Goal: Task Accomplishment & Management: Use online tool/utility

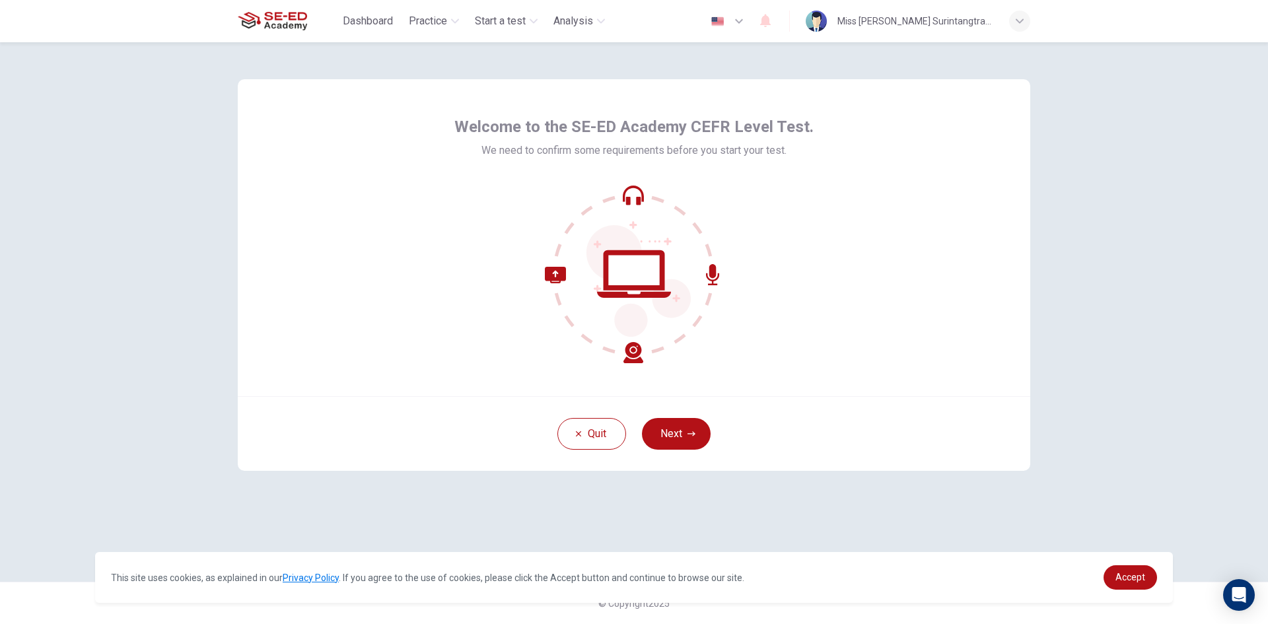
click at [712, 271] on icon at bounding box center [712, 274] width 13 height 21
click at [672, 440] on button "Next" at bounding box center [676, 434] width 69 height 32
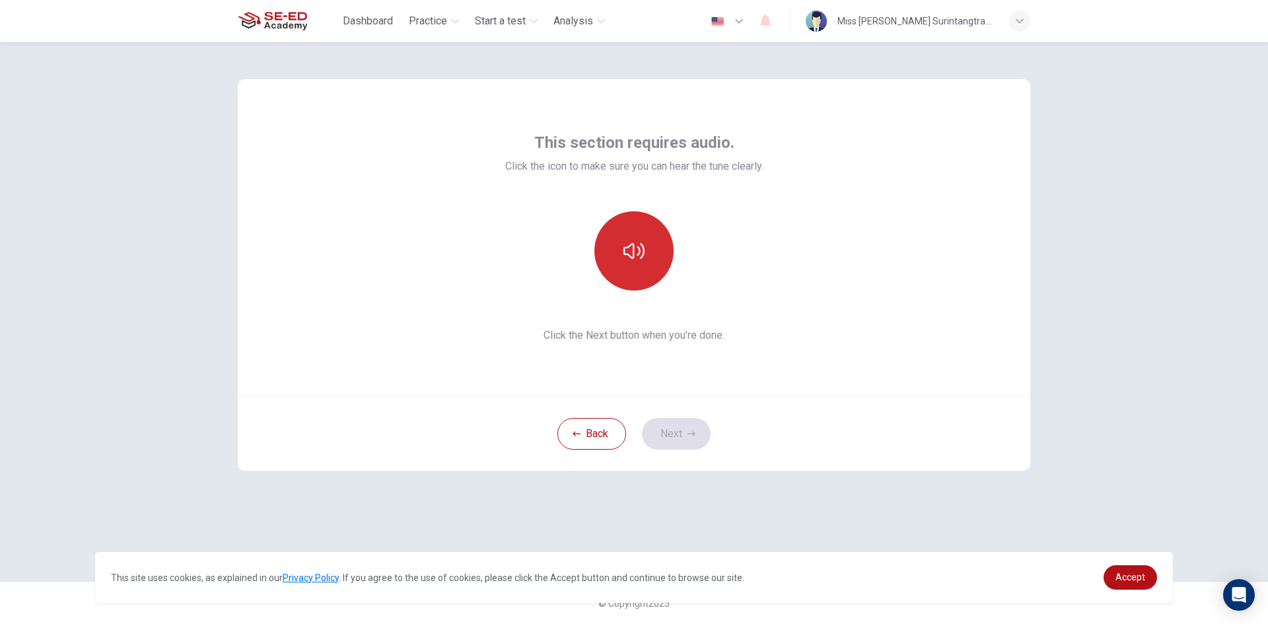
click at [654, 246] on button "button" at bounding box center [633, 250] width 79 height 79
click at [645, 264] on button "button" at bounding box center [633, 250] width 79 height 79
click at [688, 435] on icon "button" at bounding box center [692, 434] width 8 height 8
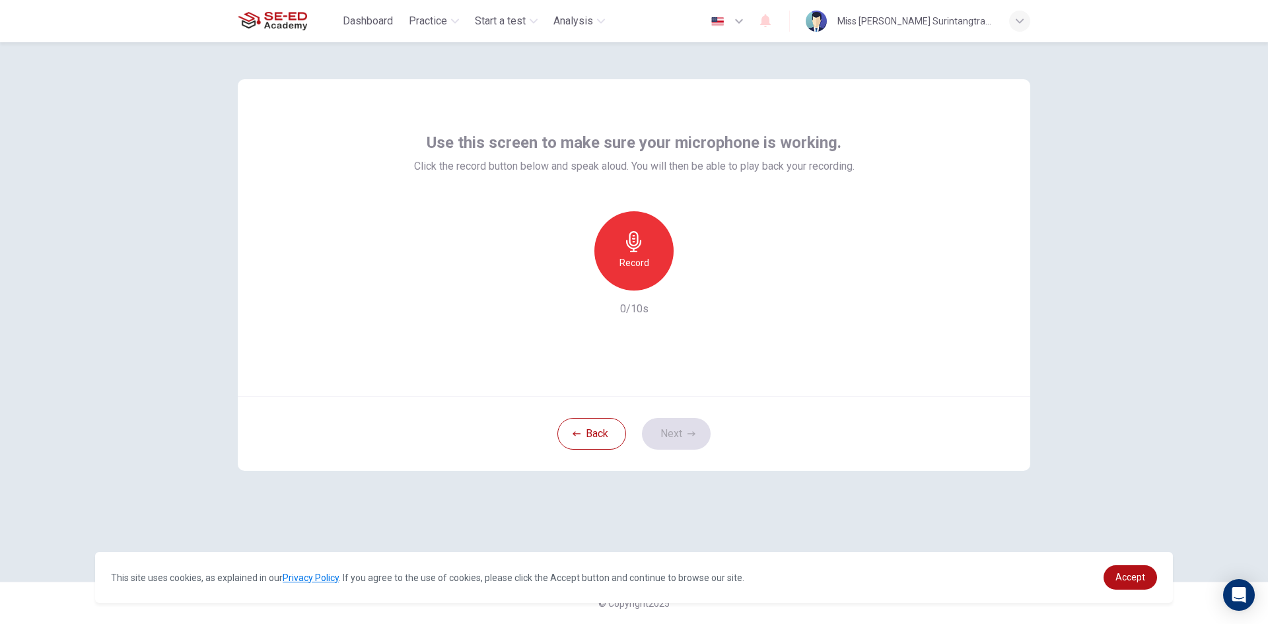
click at [666, 430] on div "Back Next" at bounding box center [634, 433] width 793 height 75
click at [631, 260] on h6 "Record" at bounding box center [635, 263] width 30 height 16
click at [659, 439] on button "Next" at bounding box center [676, 434] width 69 height 32
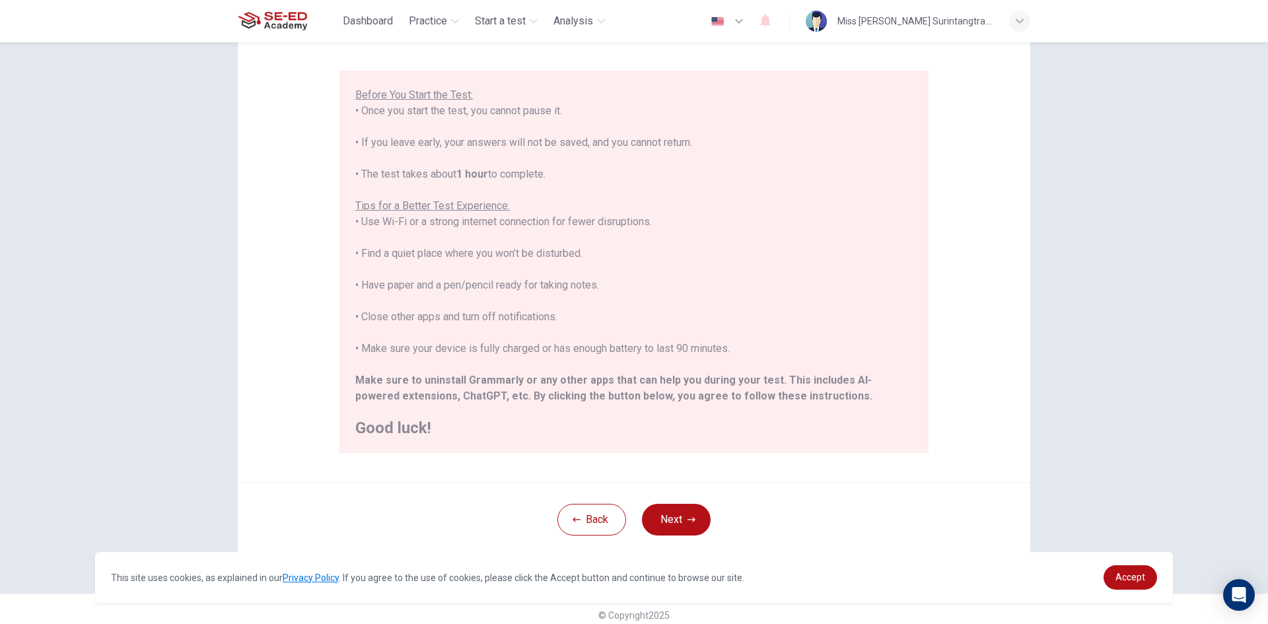
scroll to position [110, 0]
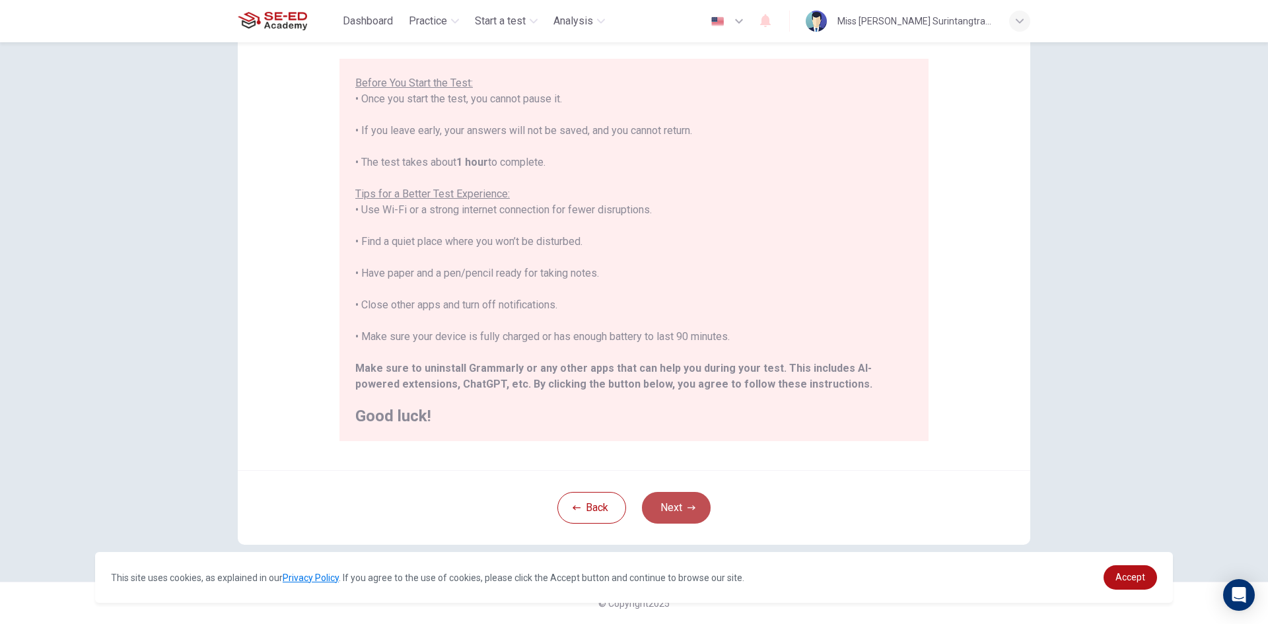
click at [668, 518] on button "Next" at bounding box center [676, 508] width 69 height 32
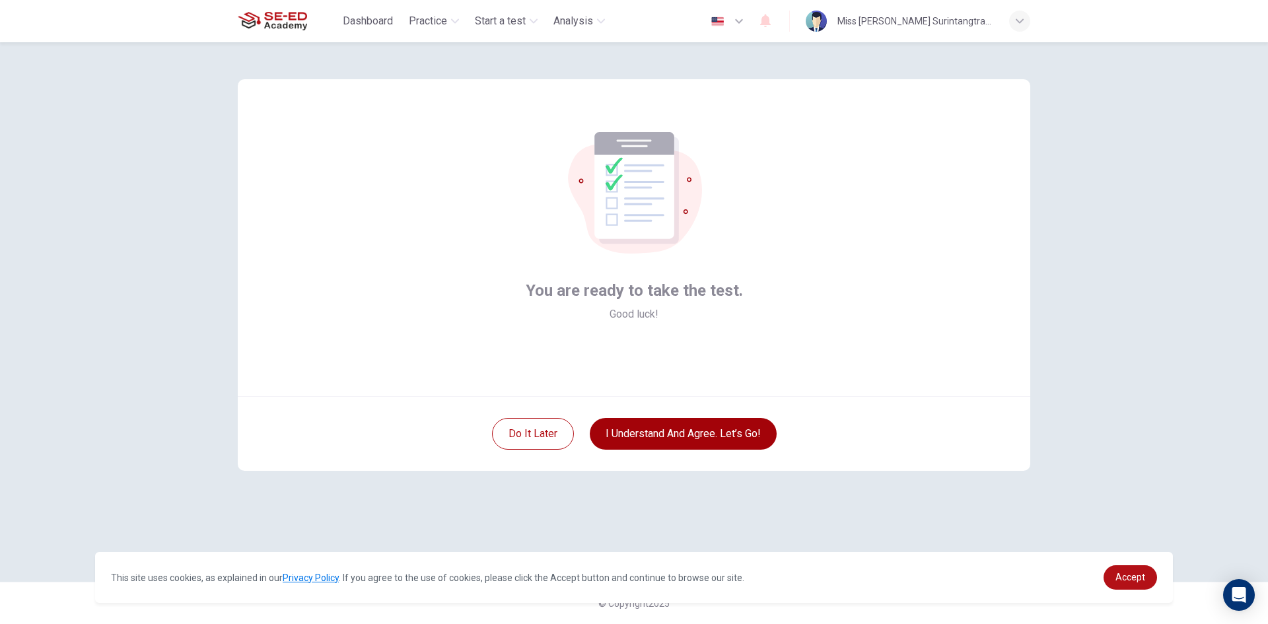
click at [657, 441] on button "I understand and agree. Let’s go!" at bounding box center [683, 434] width 187 height 32
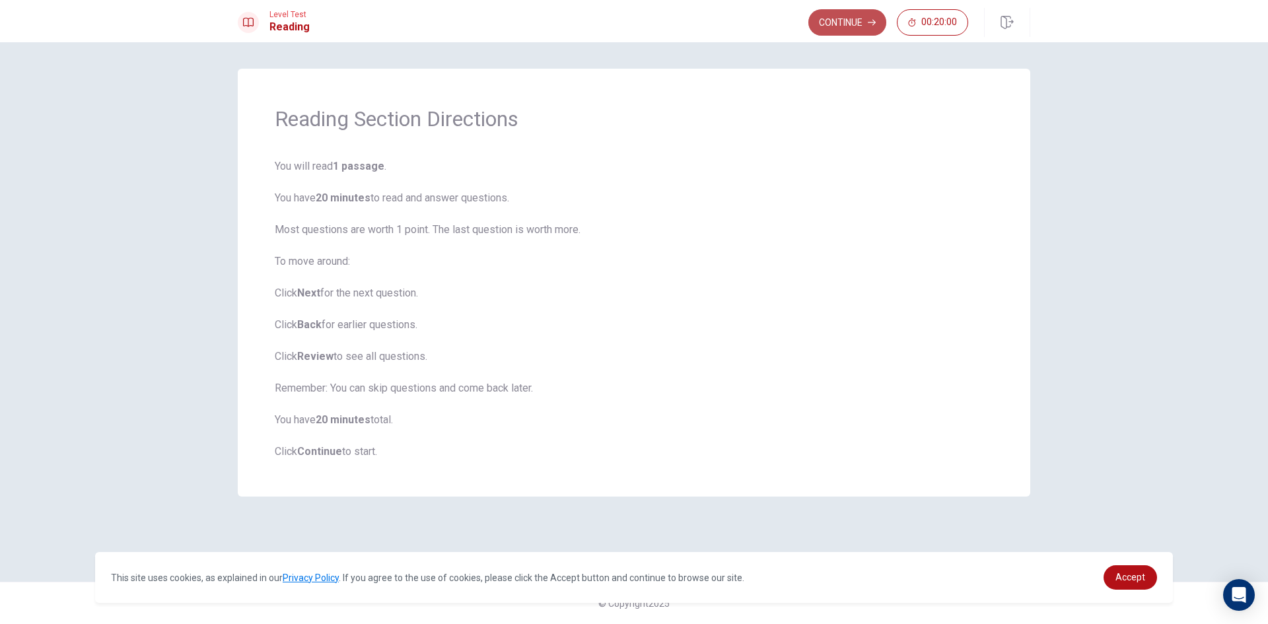
click at [834, 26] on button "Continue" at bounding box center [848, 22] width 78 height 26
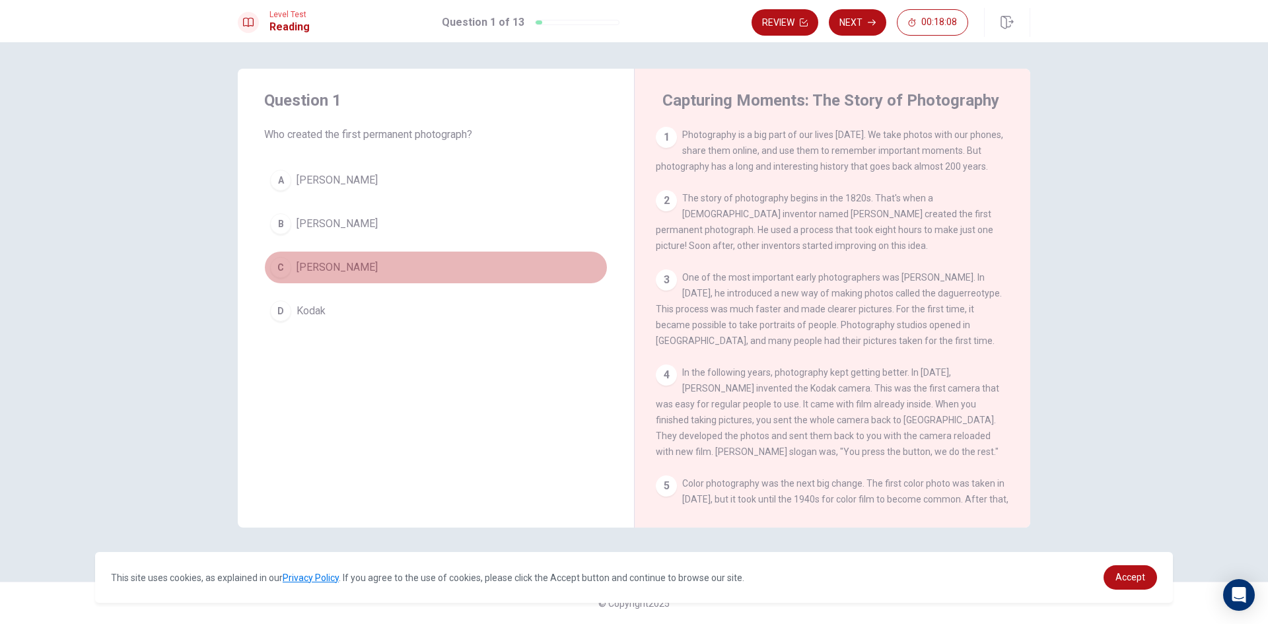
click at [279, 271] on div "C" at bounding box center [280, 267] width 21 height 21
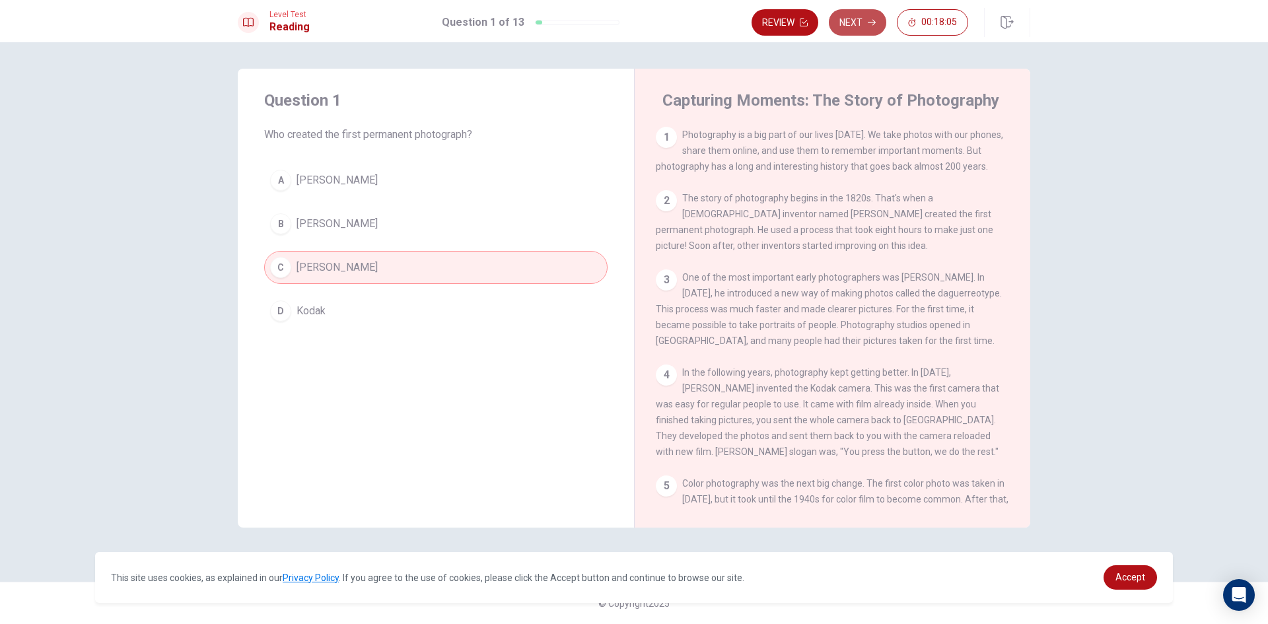
click at [848, 22] on button "Next" at bounding box center [857, 22] width 57 height 26
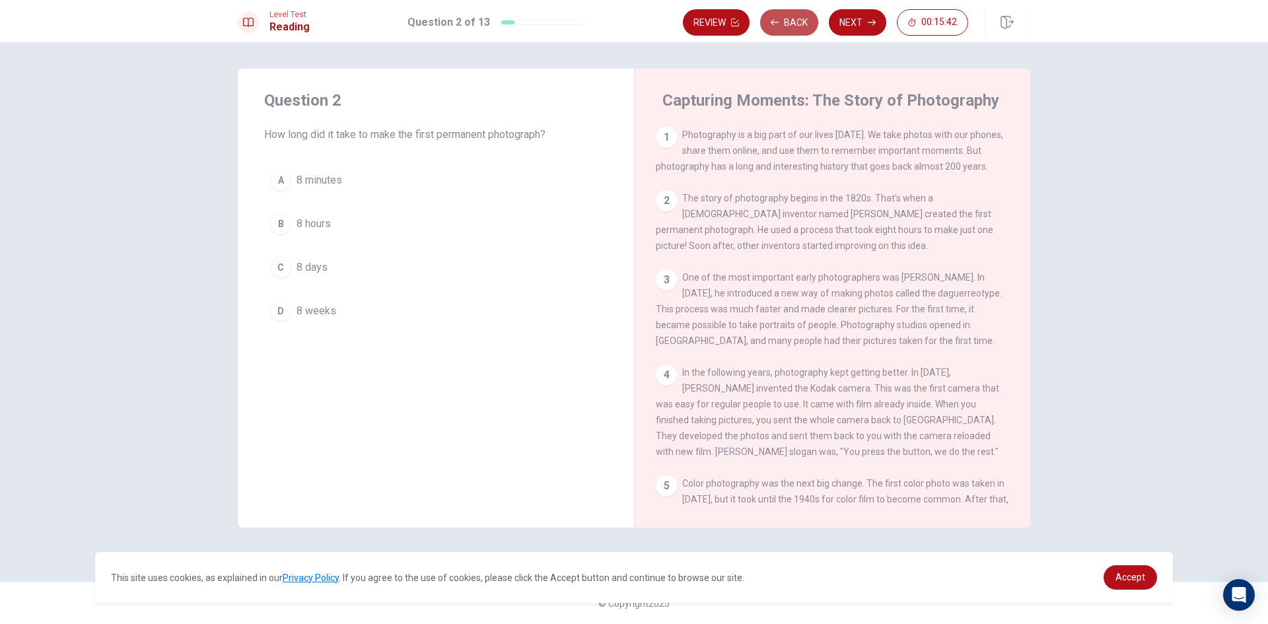
click at [796, 18] on button "Back" at bounding box center [789, 22] width 58 height 26
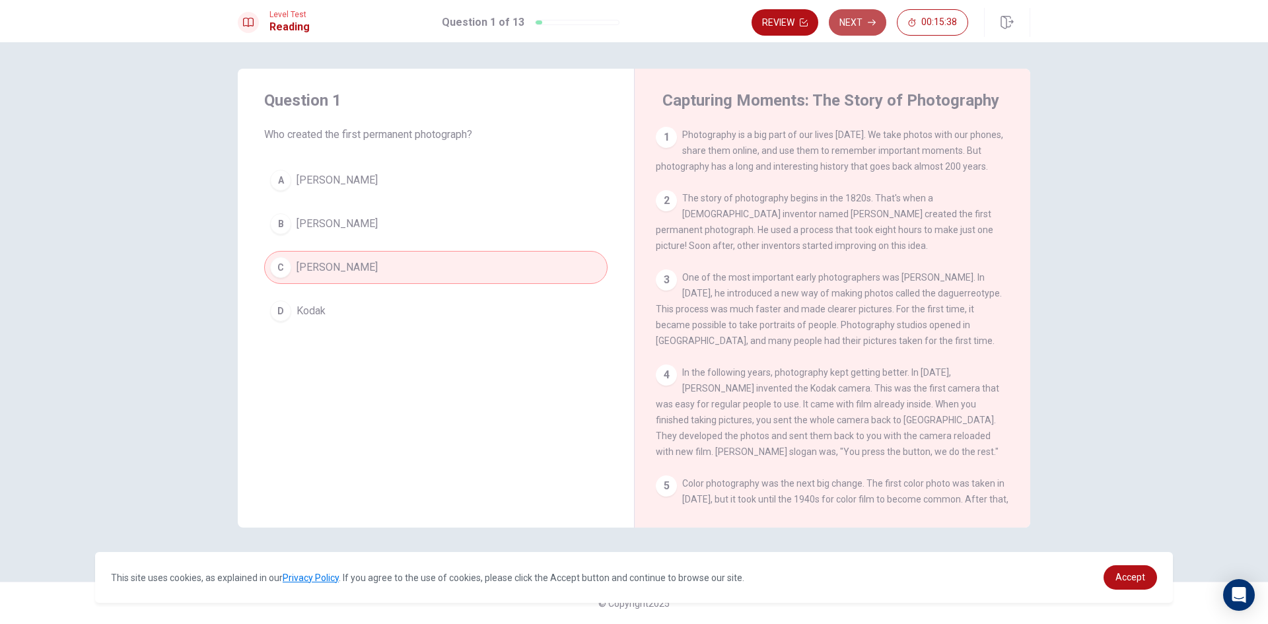
click at [863, 24] on button "Next" at bounding box center [857, 22] width 57 height 26
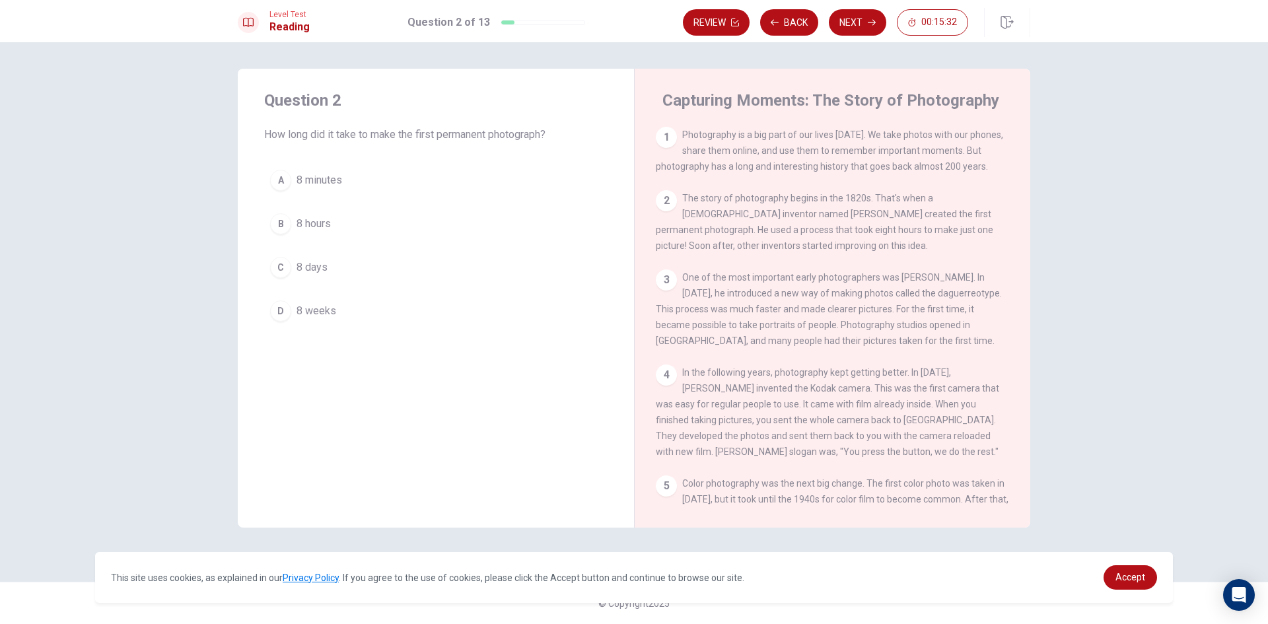
click at [281, 228] on div "B" at bounding box center [280, 223] width 21 height 21
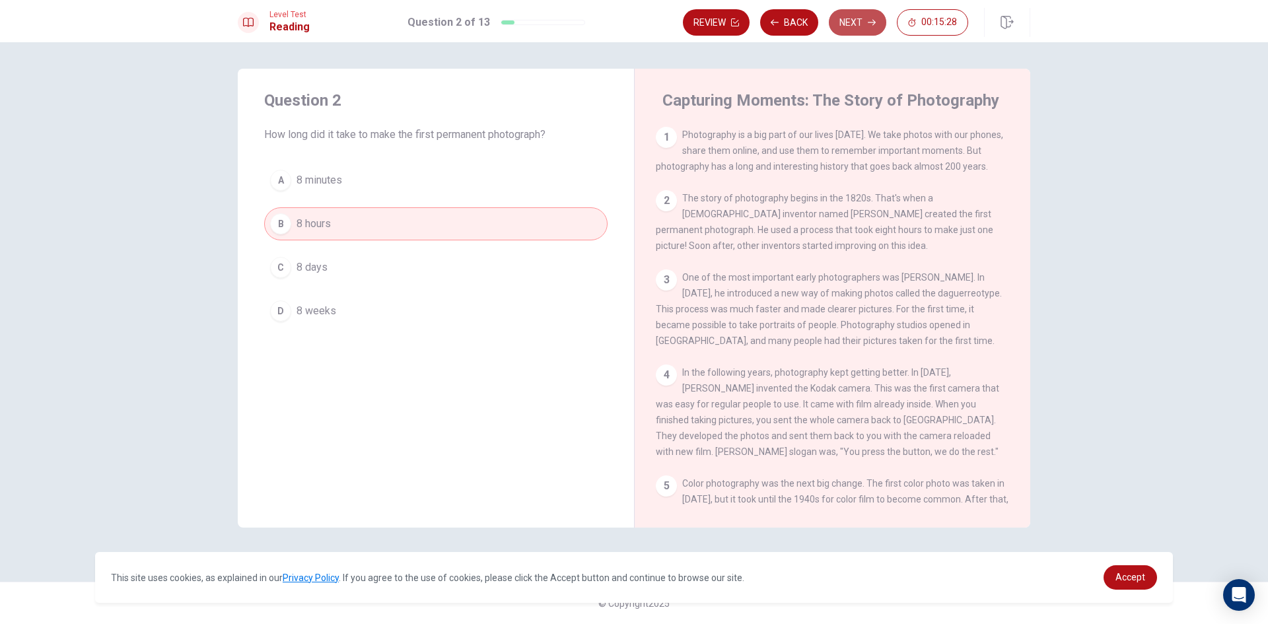
click at [860, 28] on button "Next" at bounding box center [857, 22] width 57 height 26
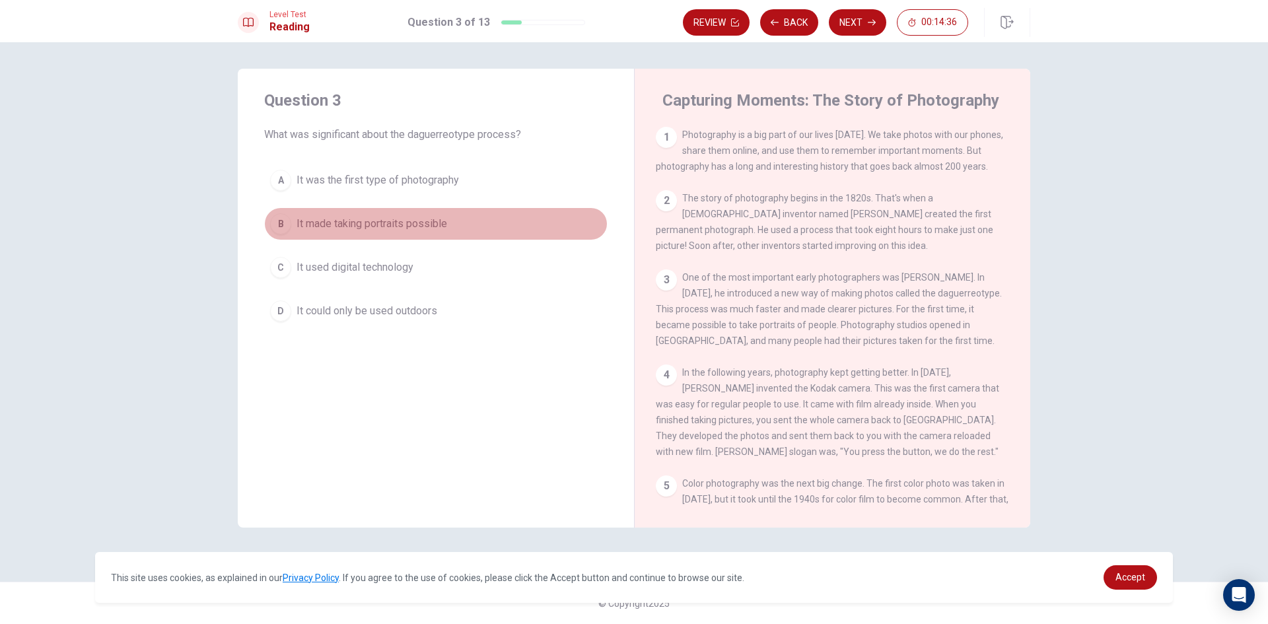
click at [285, 228] on div "B" at bounding box center [280, 223] width 21 height 21
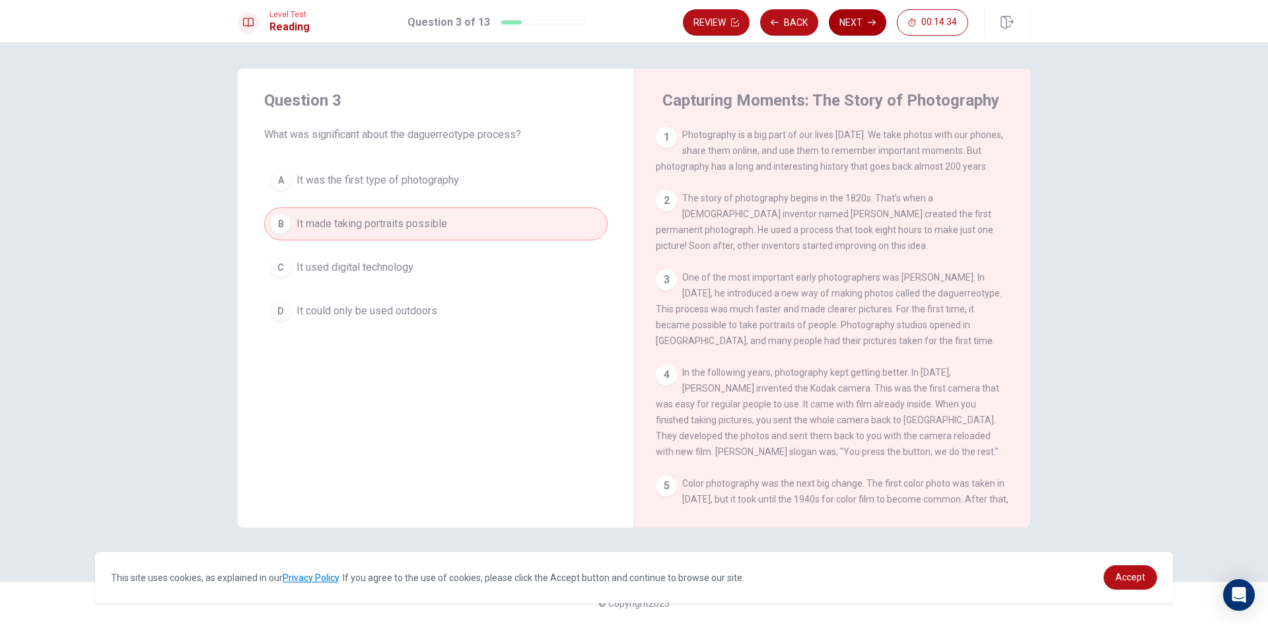
click at [873, 21] on icon "button" at bounding box center [872, 22] width 8 height 8
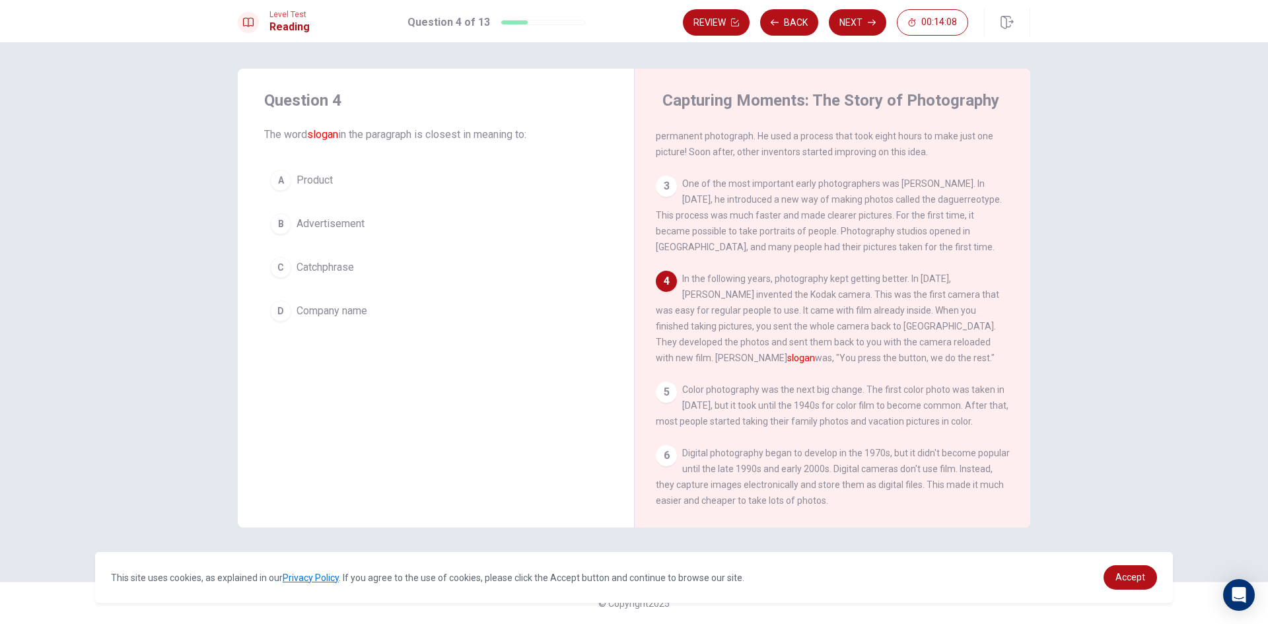
scroll to position [78, 0]
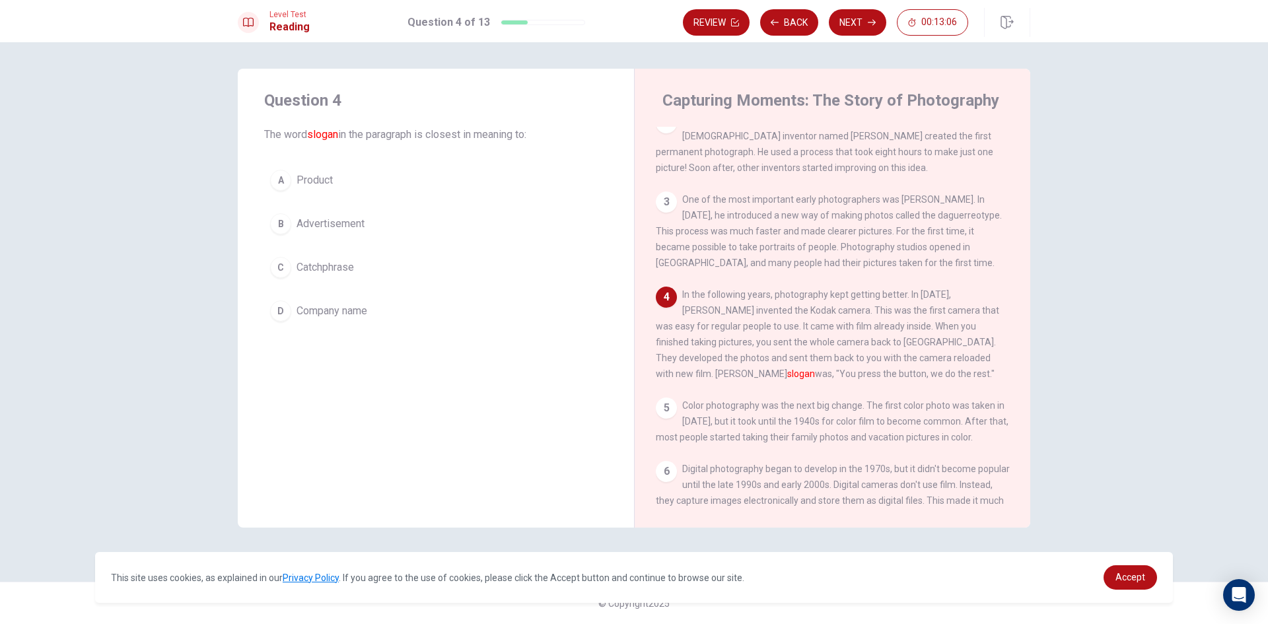
click at [280, 225] on div "B" at bounding box center [280, 223] width 21 height 21
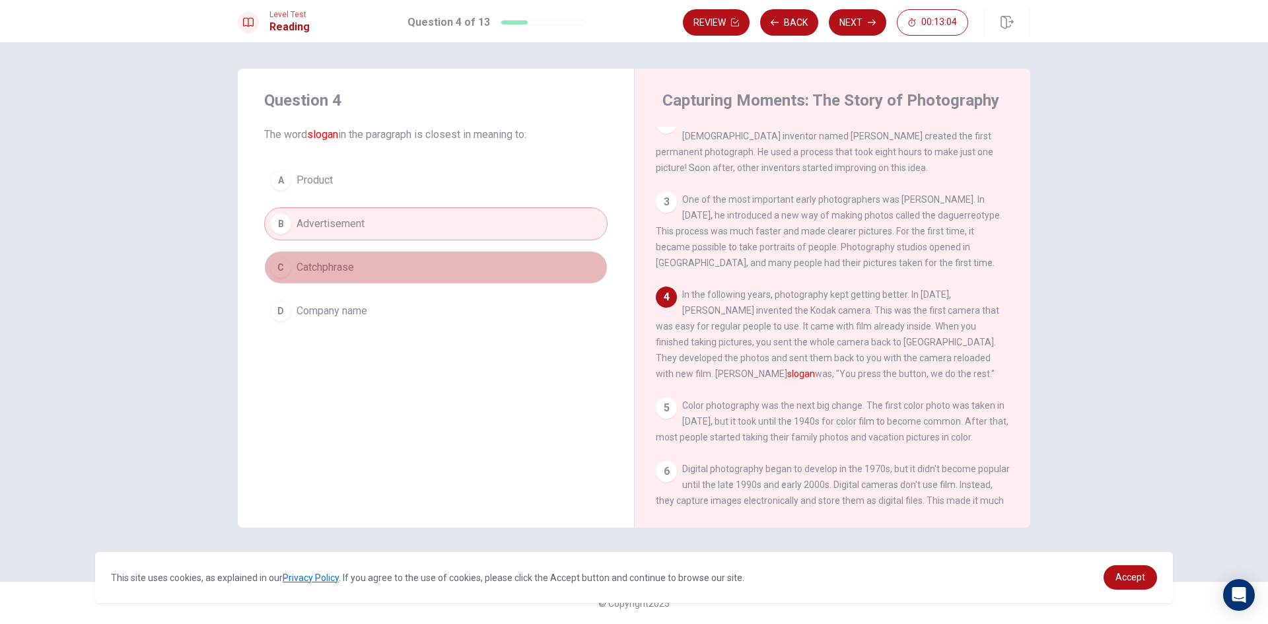
click at [283, 272] on div "C" at bounding box center [280, 267] width 21 height 21
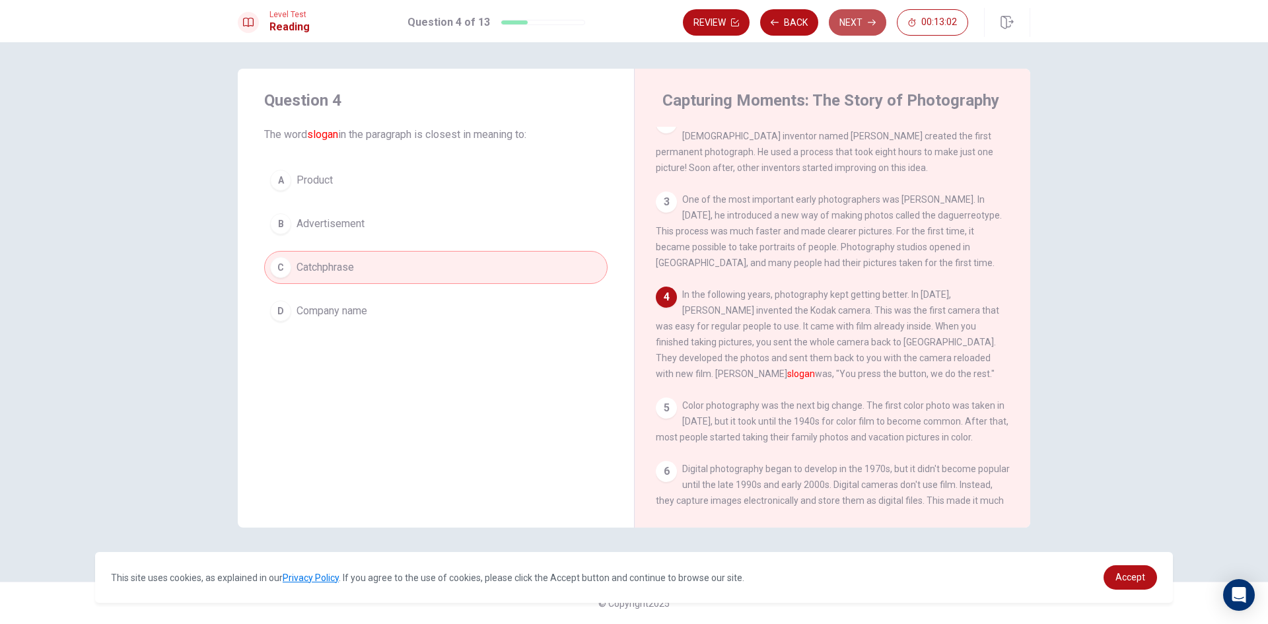
click at [866, 25] on button "Next" at bounding box center [857, 22] width 57 height 26
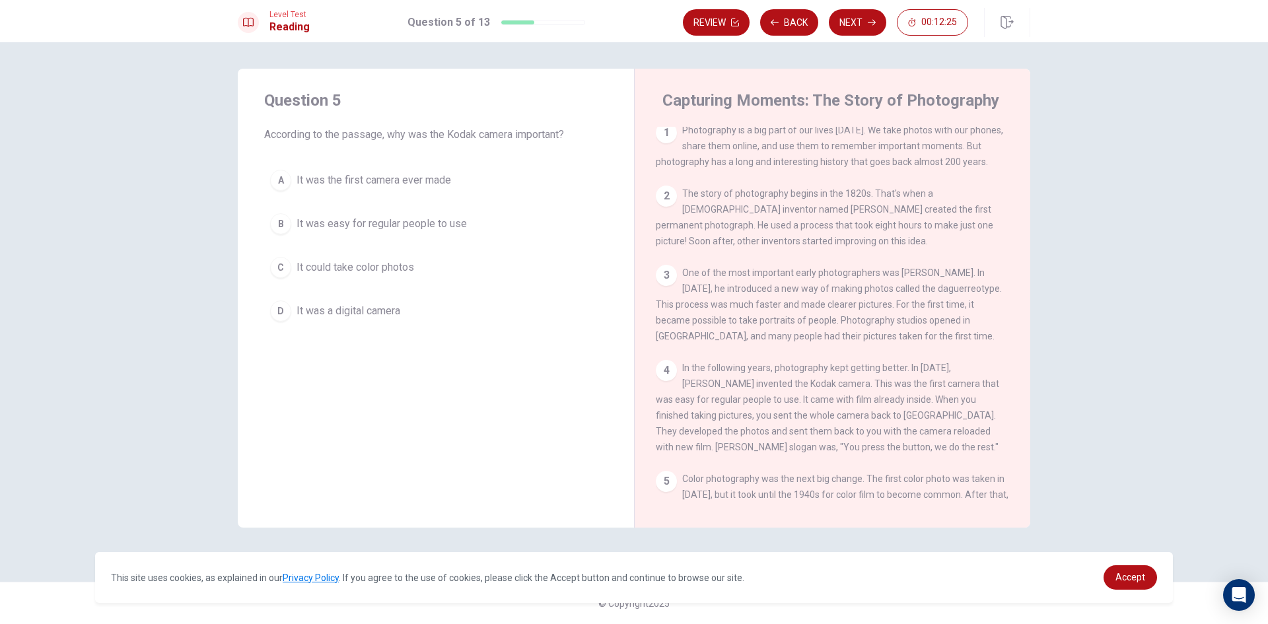
scroll to position [0, 0]
click at [281, 226] on div "B" at bounding box center [280, 223] width 21 height 21
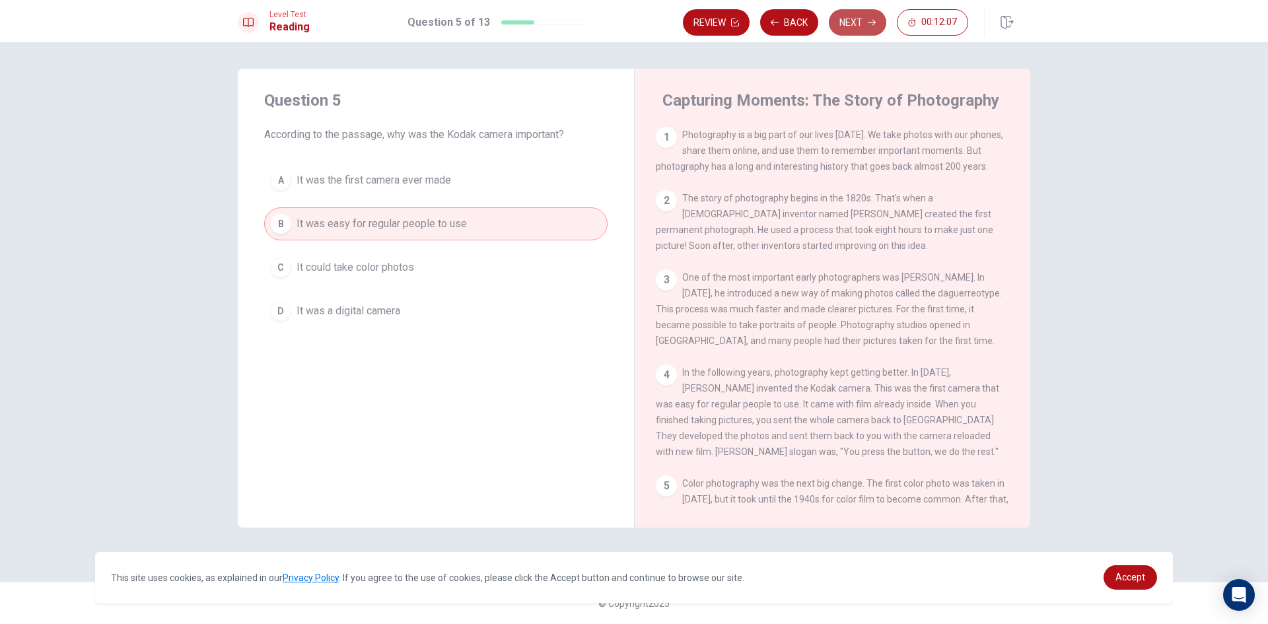
click at [863, 25] on button "Next" at bounding box center [857, 22] width 57 height 26
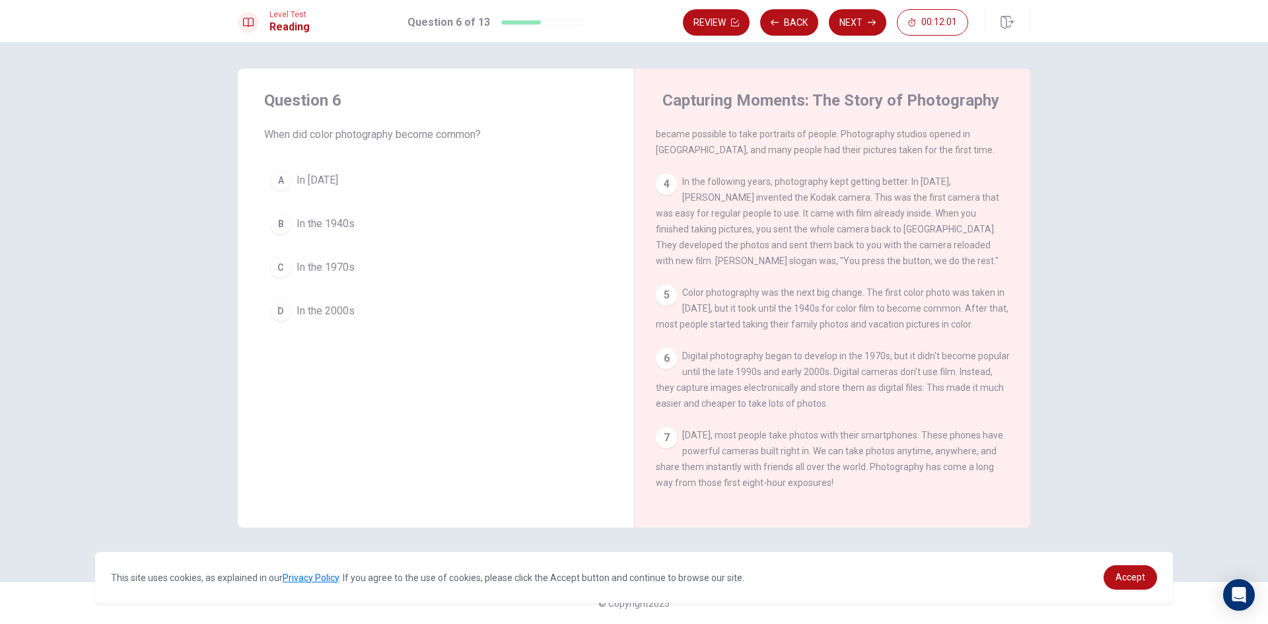
scroll to position [210, 0]
click at [288, 225] on div "B" at bounding box center [280, 223] width 21 height 21
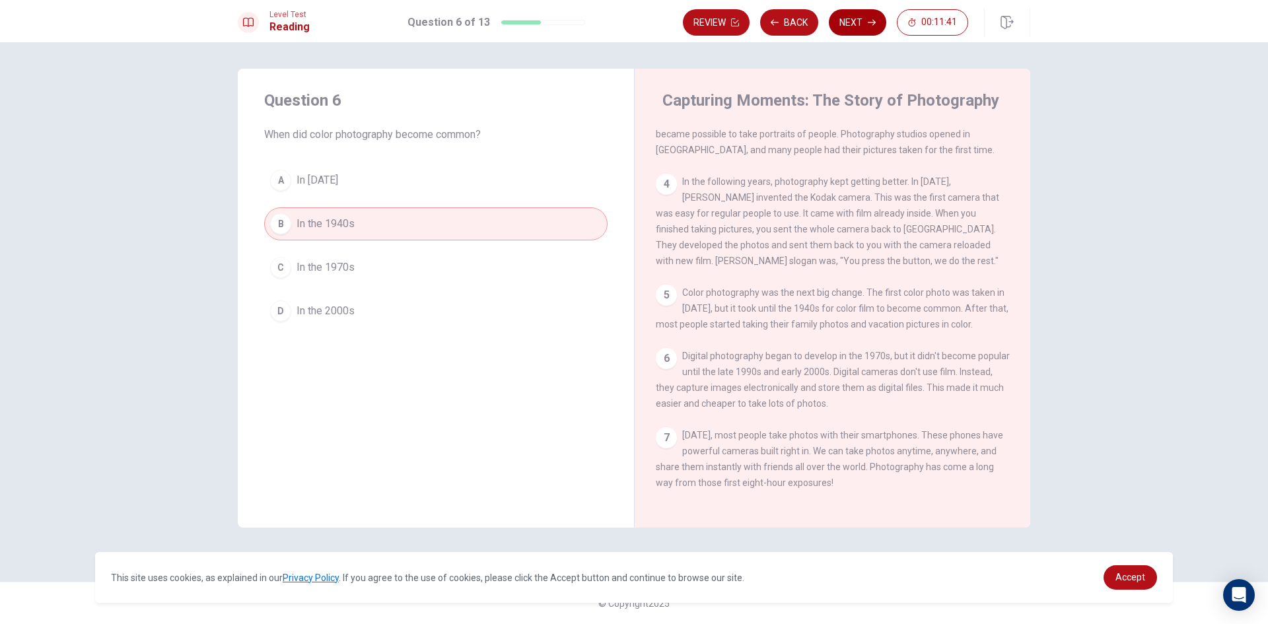
click at [855, 24] on button "Next" at bounding box center [857, 22] width 57 height 26
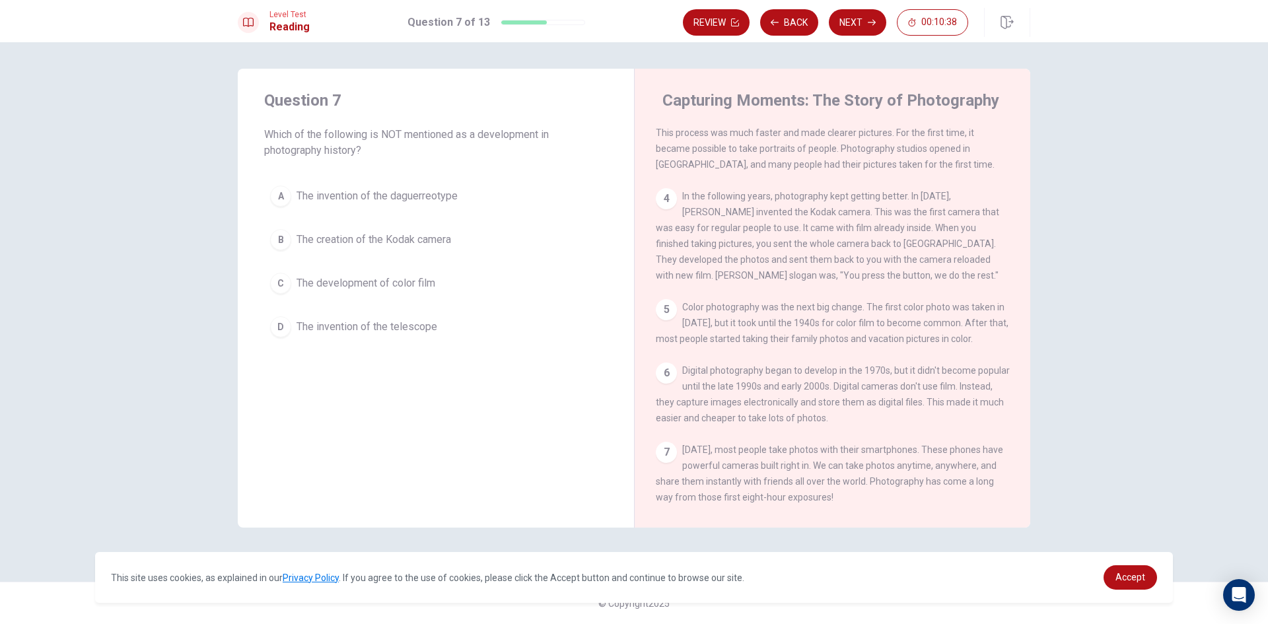
scroll to position [144, 0]
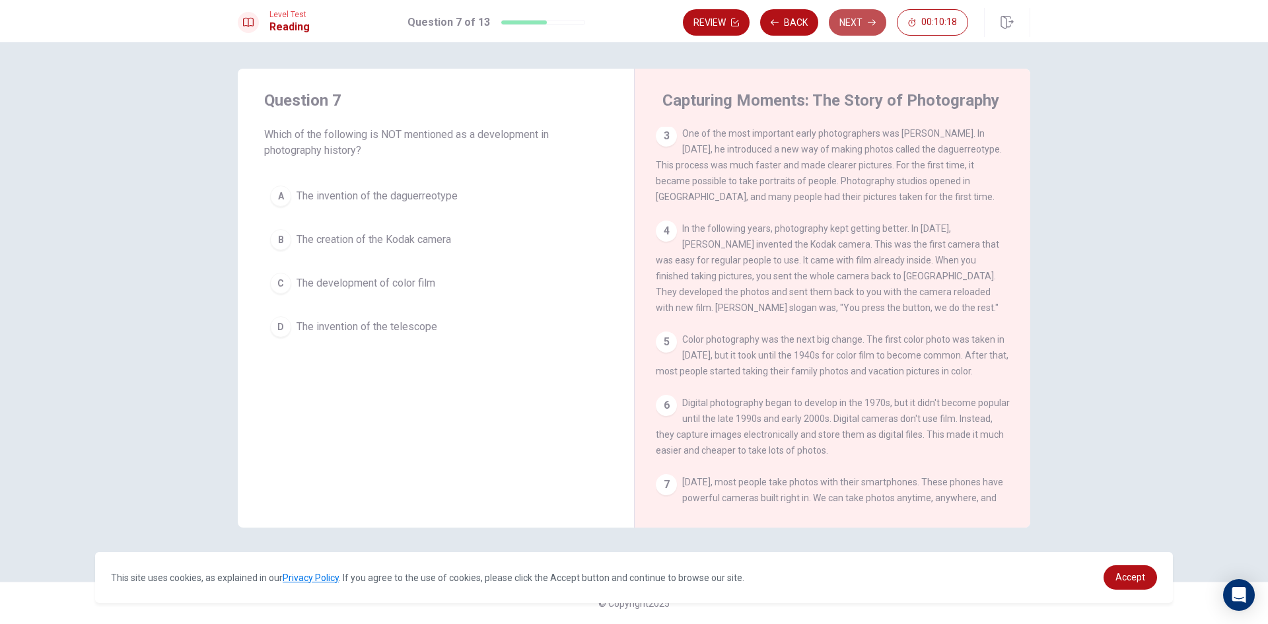
click at [866, 25] on button "Next" at bounding box center [857, 22] width 57 height 26
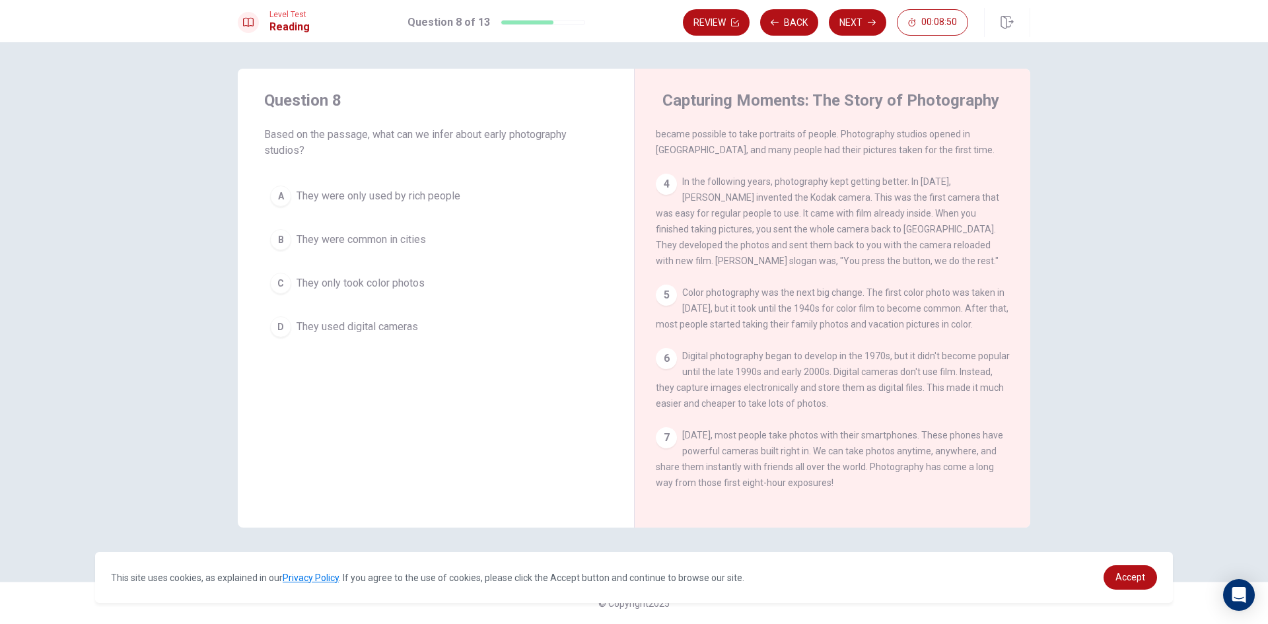
scroll to position [210, 0]
click at [853, 23] on button "Next" at bounding box center [857, 22] width 57 height 26
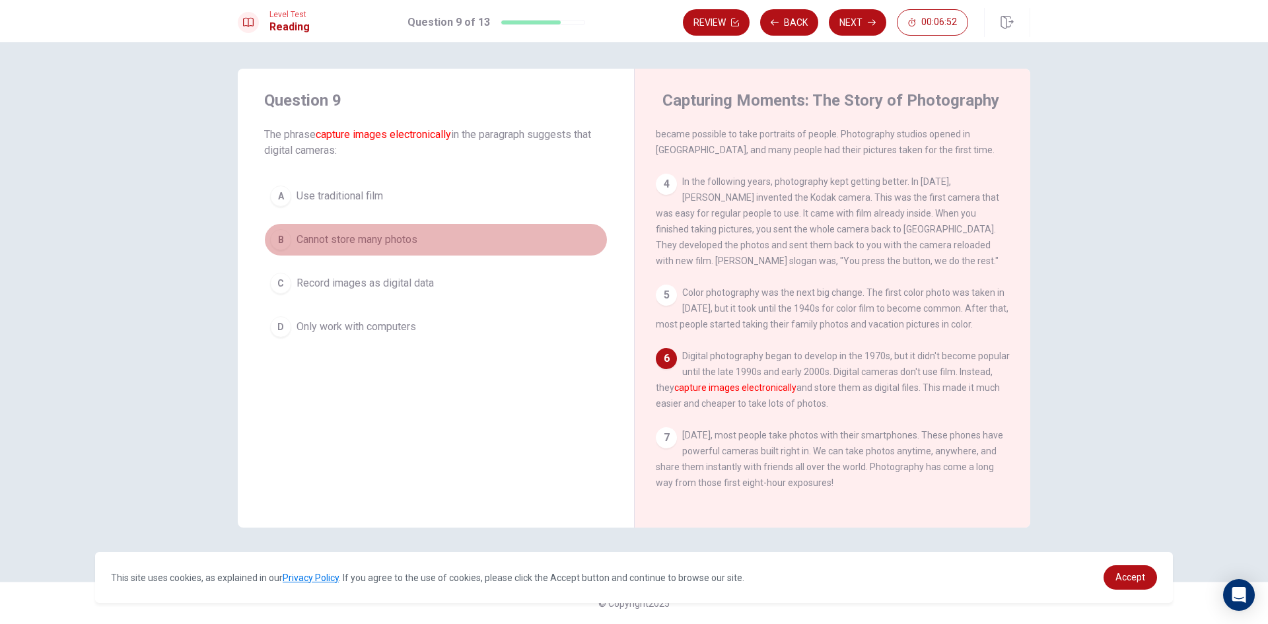
click at [285, 244] on div "B" at bounding box center [280, 239] width 21 height 21
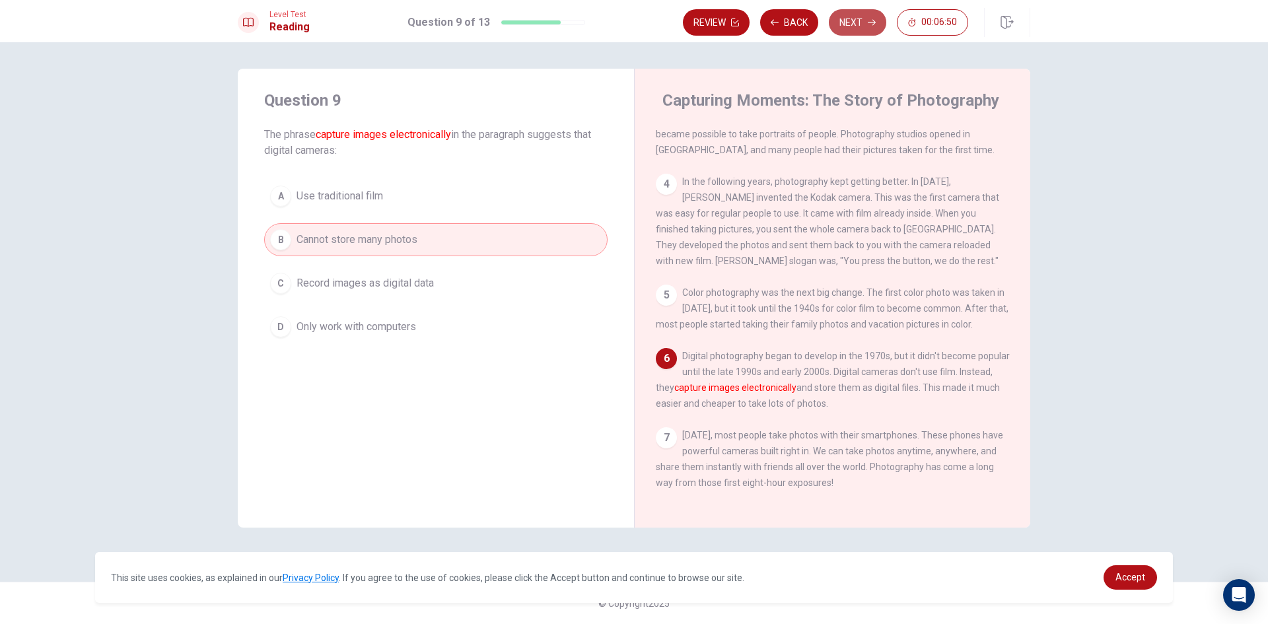
click at [844, 23] on button "Next" at bounding box center [857, 22] width 57 height 26
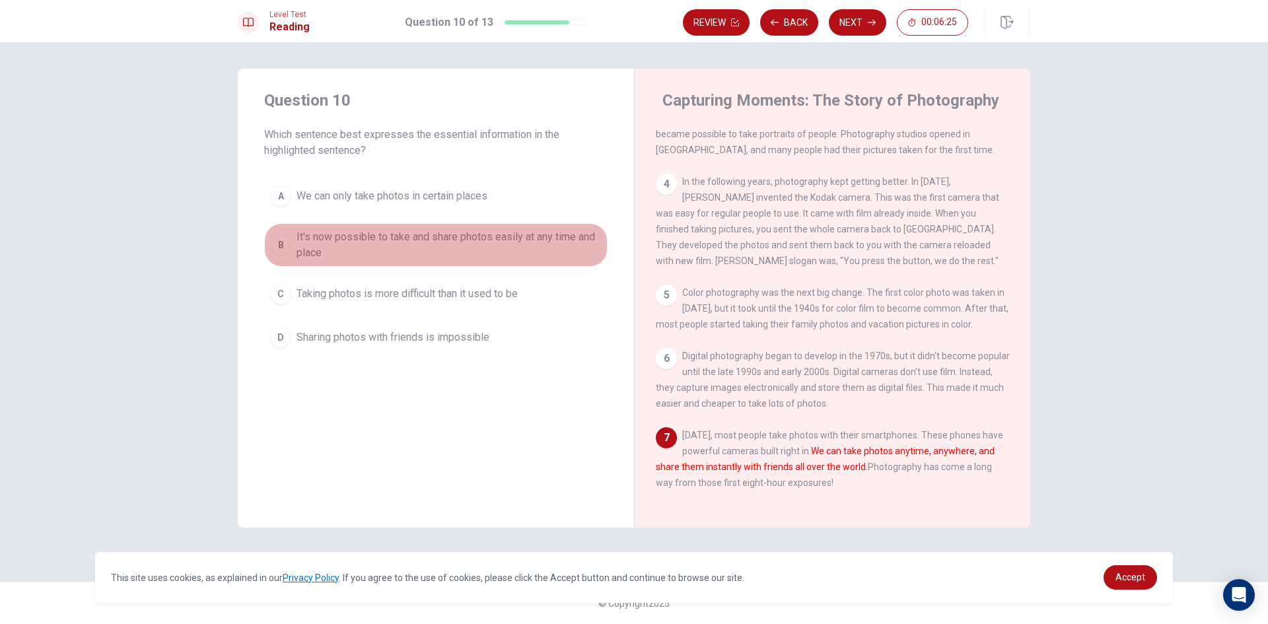
click at [281, 248] on div "B" at bounding box center [280, 244] width 21 height 21
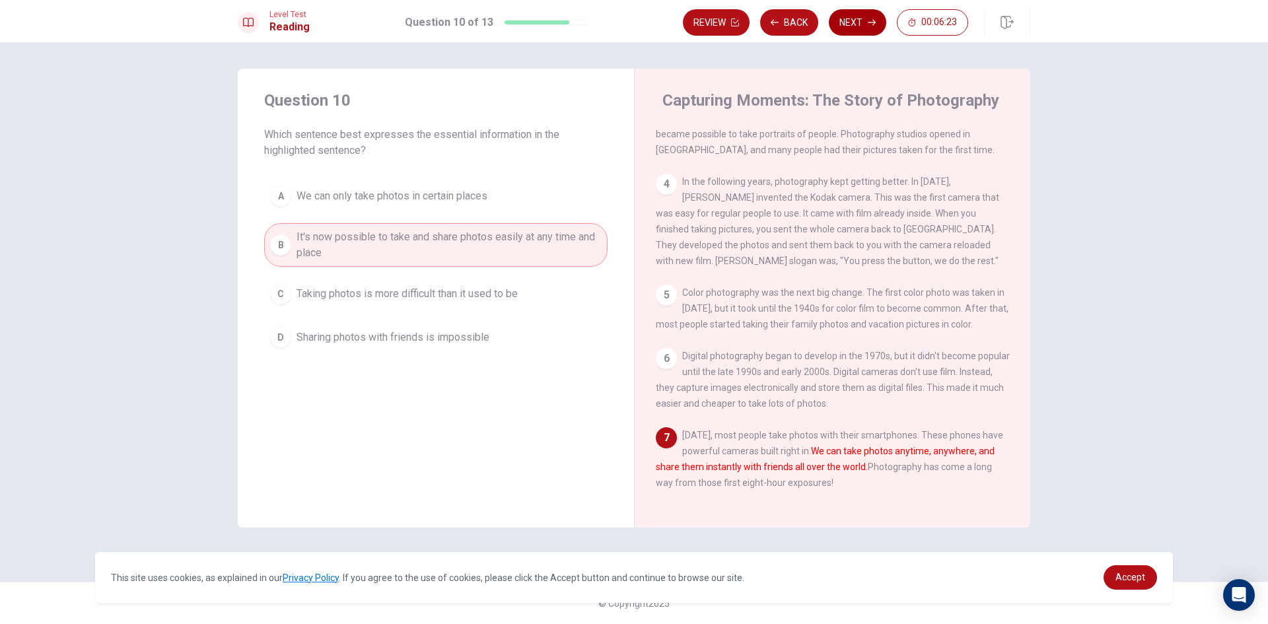
click at [866, 31] on button "Next" at bounding box center [857, 22] width 57 height 26
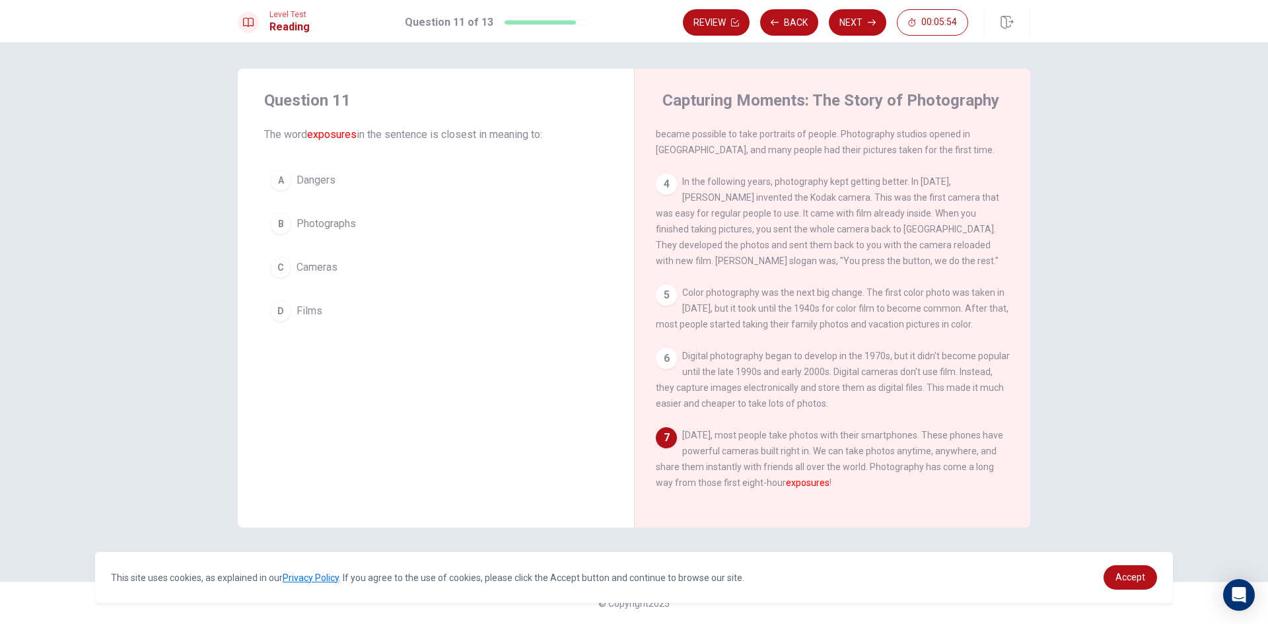
click at [277, 318] on div "D" at bounding box center [280, 311] width 21 height 21
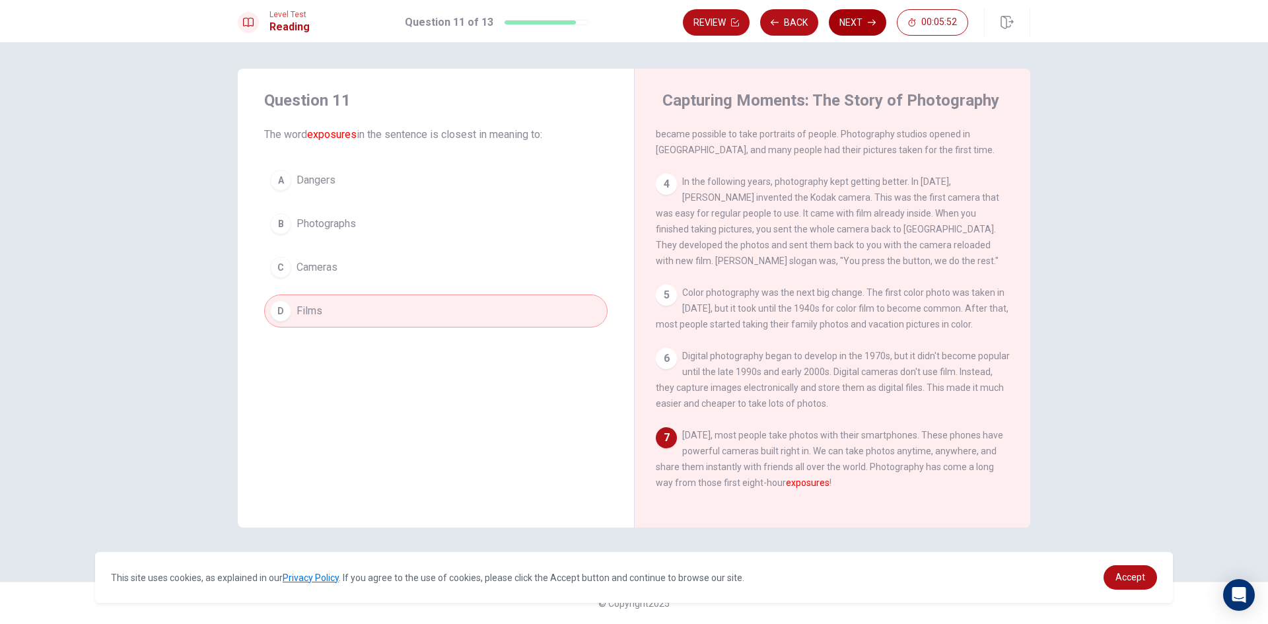
click at [851, 29] on button "Next" at bounding box center [857, 22] width 57 height 26
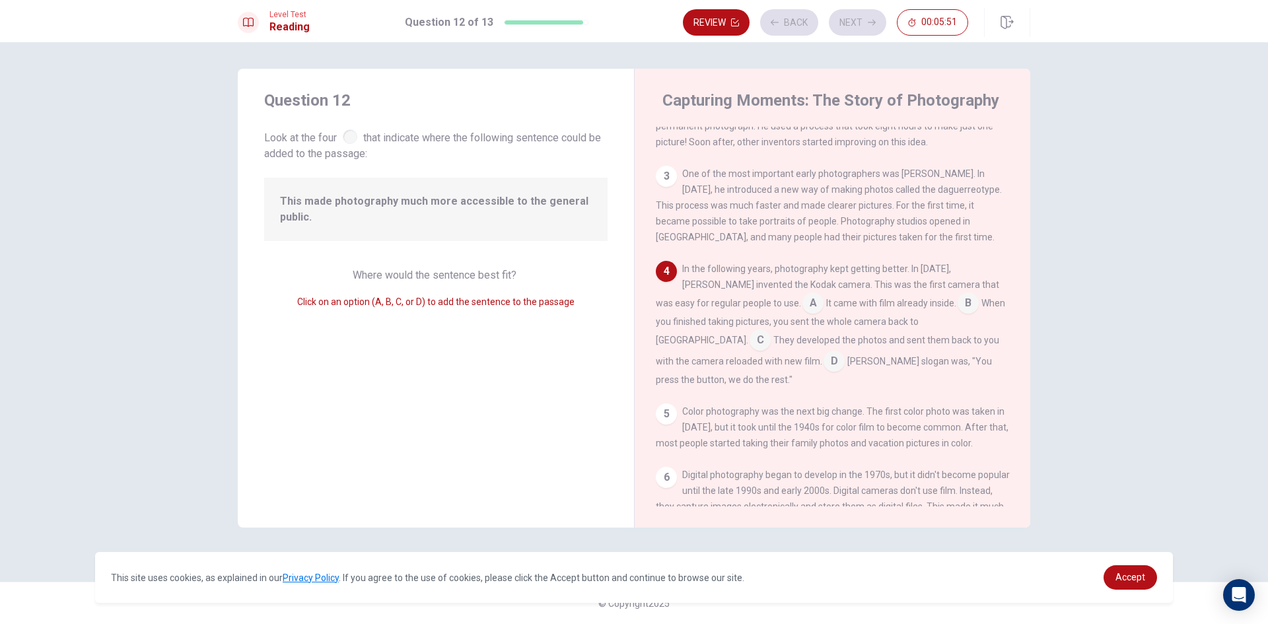
scroll to position [109, 0]
click at [958, 306] on input at bounding box center [968, 299] width 21 height 21
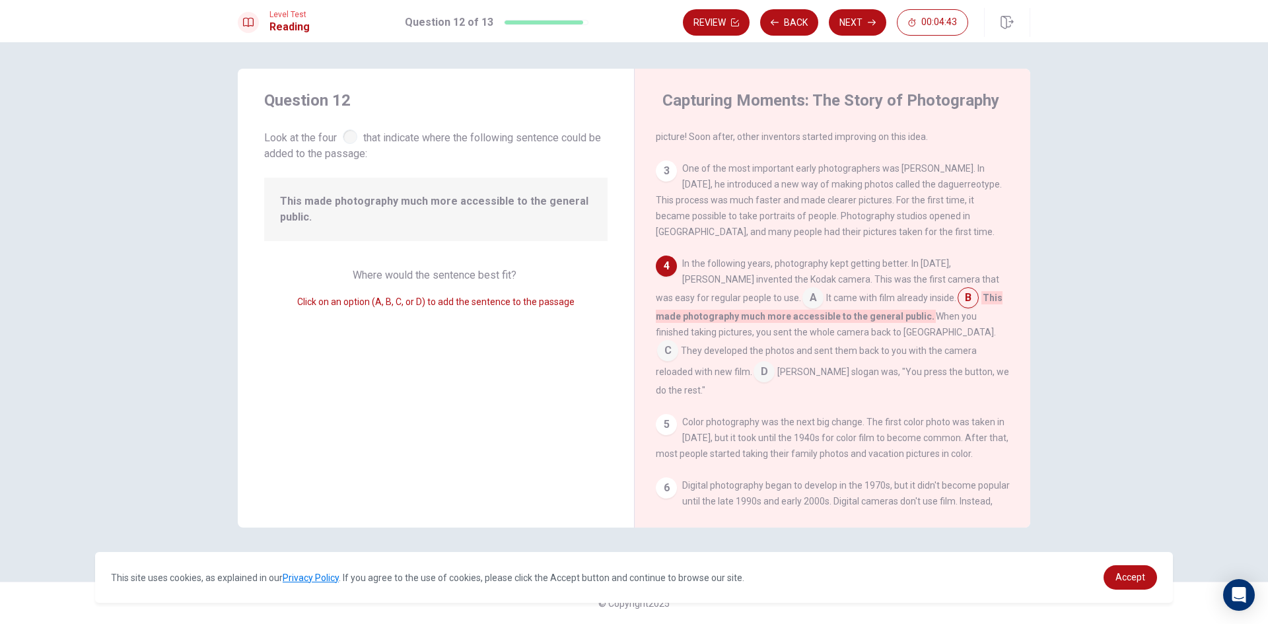
click at [678, 343] on input at bounding box center [667, 352] width 21 height 21
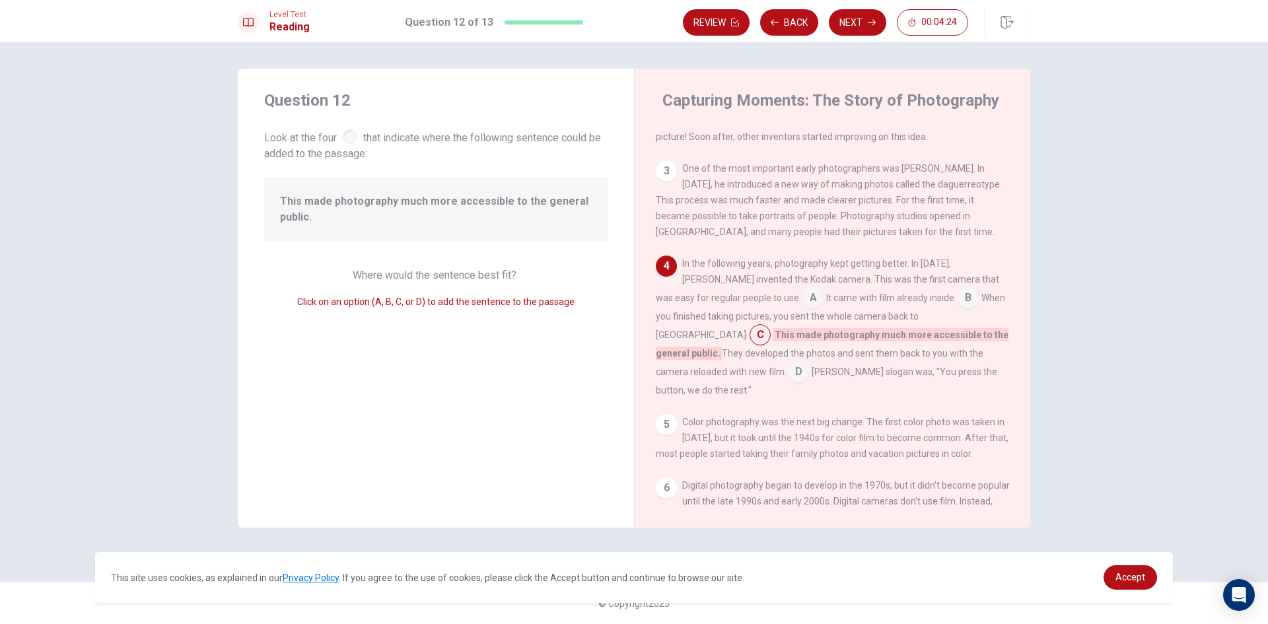
click at [958, 308] on input at bounding box center [968, 299] width 21 height 21
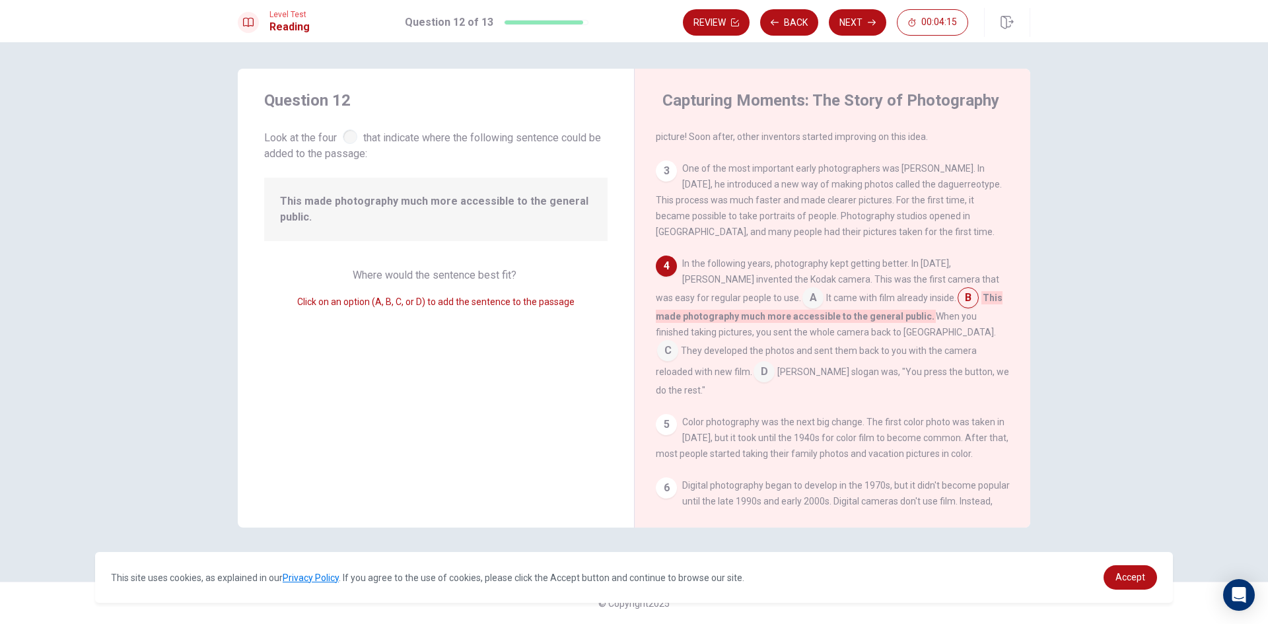
click at [678, 345] on input at bounding box center [667, 352] width 21 height 21
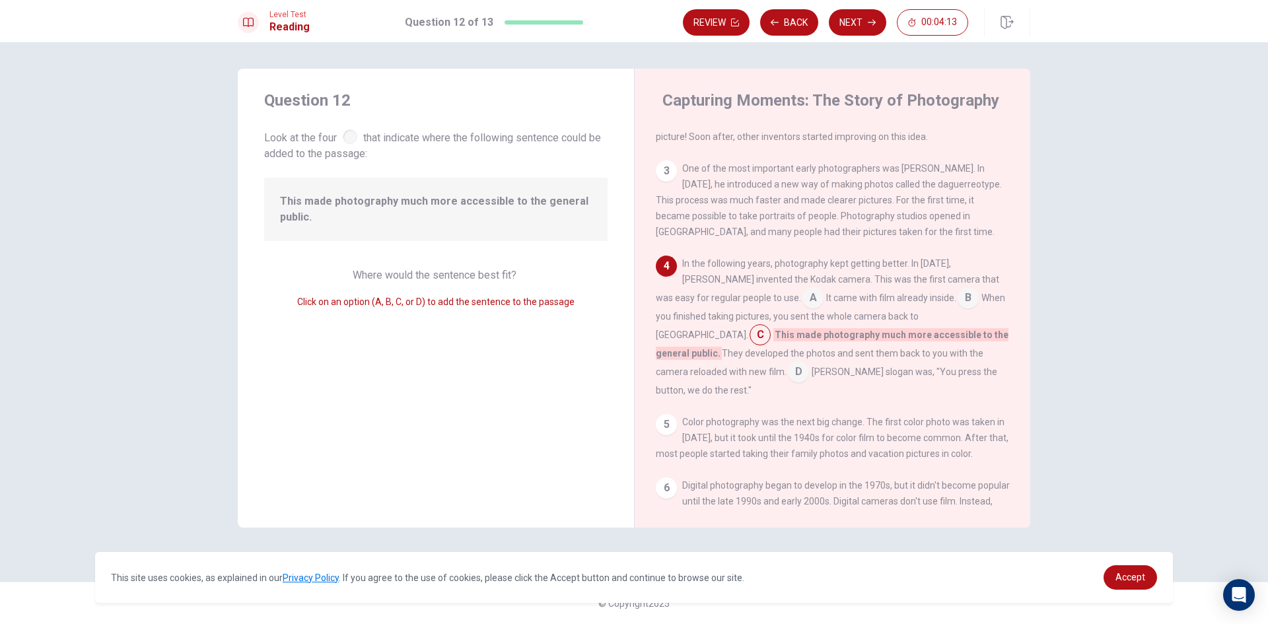
click at [803, 300] on input at bounding box center [813, 299] width 21 height 21
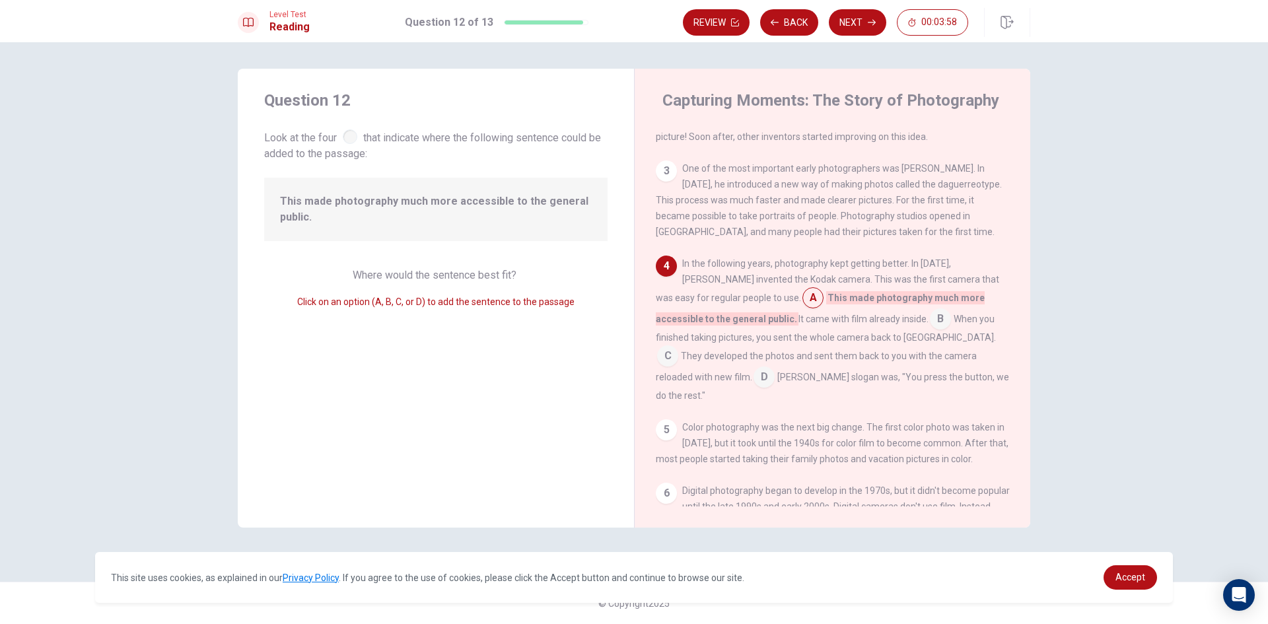
click at [847, 7] on div "Level Test Reading Question 12 of 13 Review Back Next 00:03:58" at bounding box center [634, 21] width 1268 height 42
click at [853, 20] on button "Next" at bounding box center [857, 22] width 57 height 26
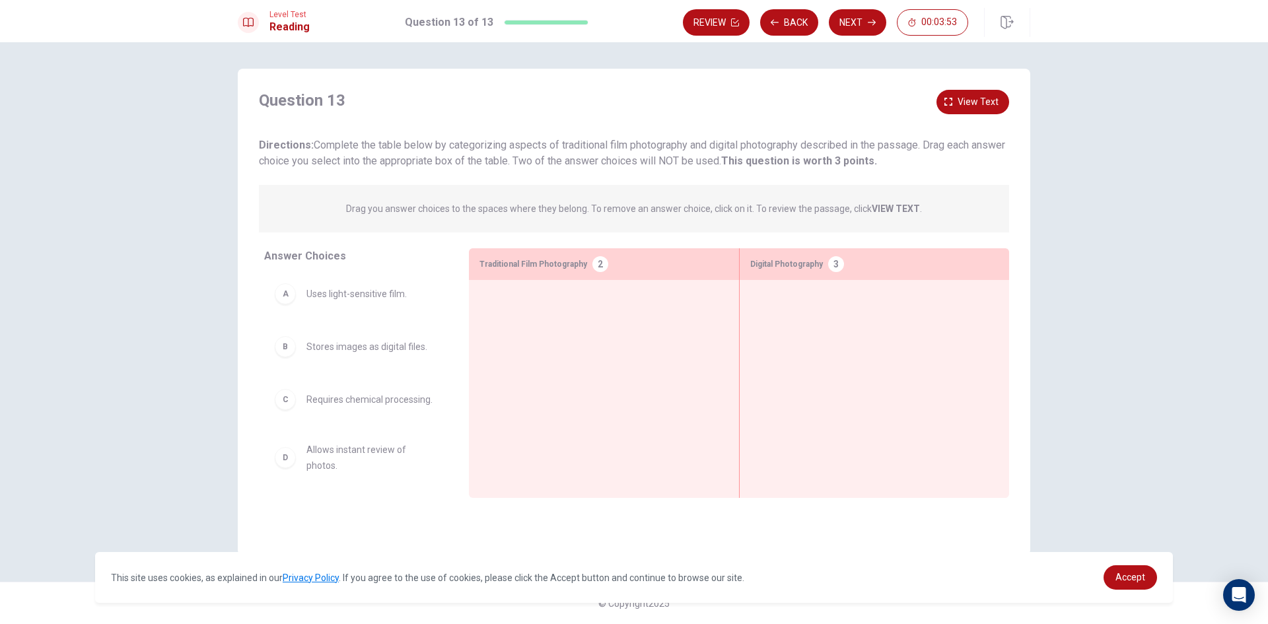
scroll to position [0, 0]
drag, startPoint x: 292, startPoint y: 303, endPoint x: 594, endPoint y: 326, distance: 302.7
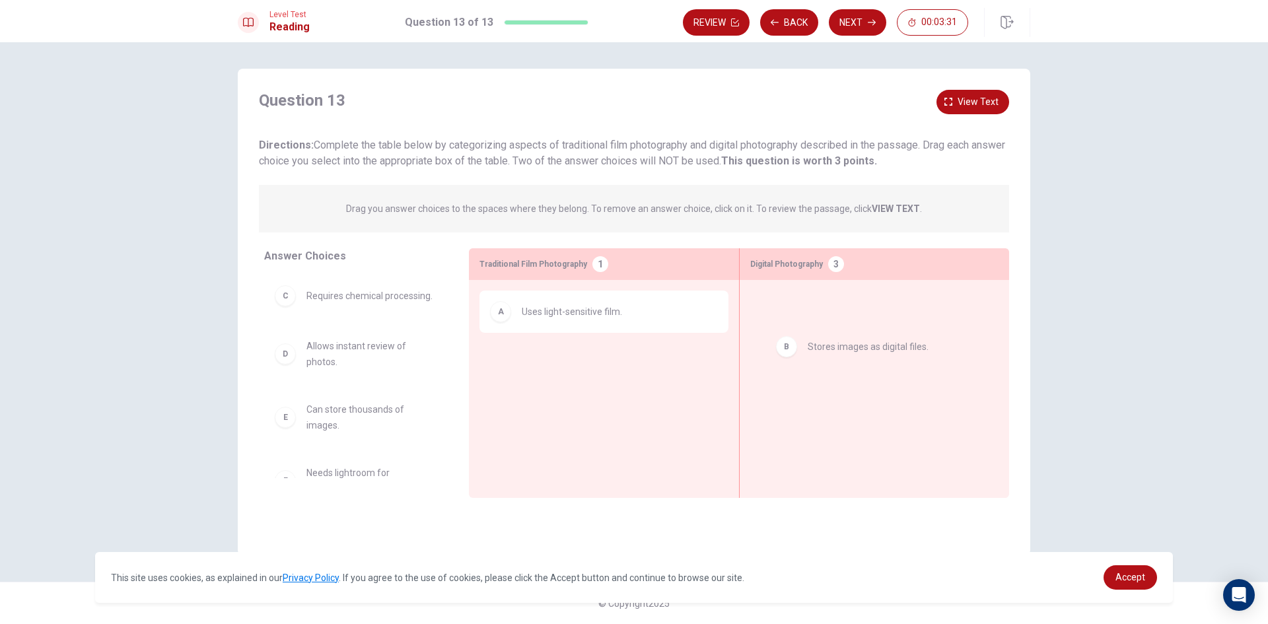
drag, startPoint x: 285, startPoint y: 305, endPoint x: 786, endPoint y: 340, distance: 502.6
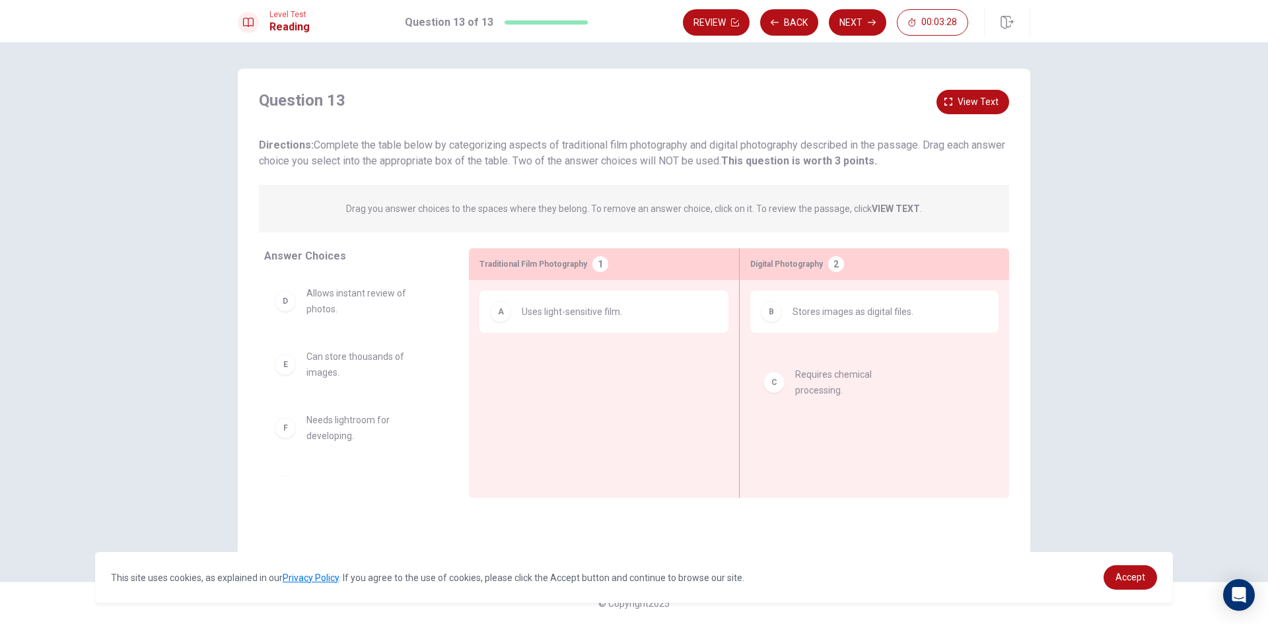
drag, startPoint x: 291, startPoint y: 300, endPoint x: 863, endPoint y: 386, distance: 579.2
drag, startPoint x: 302, startPoint y: 300, endPoint x: 773, endPoint y: 410, distance: 483.7
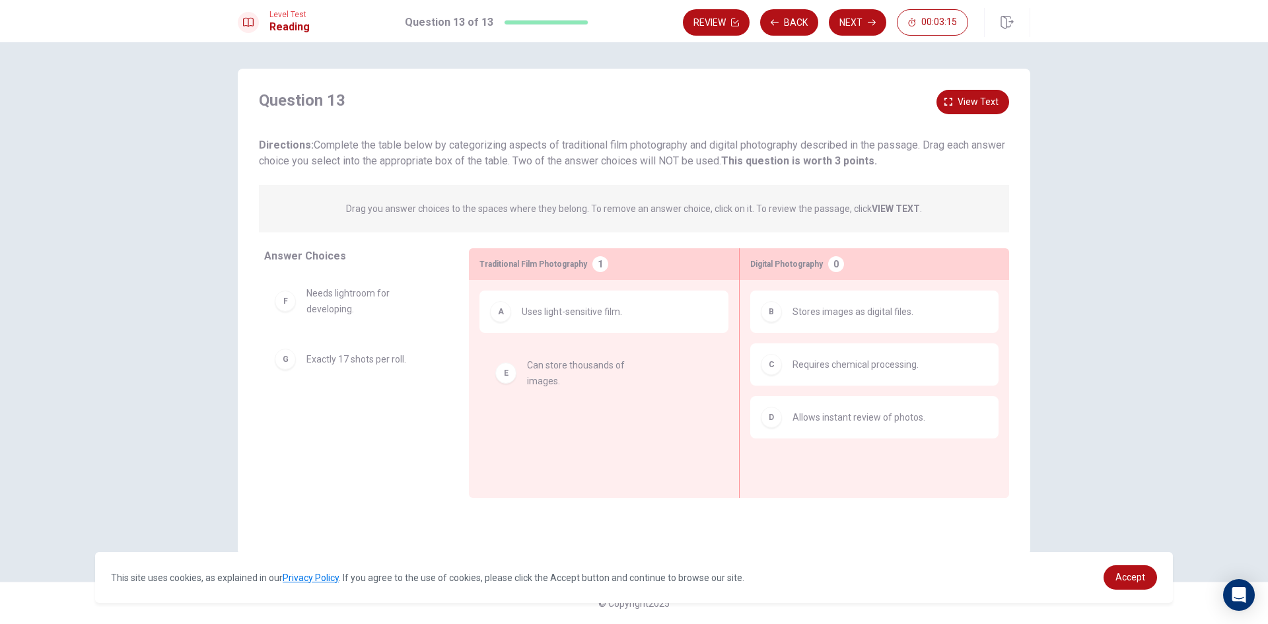
drag, startPoint x: 291, startPoint y: 304, endPoint x: 519, endPoint y: 380, distance: 239.8
drag, startPoint x: 504, startPoint y: 367, endPoint x: 793, endPoint y: 463, distance: 304.1
drag, startPoint x: 536, startPoint y: 385, endPoint x: 783, endPoint y: 478, distance: 264.4
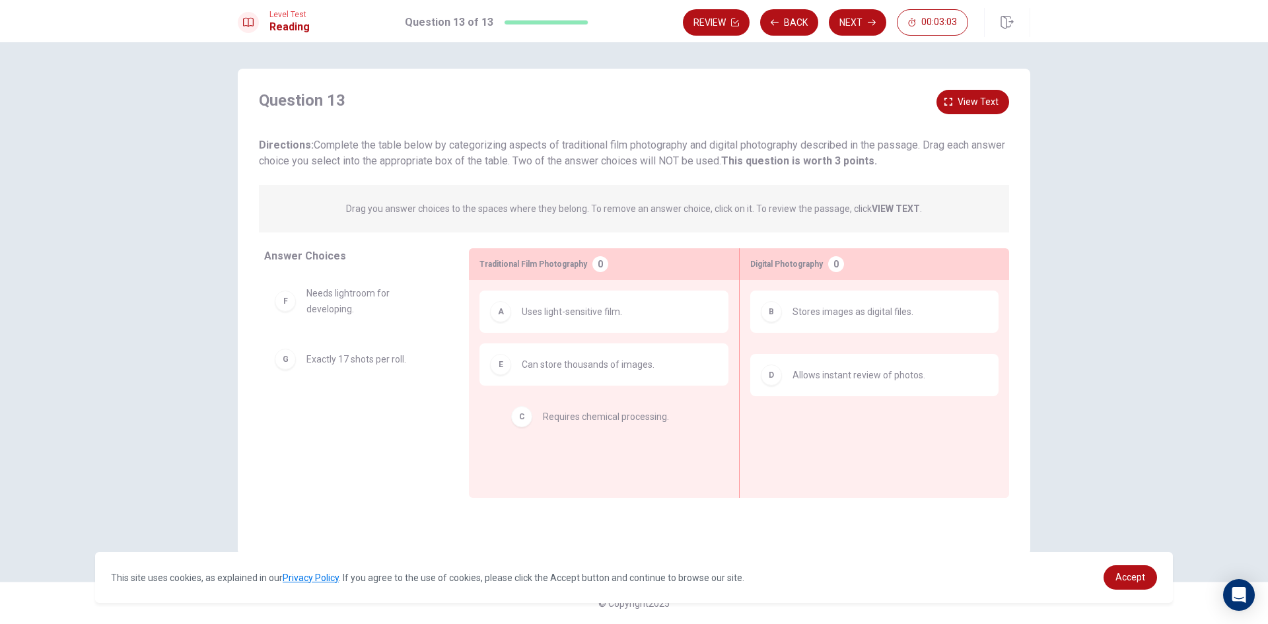
drag, startPoint x: 770, startPoint y: 383, endPoint x: 496, endPoint y: 425, distance: 277.4
drag, startPoint x: 833, startPoint y: 378, endPoint x: 522, endPoint y: 467, distance: 323.6
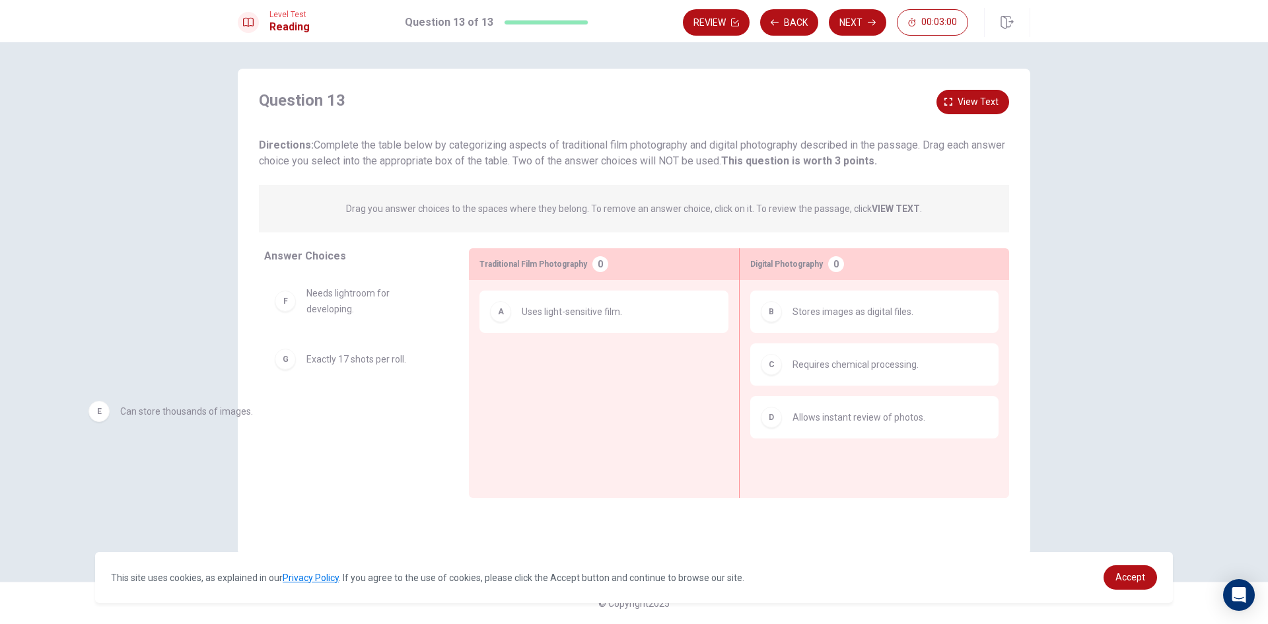
drag, startPoint x: 545, startPoint y: 366, endPoint x: 131, endPoint y: 413, distance: 416.2
click at [145, 412] on div "Question 13 View text Directions: Complete the table below by categorizing aspe…" at bounding box center [634, 333] width 1268 height 582
drag, startPoint x: 541, startPoint y: 372, endPoint x: 322, endPoint y: 429, distance: 226.1
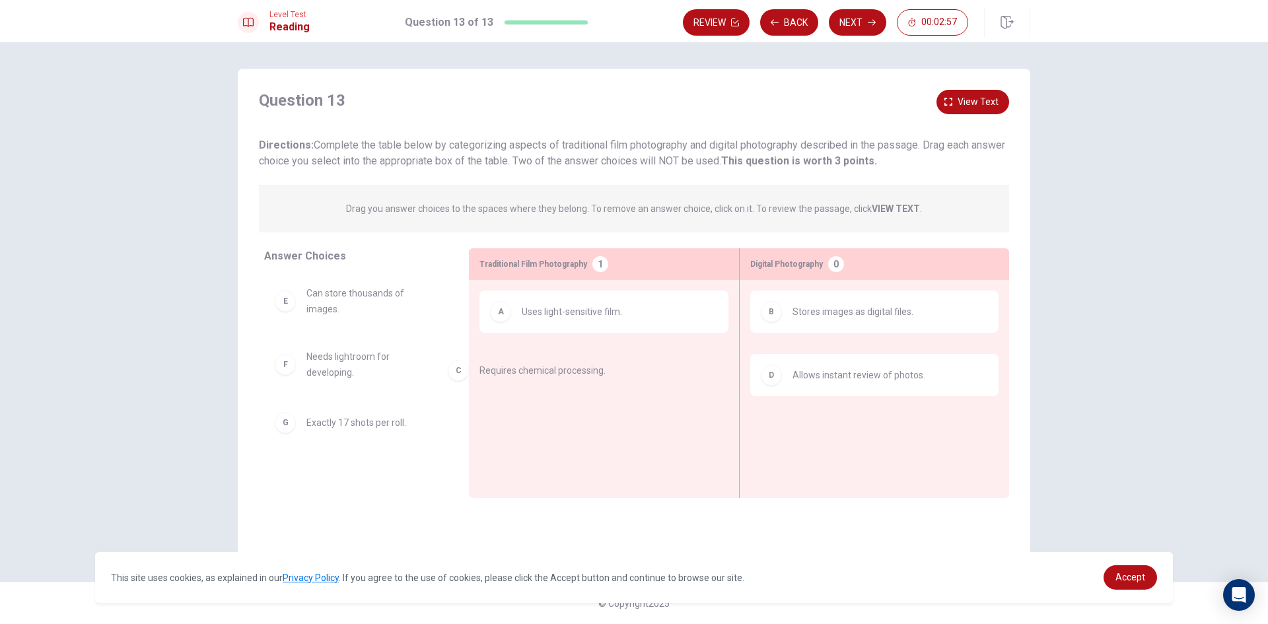
drag, startPoint x: 898, startPoint y: 382, endPoint x: 562, endPoint y: 384, distance: 335.6
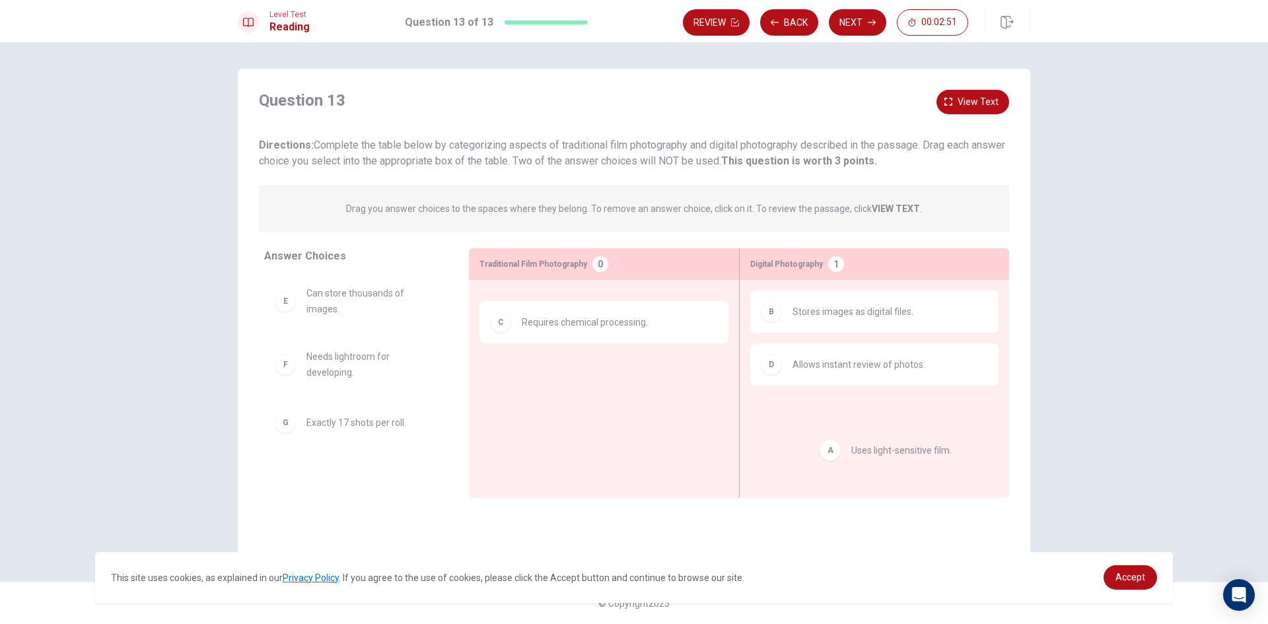
drag, startPoint x: 554, startPoint y: 322, endPoint x: 898, endPoint y: 455, distance: 369.1
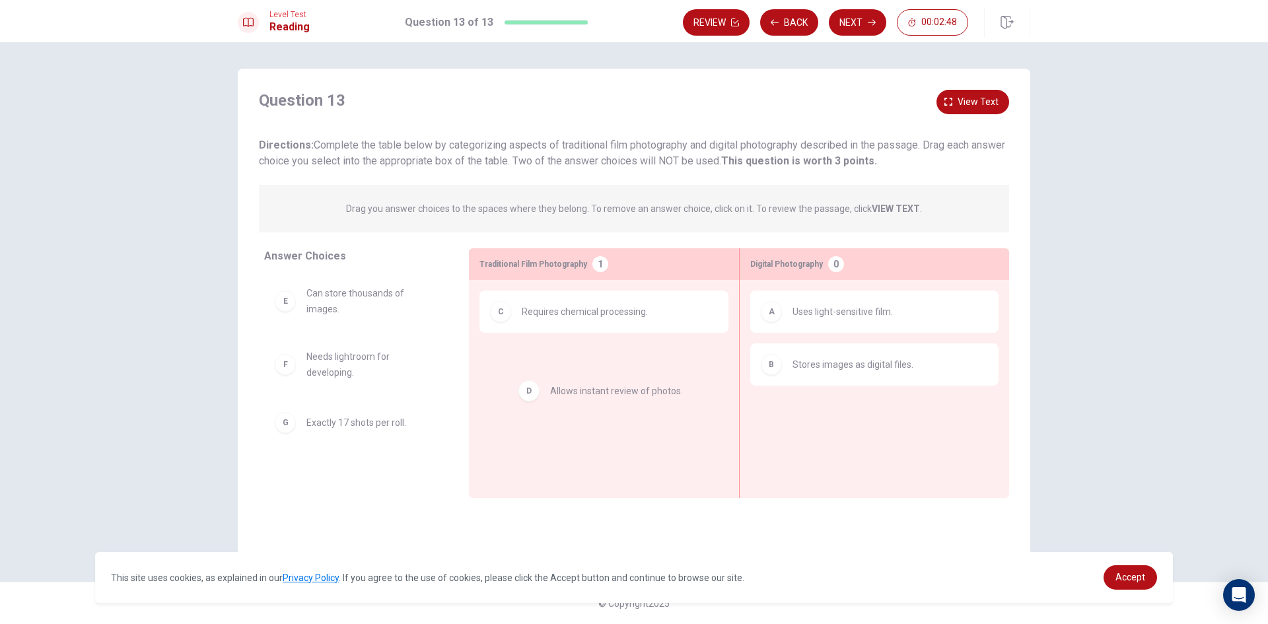
drag, startPoint x: 870, startPoint y: 435, endPoint x: 624, endPoint y: 408, distance: 247.1
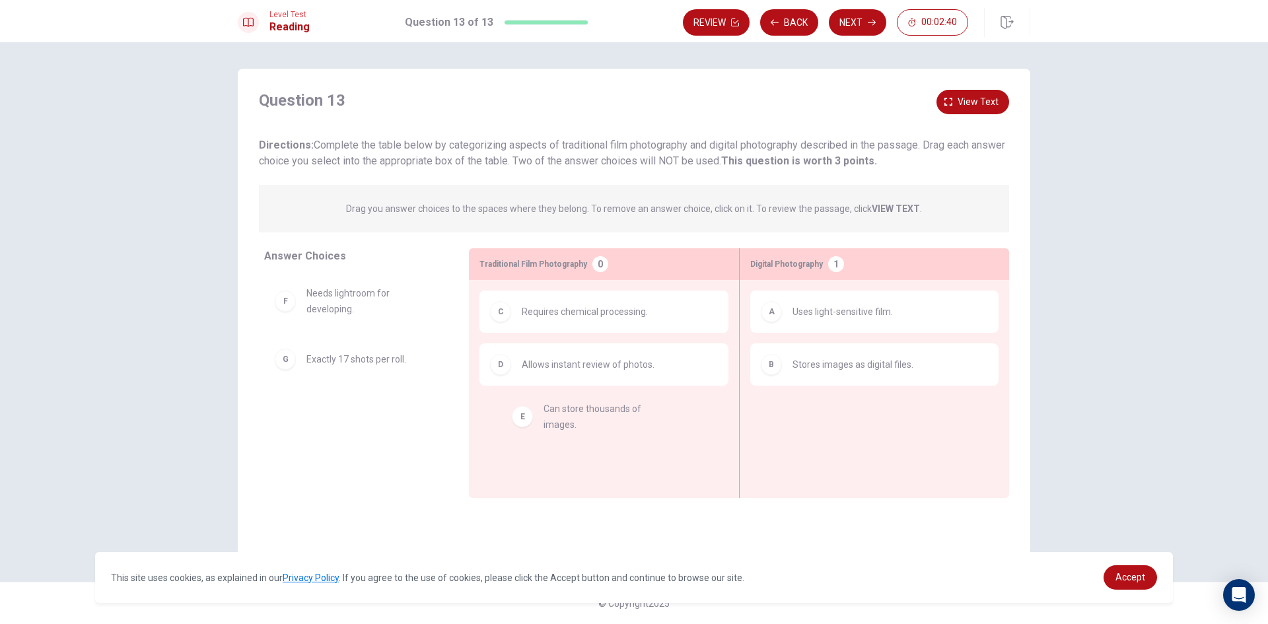
drag, startPoint x: 342, startPoint y: 304, endPoint x: 583, endPoint y: 424, distance: 269.4
drag, startPoint x: 345, startPoint y: 424, endPoint x: 600, endPoint y: 441, distance: 256.2
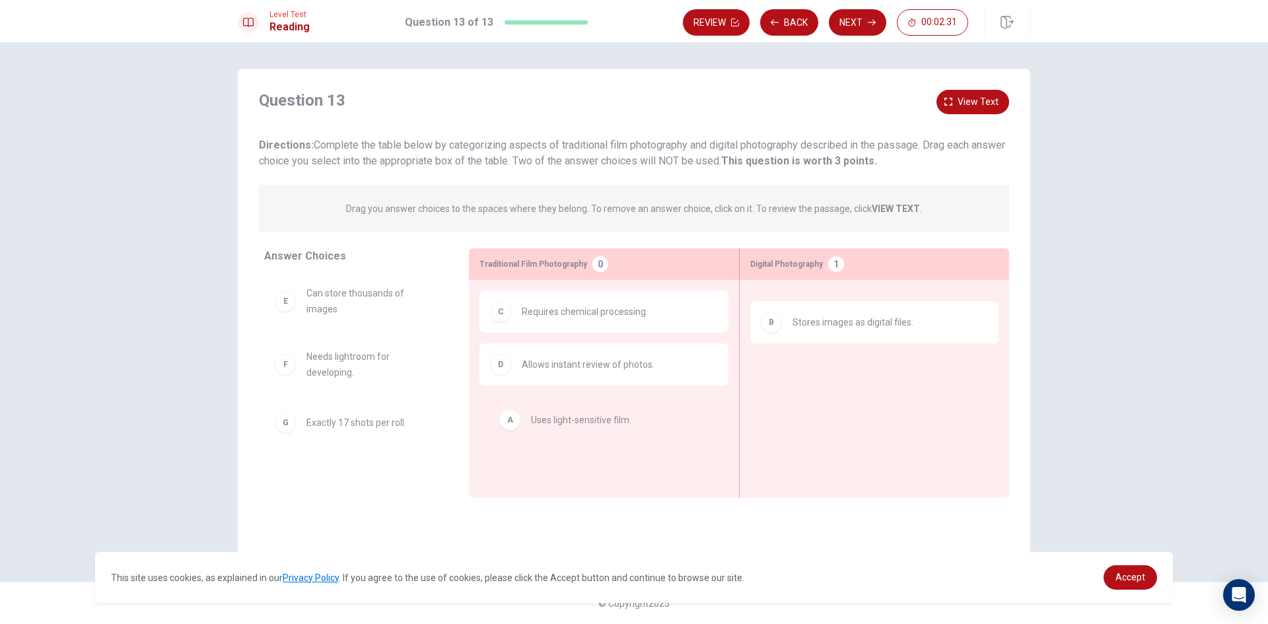
drag, startPoint x: 873, startPoint y: 322, endPoint x: 583, endPoint y: 433, distance: 310.7
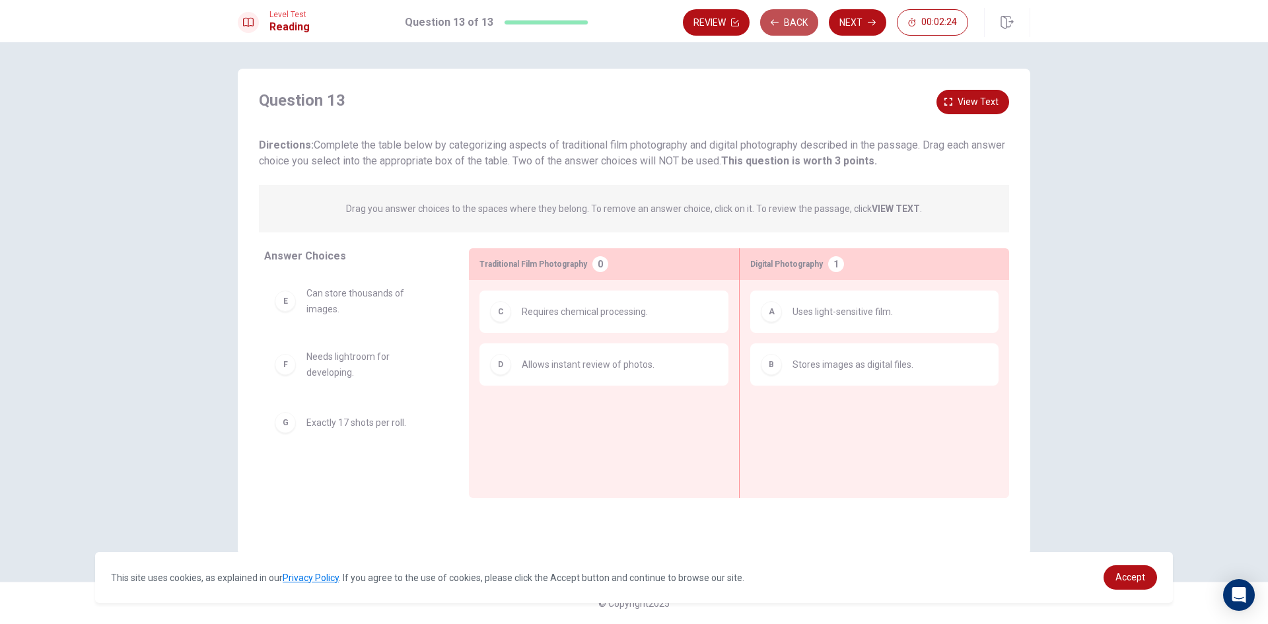
click at [808, 27] on button "Back" at bounding box center [789, 22] width 58 height 26
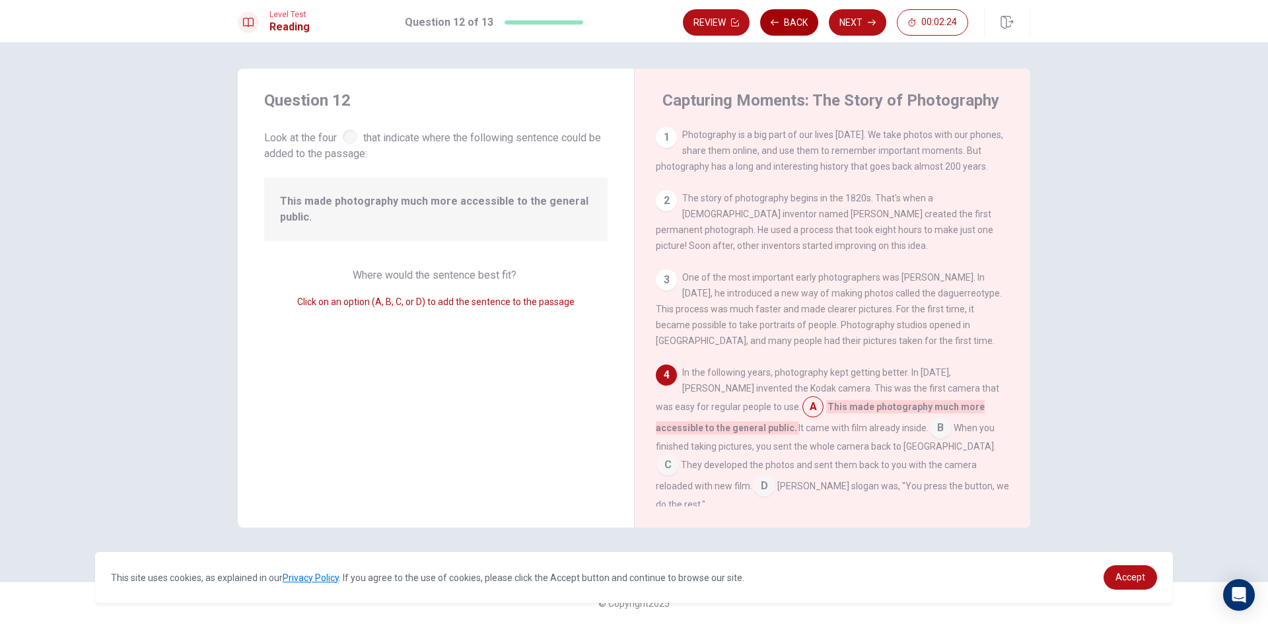
scroll to position [130, 0]
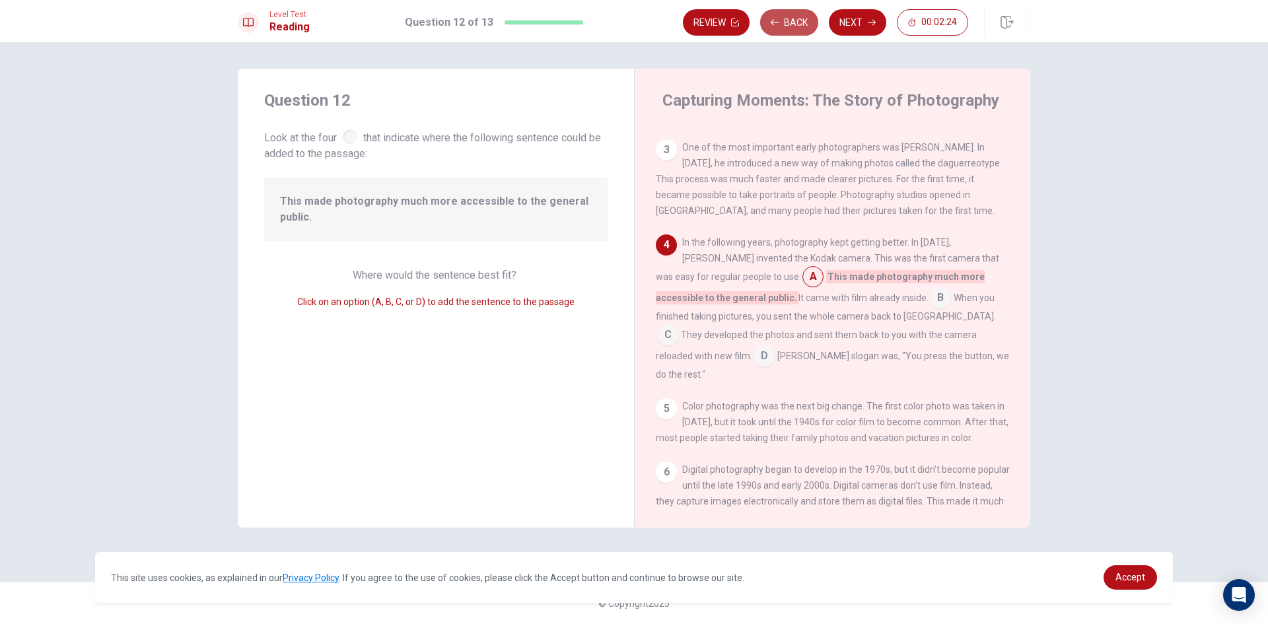
click at [805, 27] on button "Back" at bounding box center [789, 22] width 58 height 26
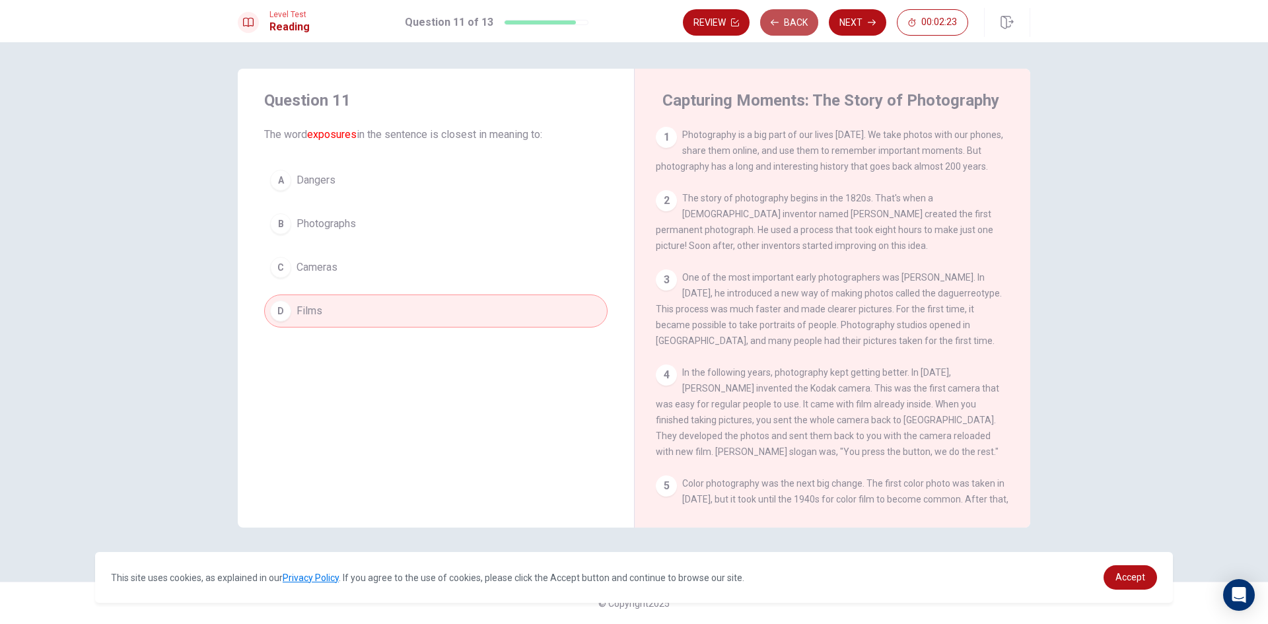
click at [805, 27] on button "Back" at bounding box center [789, 22] width 58 height 26
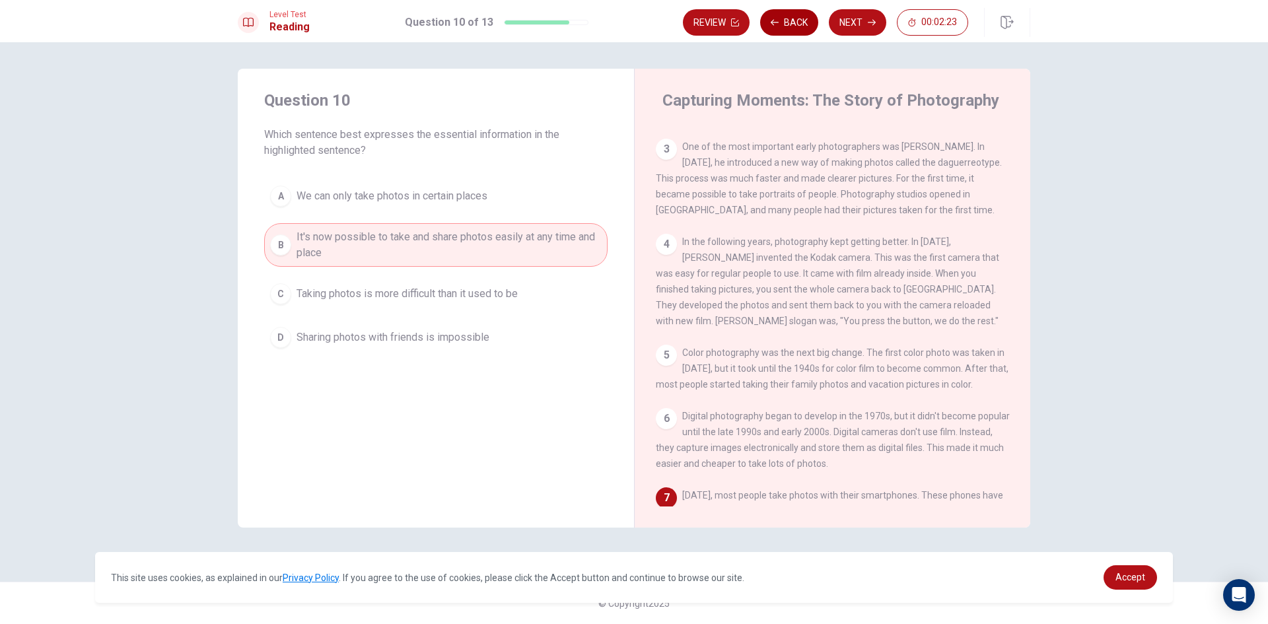
scroll to position [210, 0]
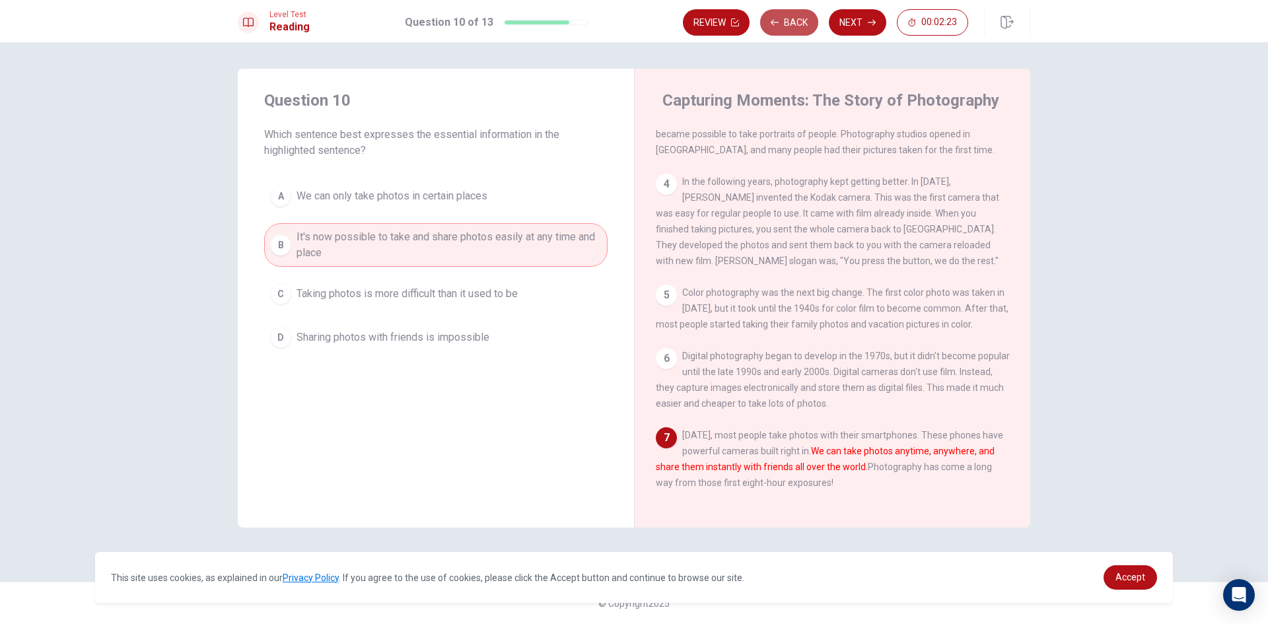
click at [805, 27] on button "Back" at bounding box center [789, 22] width 58 height 26
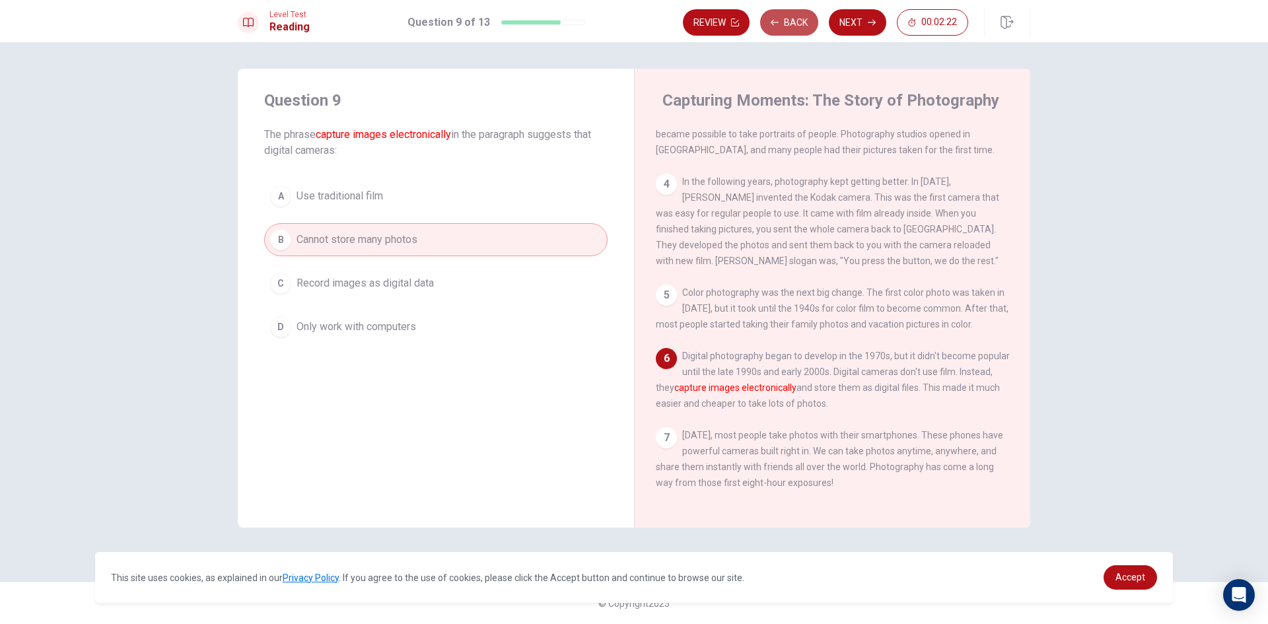
click at [805, 27] on button "Back" at bounding box center [789, 22] width 58 height 26
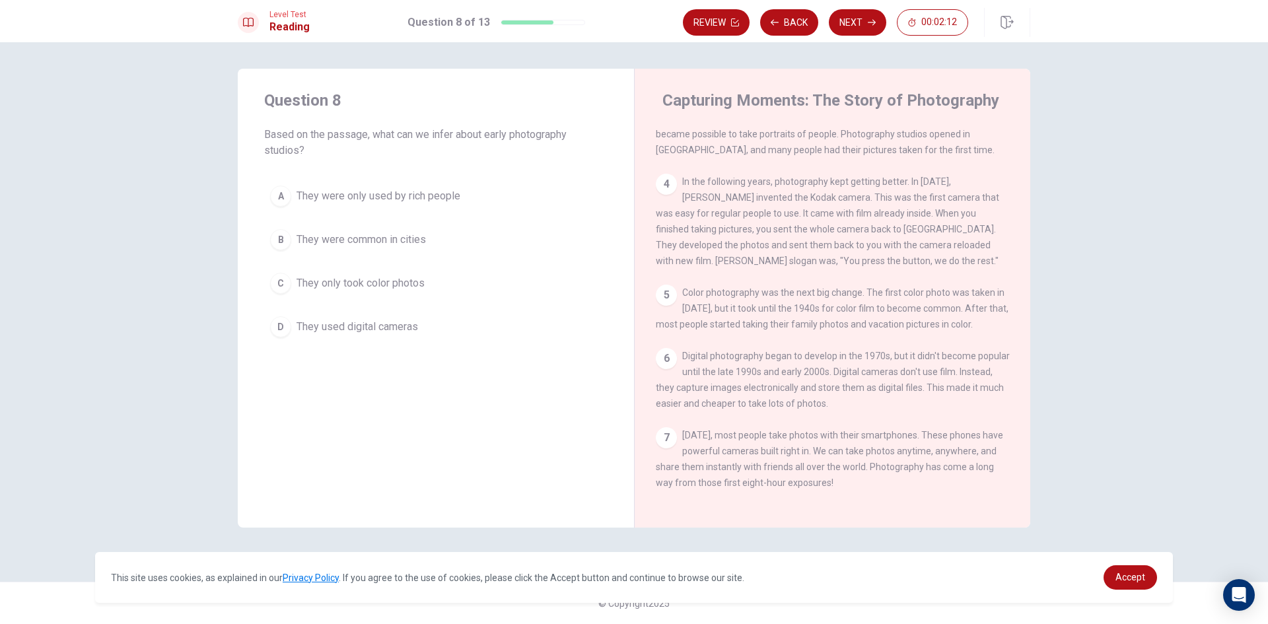
click at [283, 243] on div "B" at bounding box center [280, 239] width 21 height 21
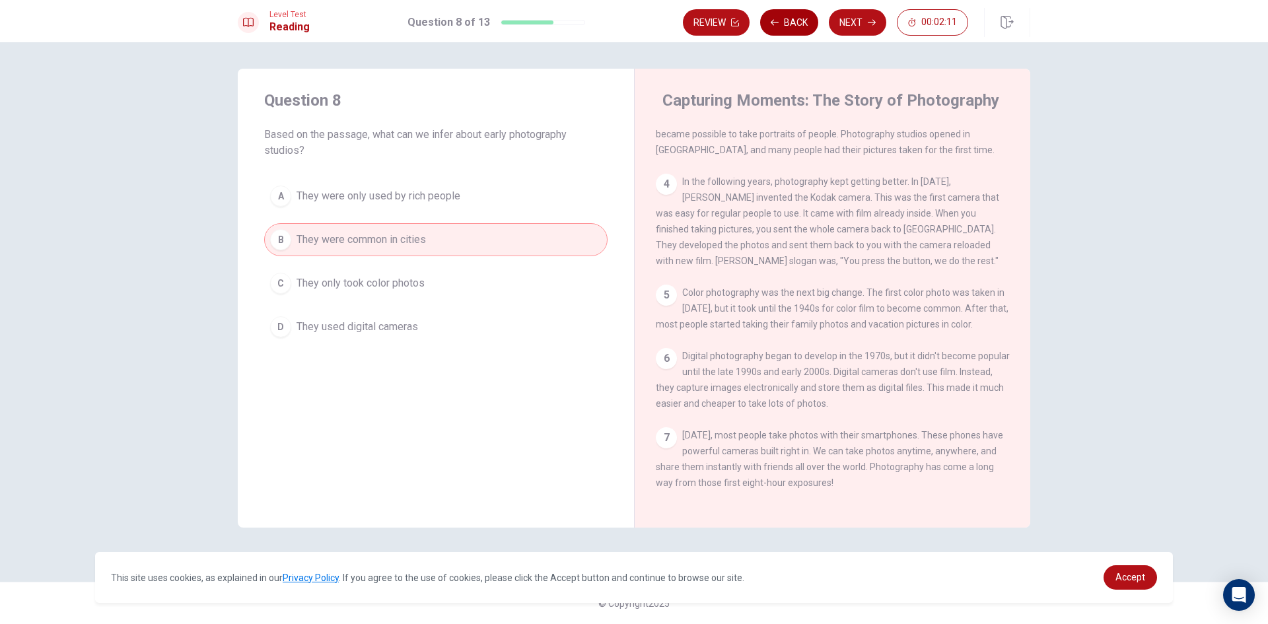
click at [798, 13] on button "Back" at bounding box center [789, 22] width 58 height 26
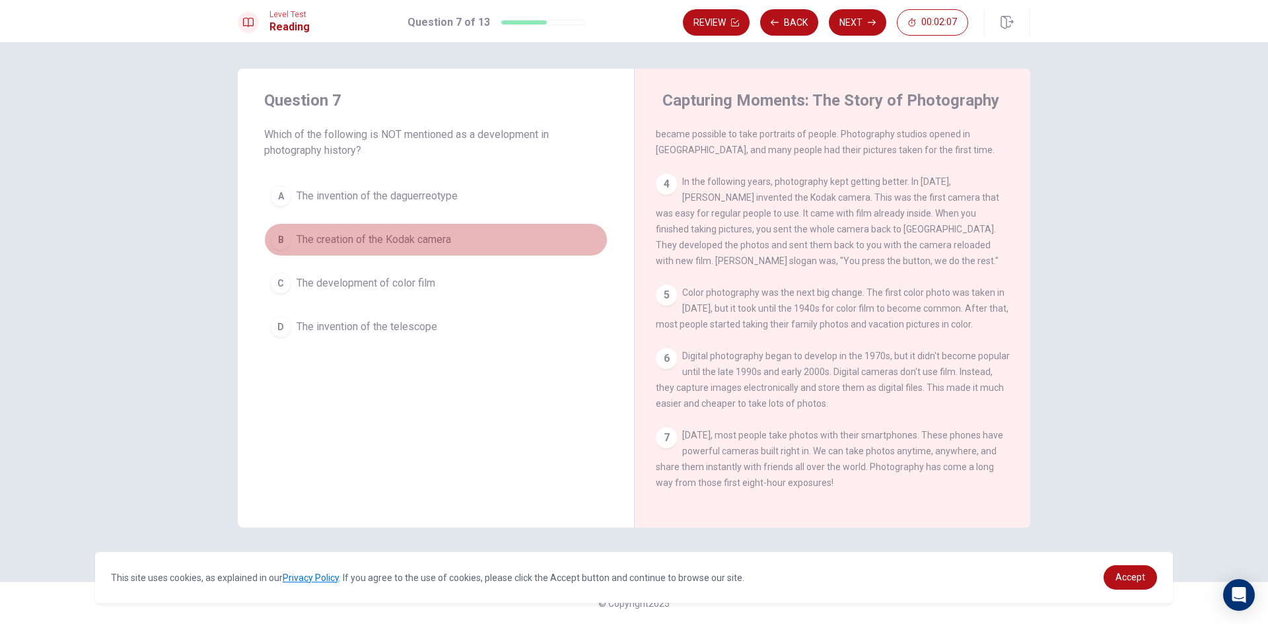
click at [289, 245] on div "B" at bounding box center [280, 239] width 21 height 21
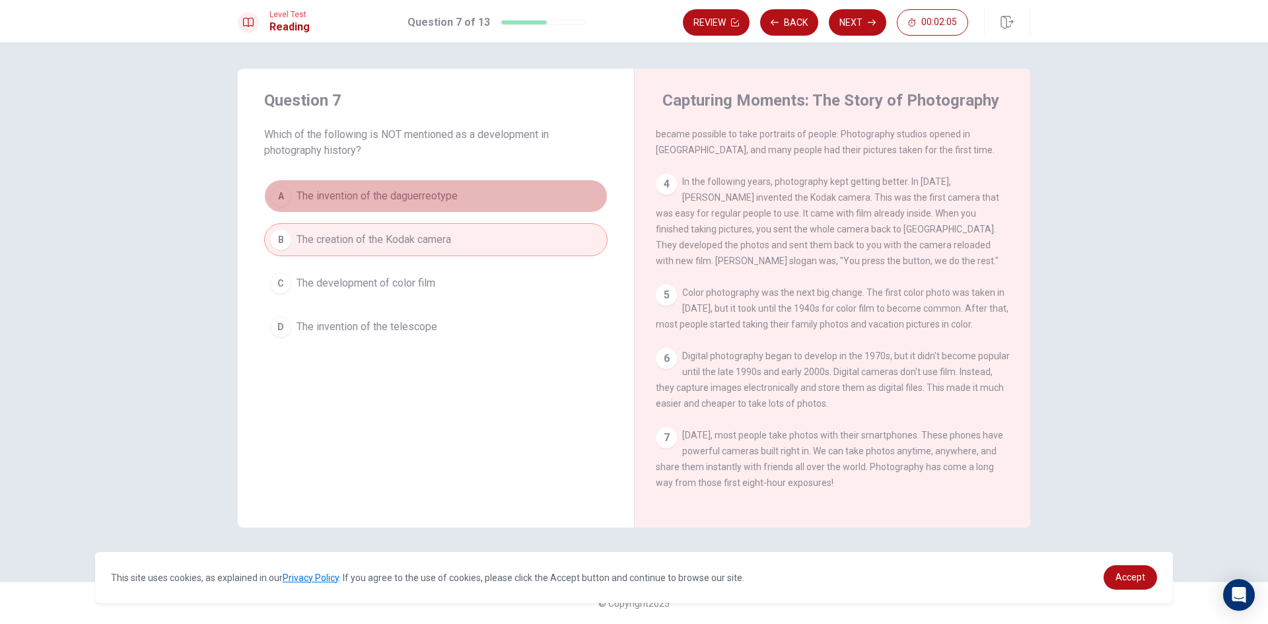
click at [277, 204] on div "A" at bounding box center [280, 196] width 21 height 21
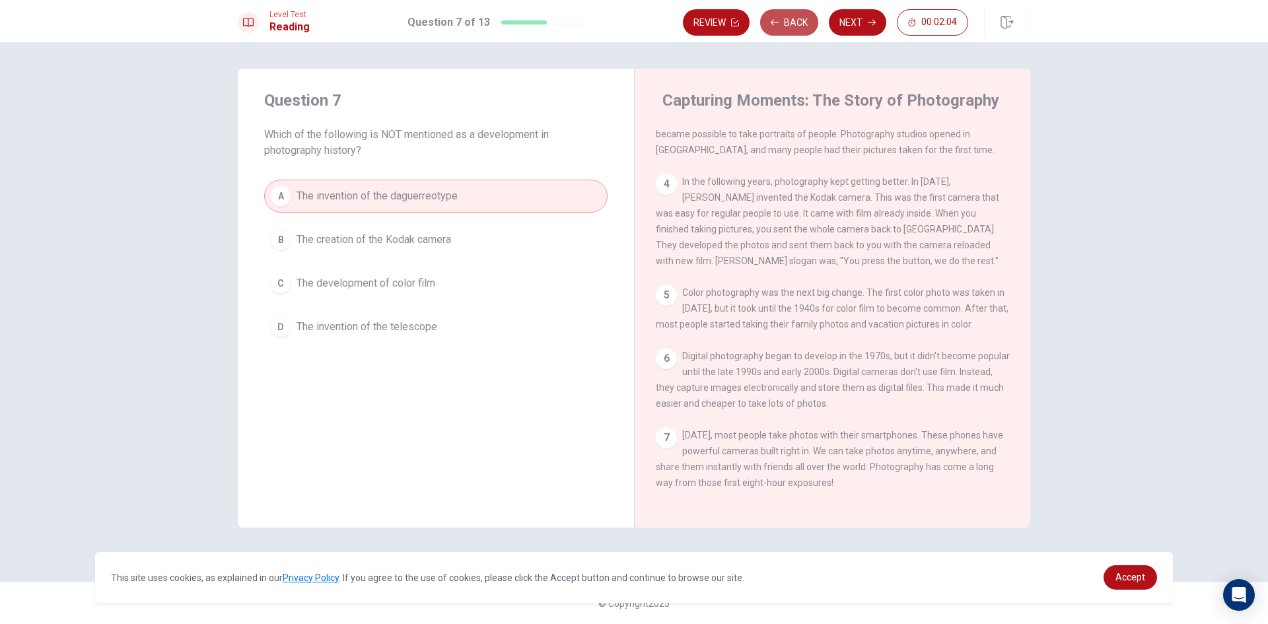
click at [793, 30] on button "Back" at bounding box center [789, 22] width 58 height 26
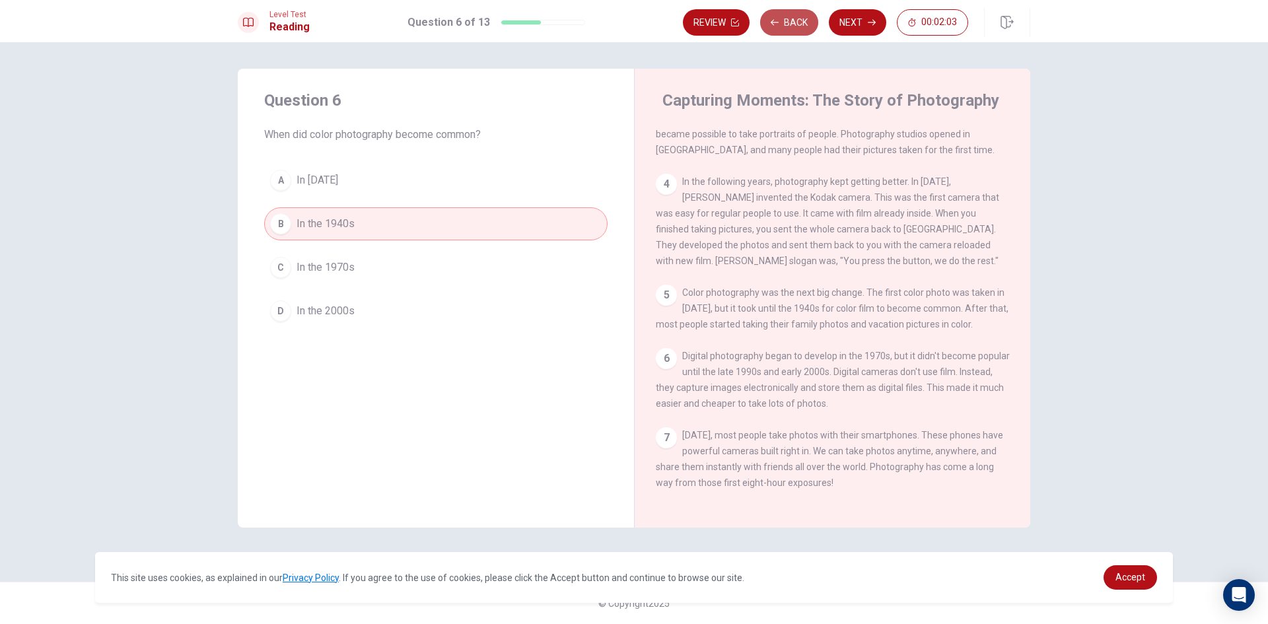
click at [792, 30] on button "Back" at bounding box center [789, 22] width 58 height 26
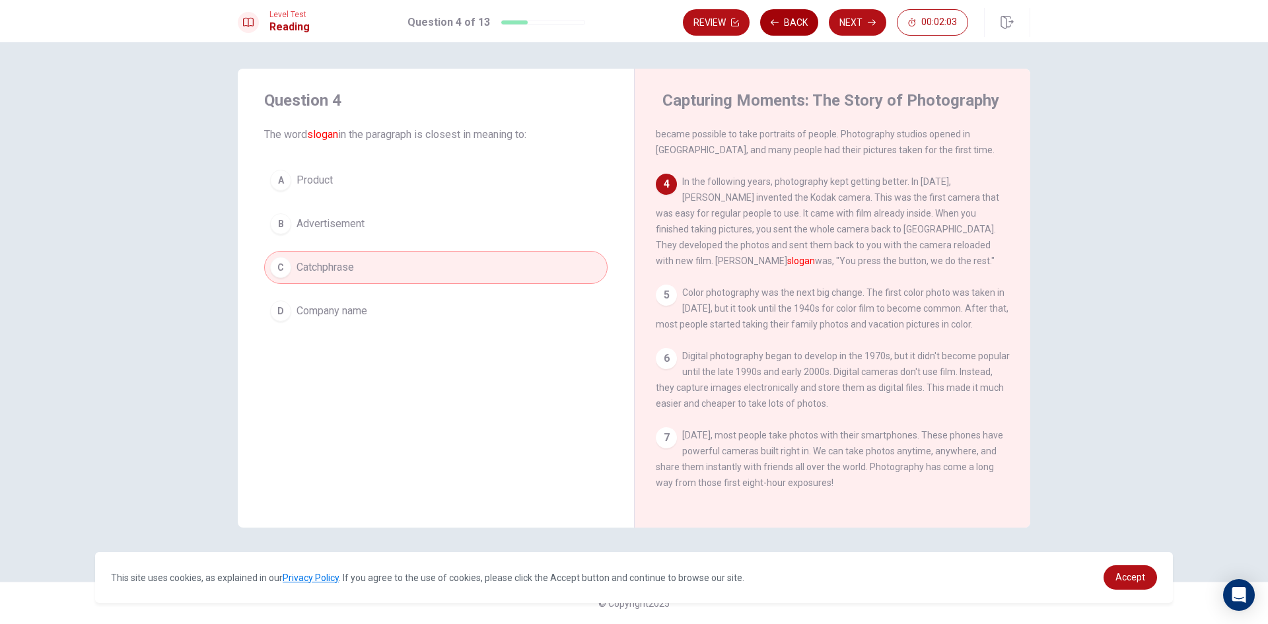
click at [792, 30] on button "Back" at bounding box center [789, 22] width 58 height 26
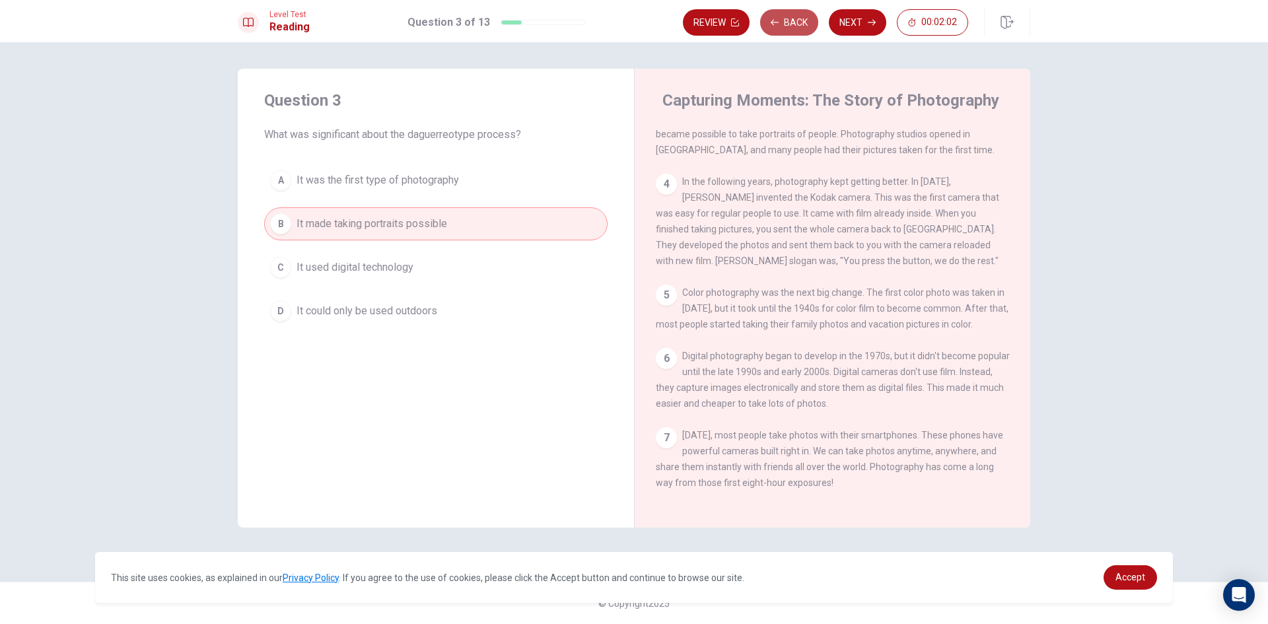
click at [792, 30] on button "Back" at bounding box center [789, 22] width 58 height 26
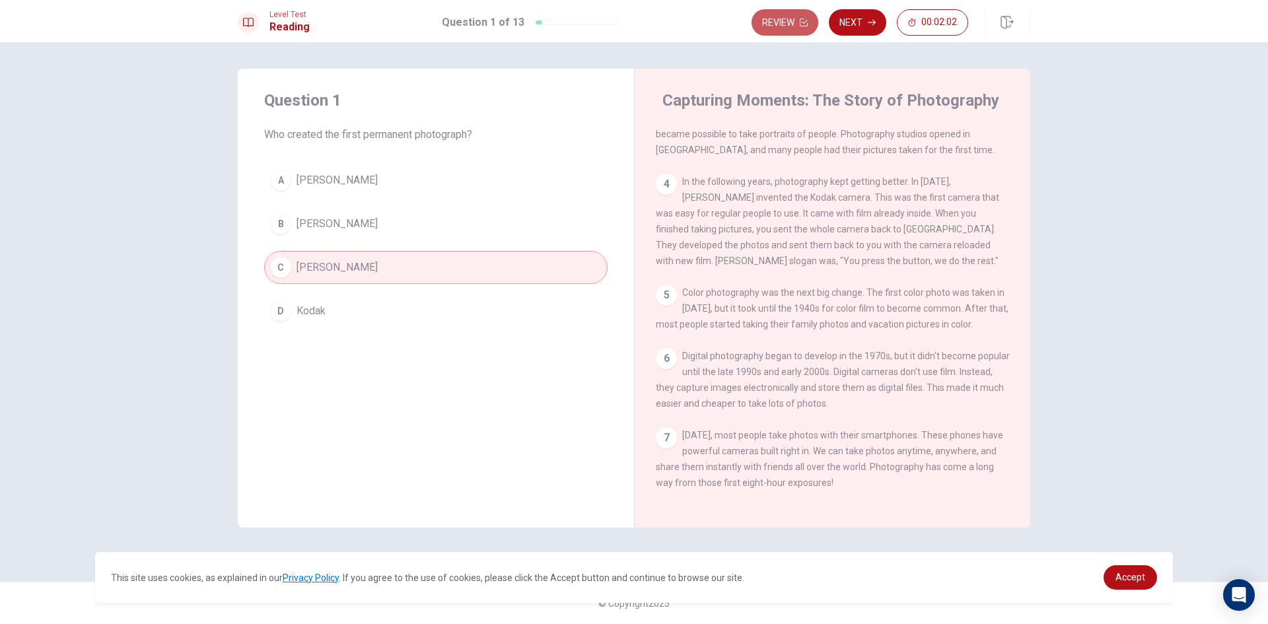
click at [792, 30] on button "Review" at bounding box center [785, 22] width 67 height 26
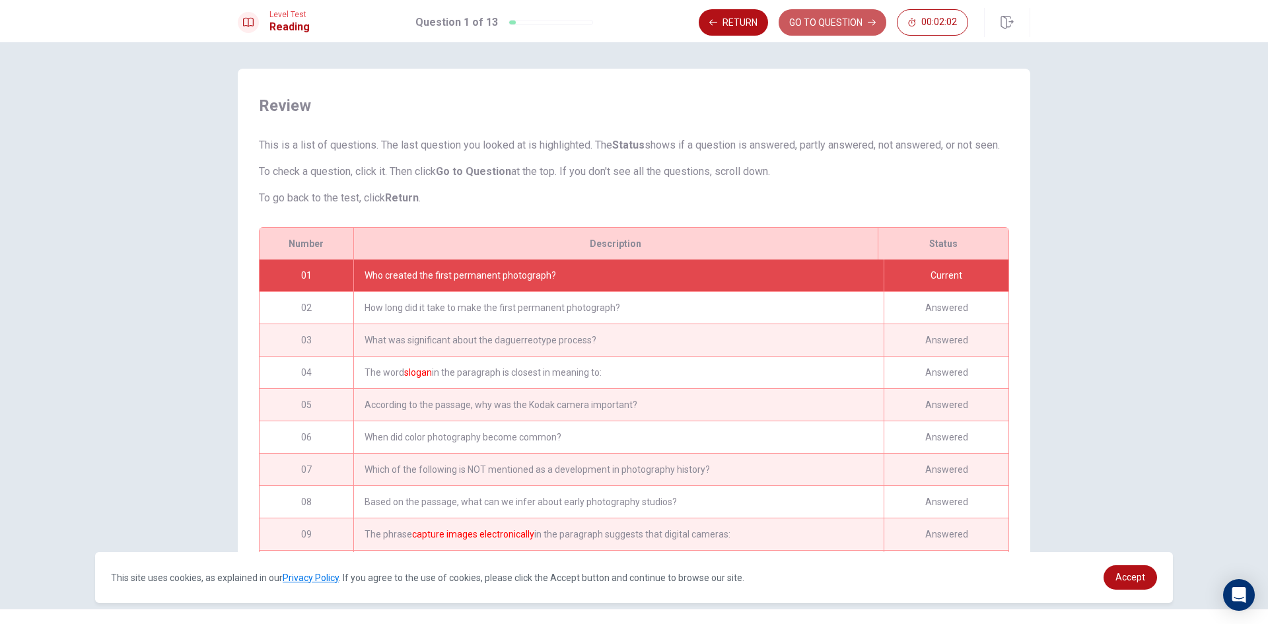
scroll to position [0, 0]
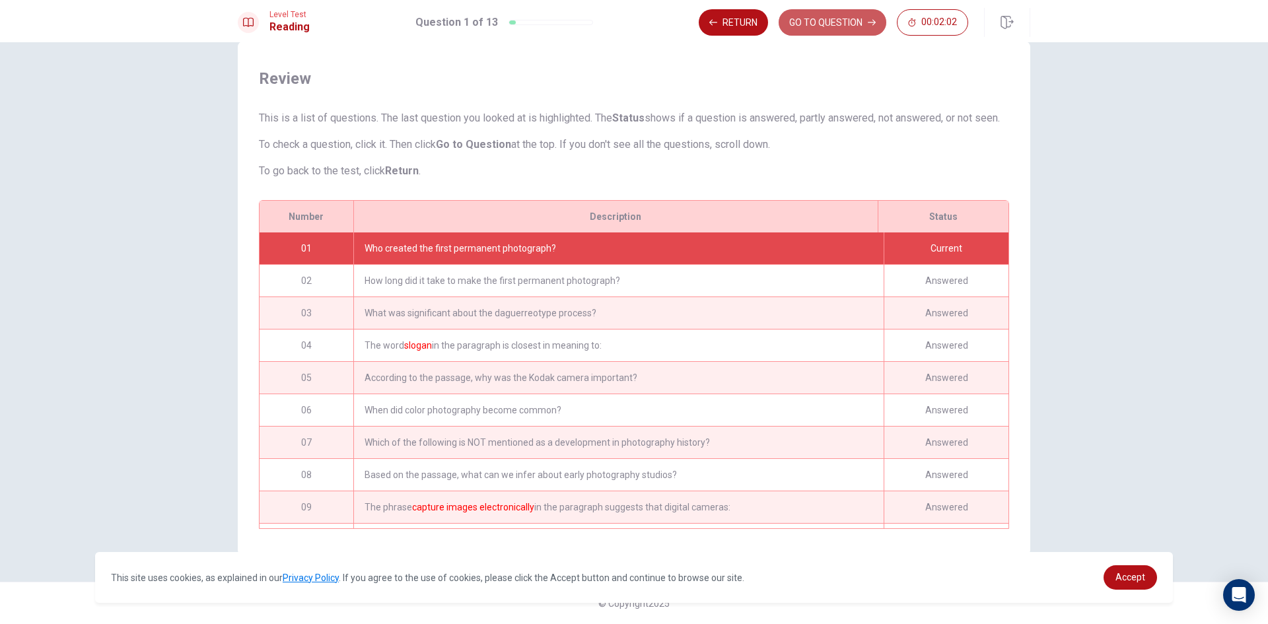
click at [792, 30] on button "GO TO QUESTION" at bounding box center [833, 22] width 108 height 26
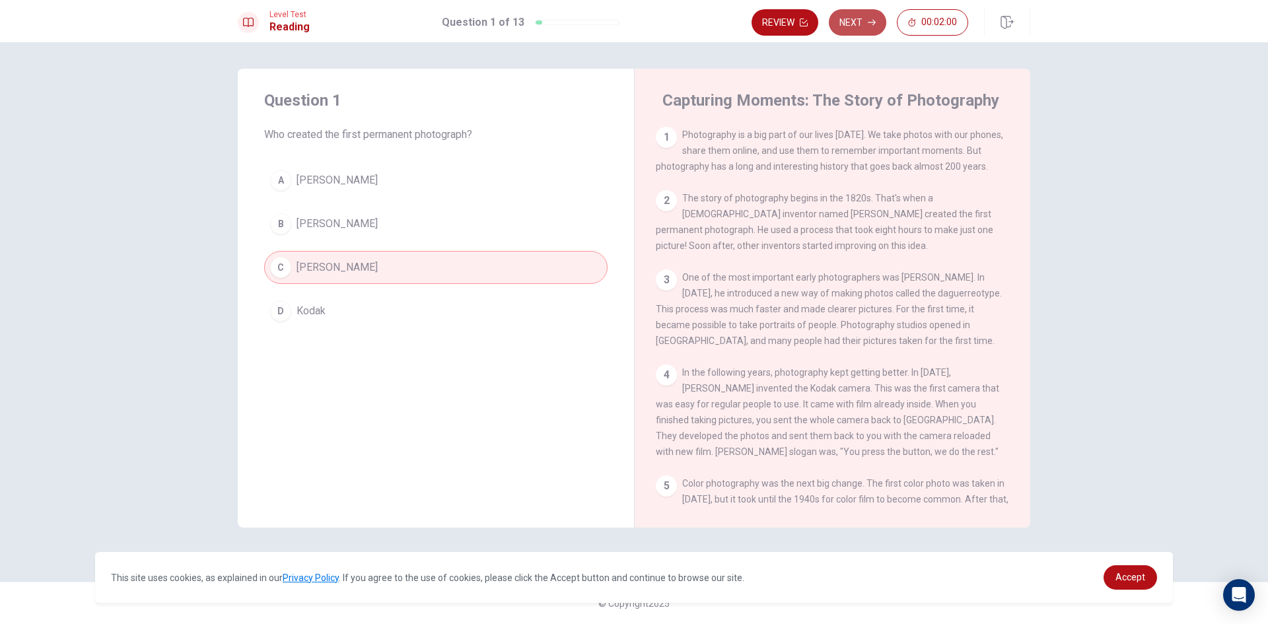
click at [865, 20] on button "Next" at bounding box center [857, 22] width 57 height 26
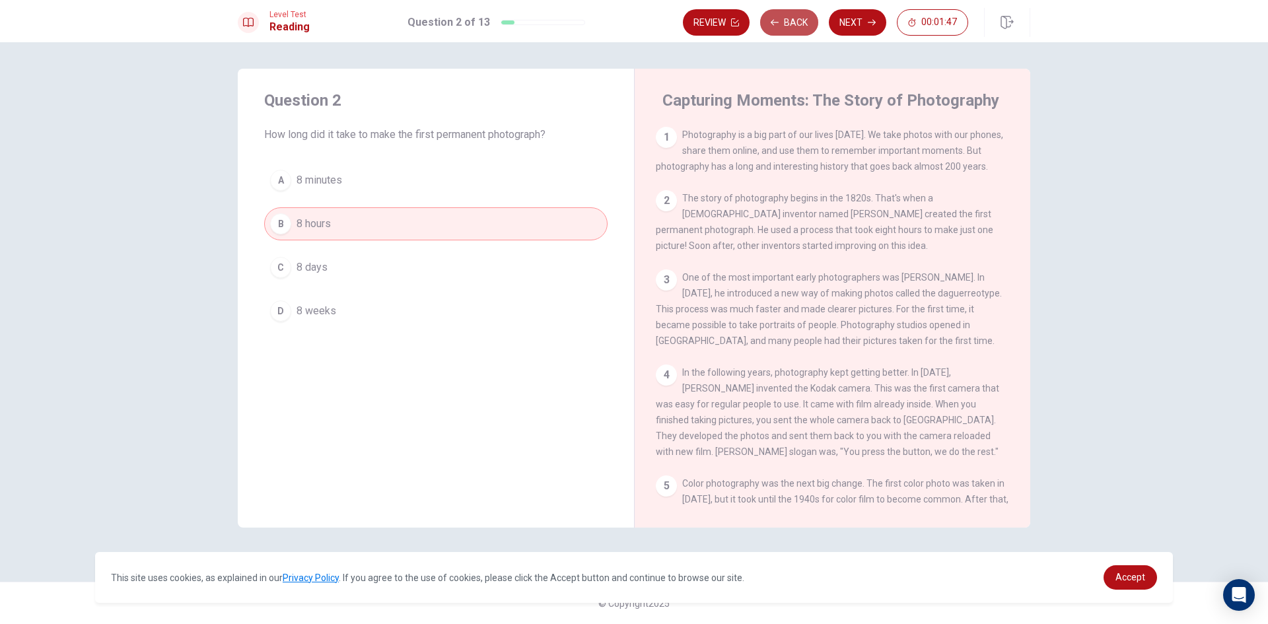
click at [797, 17] on button "Back" at bounding box center [789, 22] width 58 height 26
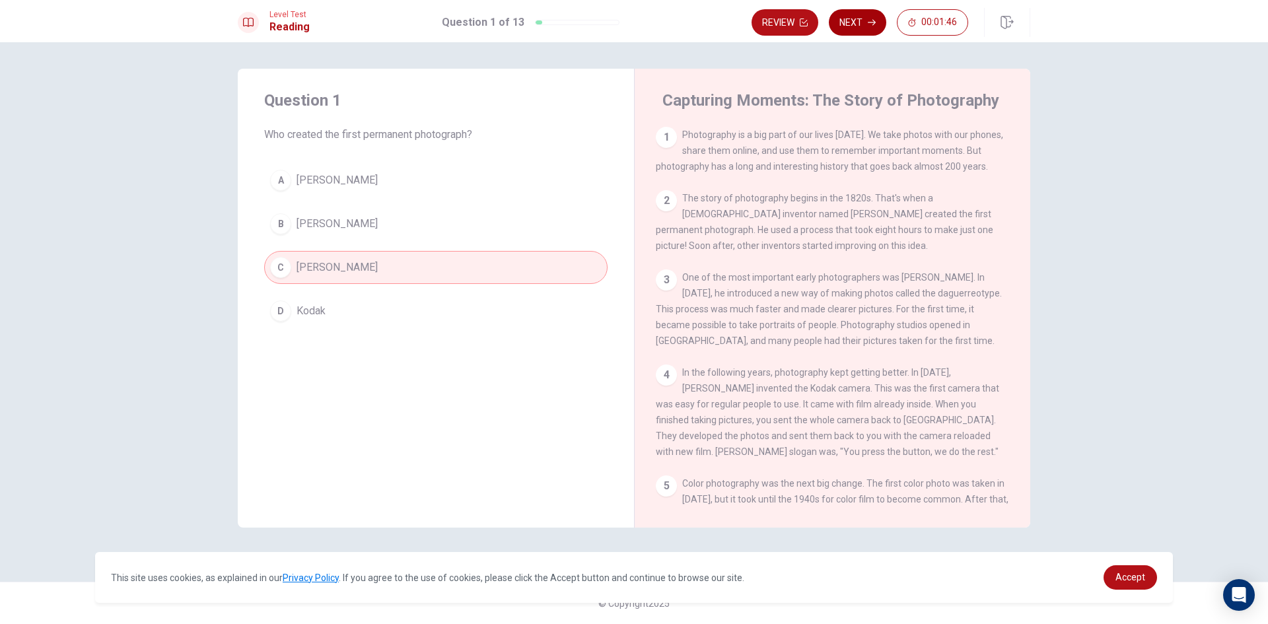
click at [858, 20] on button "Next" at bounding box center [857, 22] width 57 height 26
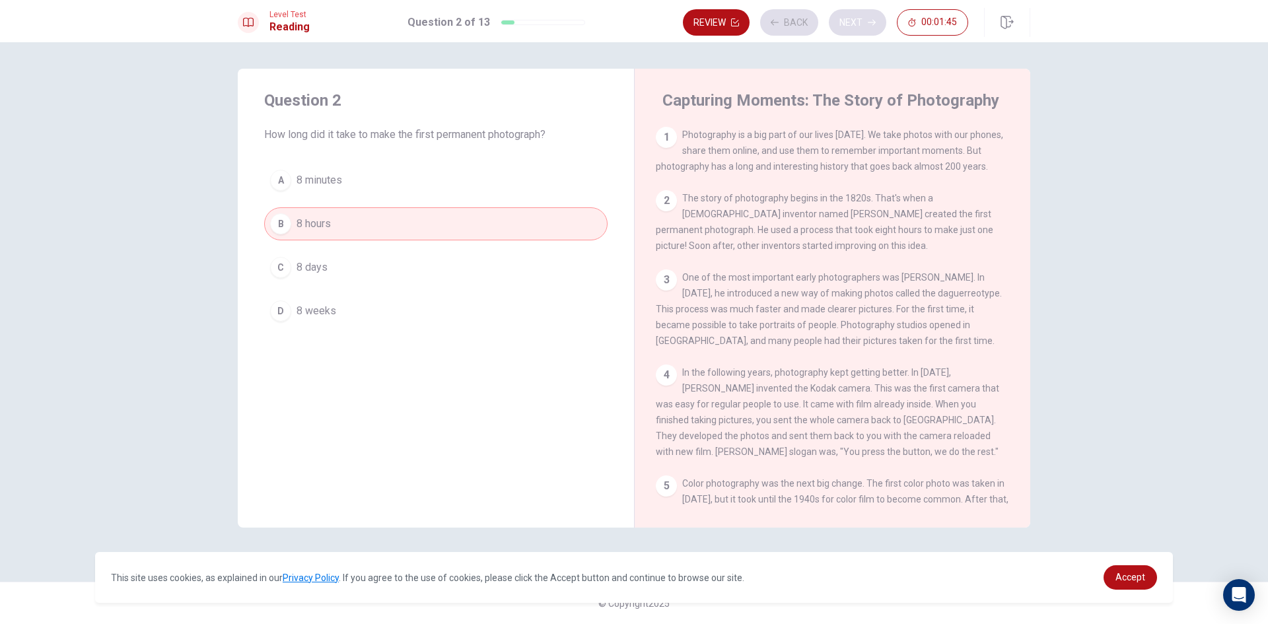
click at [858, 20] on div "Review Back Next 00:01:45" at bounding box center [825, 22] width 285 height 26
click at [858, 20] on button "Next" at bounding box center [857, 22] width 57 height 26
click at [858, 20] on div "Review Back Next 00:01:43" at bounding box center [825, 22] width 285 height 26
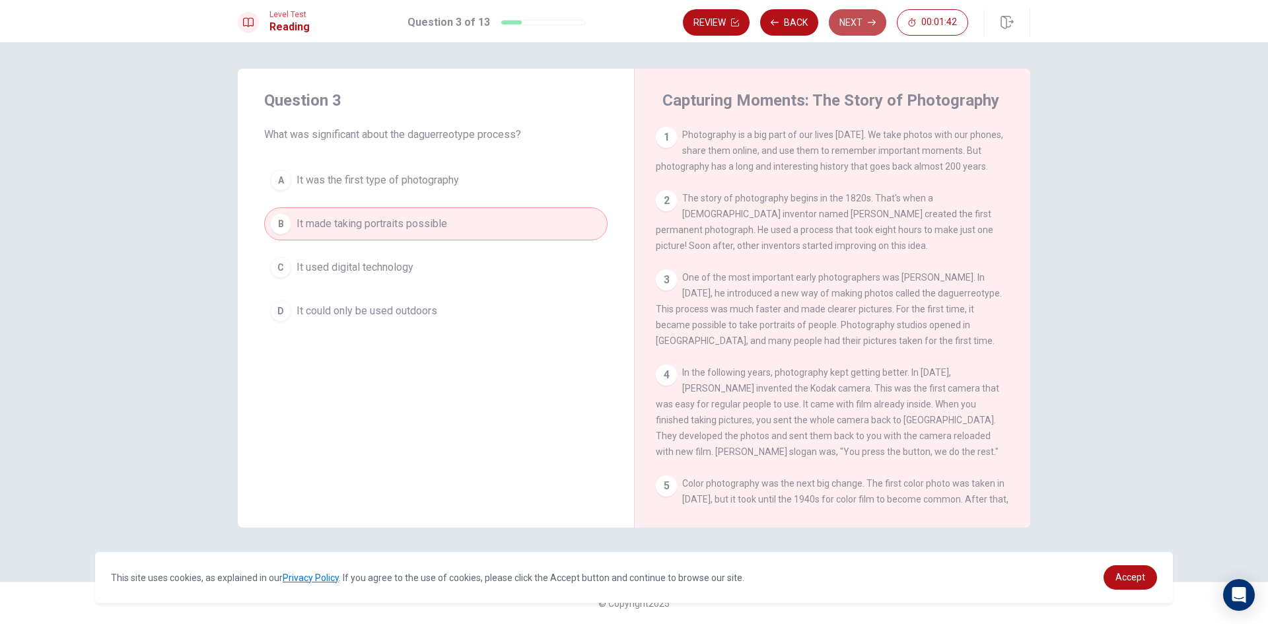
click at [858, 20] on button "Next" at bounding box center [857, 22] width 57 height 26
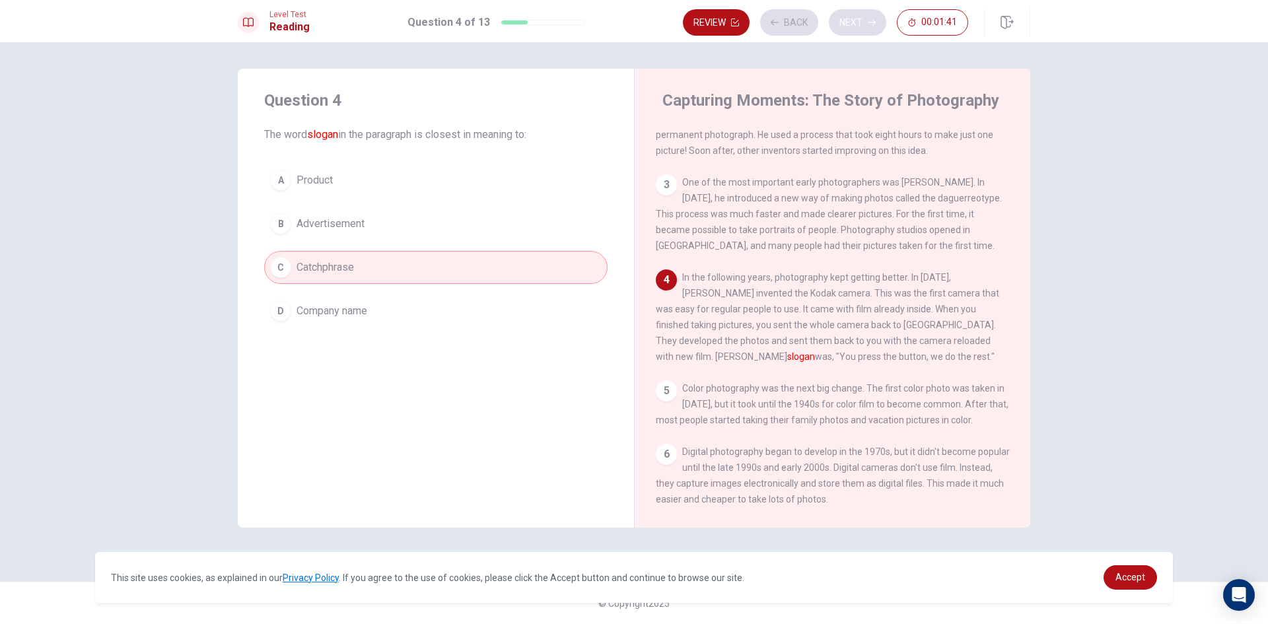
scroll to position [97, 0]
click at [858, 20] on div "Review Back Next 00:01:41" at bounding box center [825, 22] width 285 height 26
click at [858, 20] on button "Next" at bounding box center [857, 22] width 57 height 26
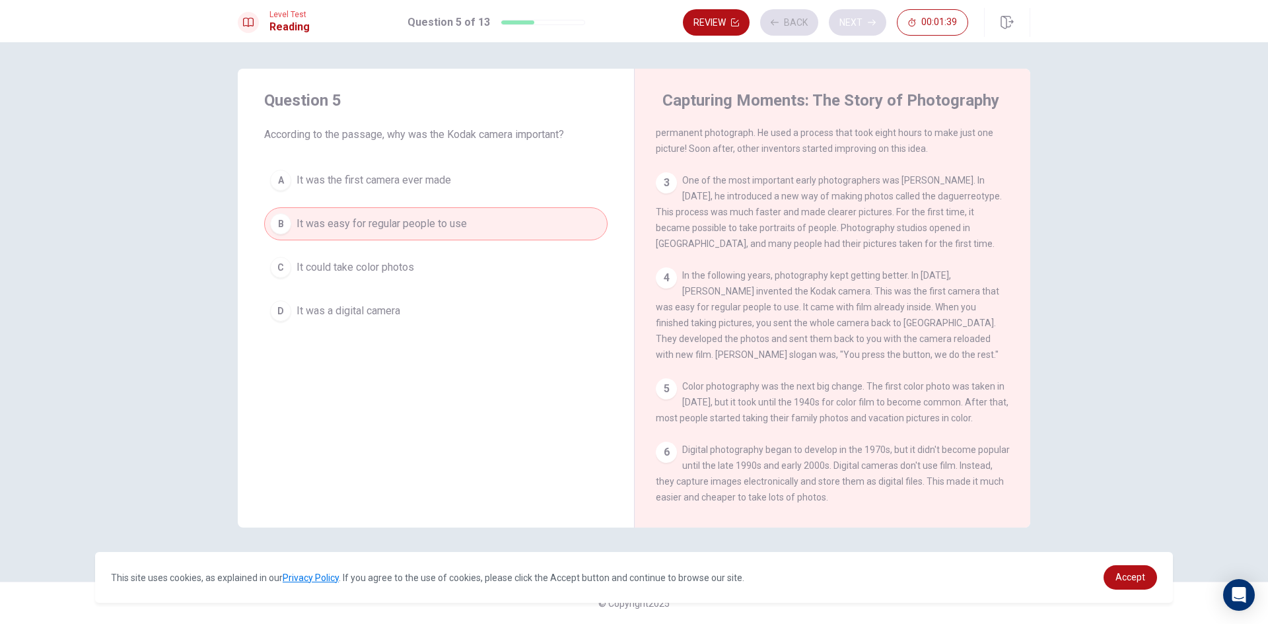
click at [858, 20] on div "Review Back Next 00:01:39" at bounding box center [825, 22] width 285 height 26
click at [858, 20] on button "Next" at bounding box center [857, 22] width 57 height 26
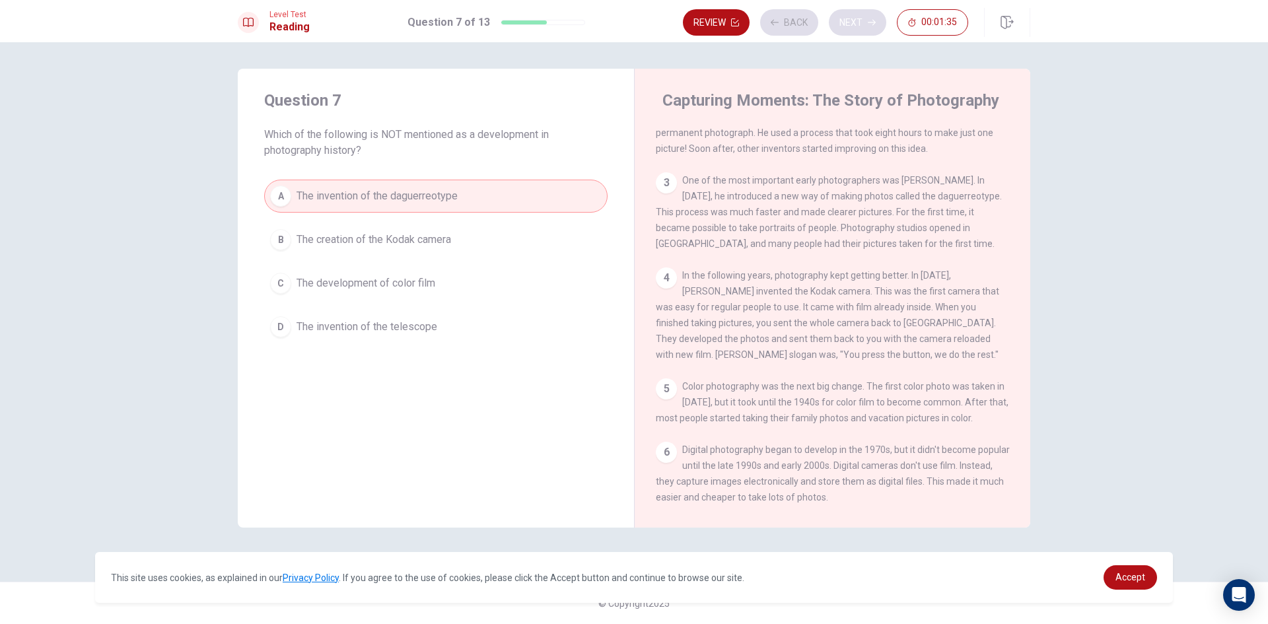
click at [858, 20] on div "Review Back Next 00:01:35" at bounding box center [825, 22] width 285 height 26
click at [858, 20] on button "Next" at bounding box center [857, 22] width 57 height 26
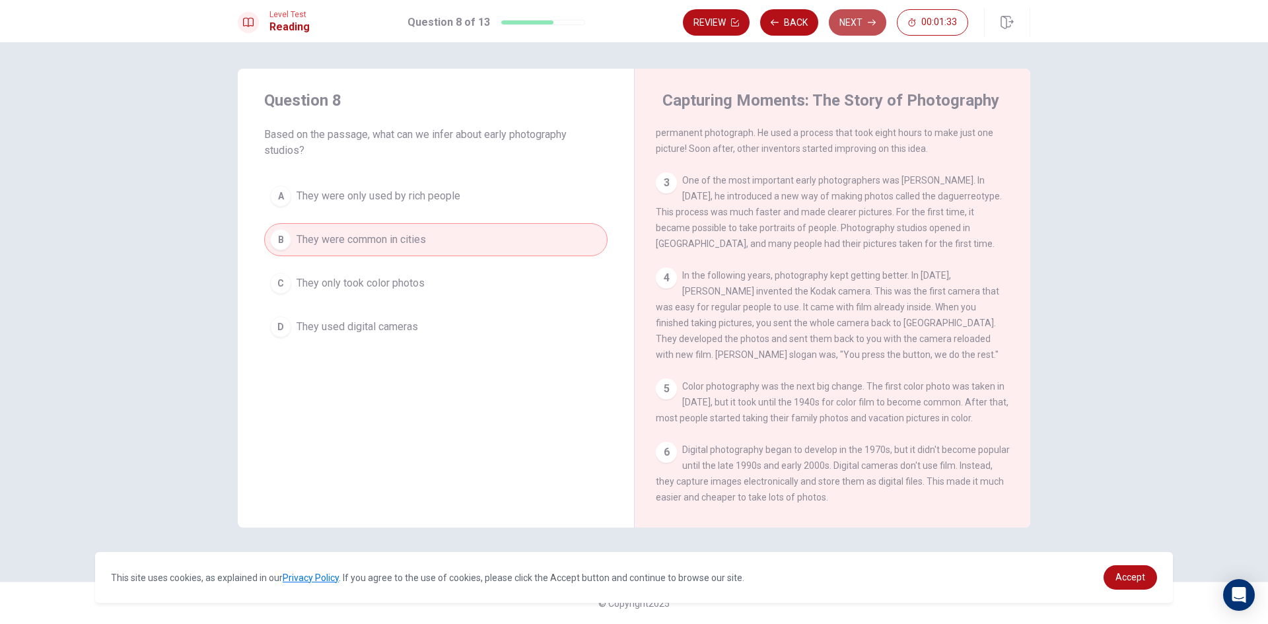
click at [858, 20] on button "Next" at bounding box center [857, 22] width 57 height 26
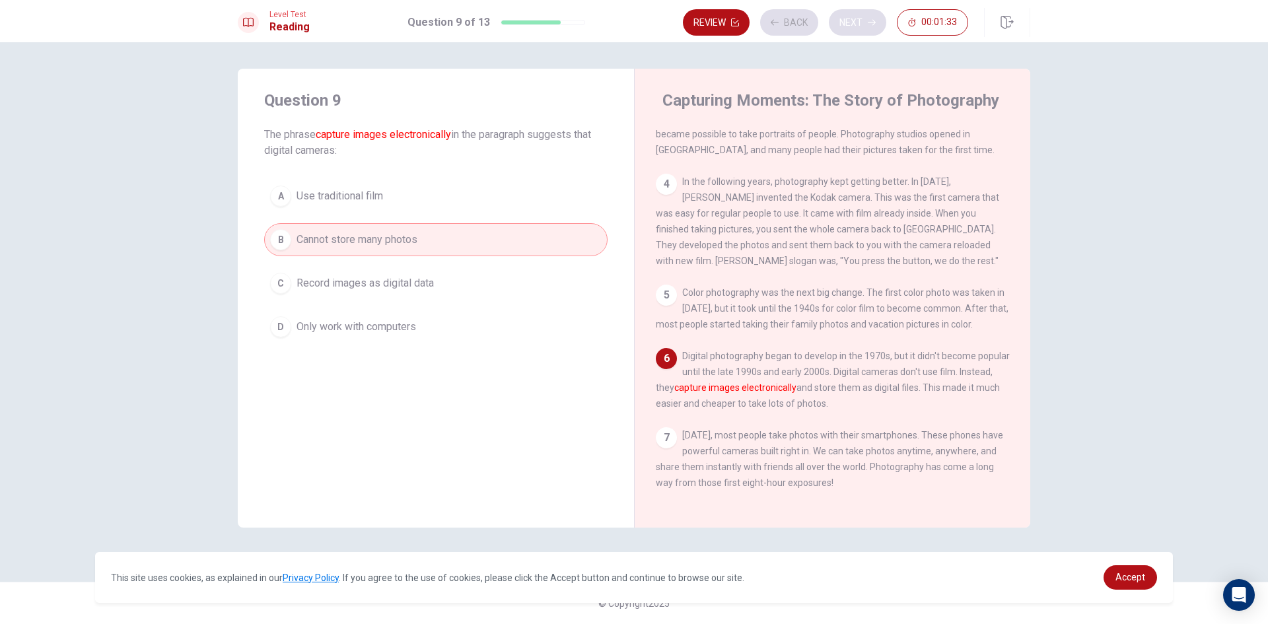
scroll to position [210, 0]
click at [858, 20] on div "Review Back Next 00:01:32" at bounding box center [825, 22] width 285 height 26
click at [858, 20] on button "Next" at bounding box center [857, 22] width 57 height 26
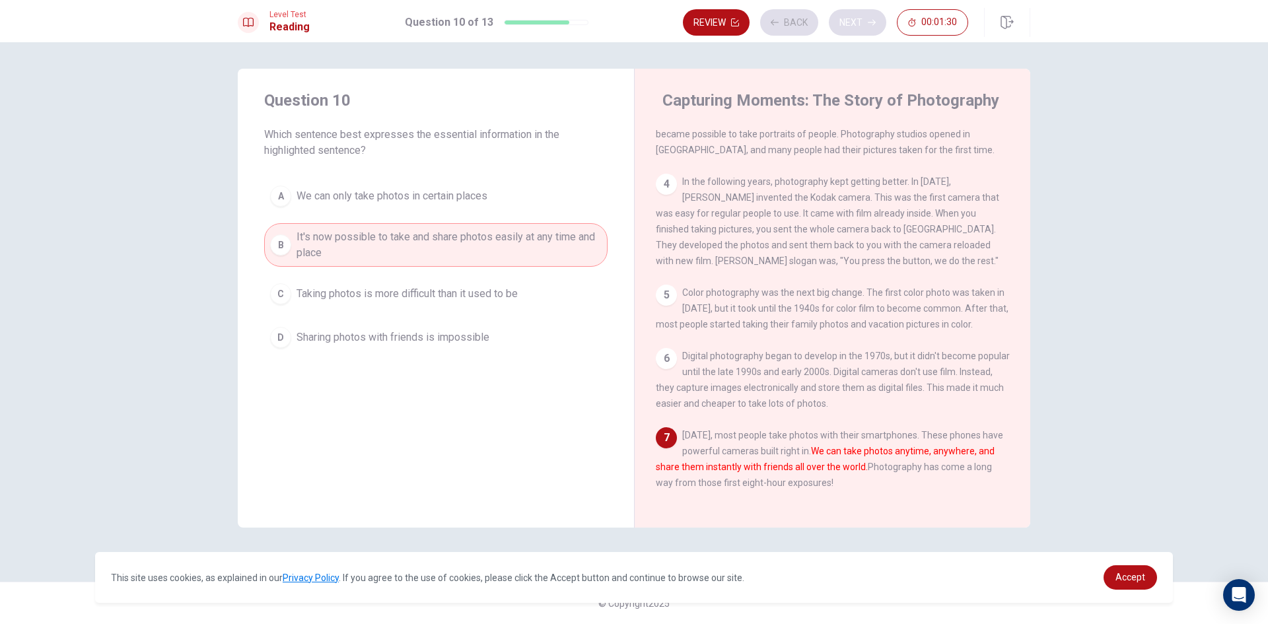
click at [858, 20] on div "Review Back Next 00:01:30" at bounding box center [825, 22] width 285 height 26
click at [858, 20] on button "Next" at bounding box center [857, 22] width 57 height 26
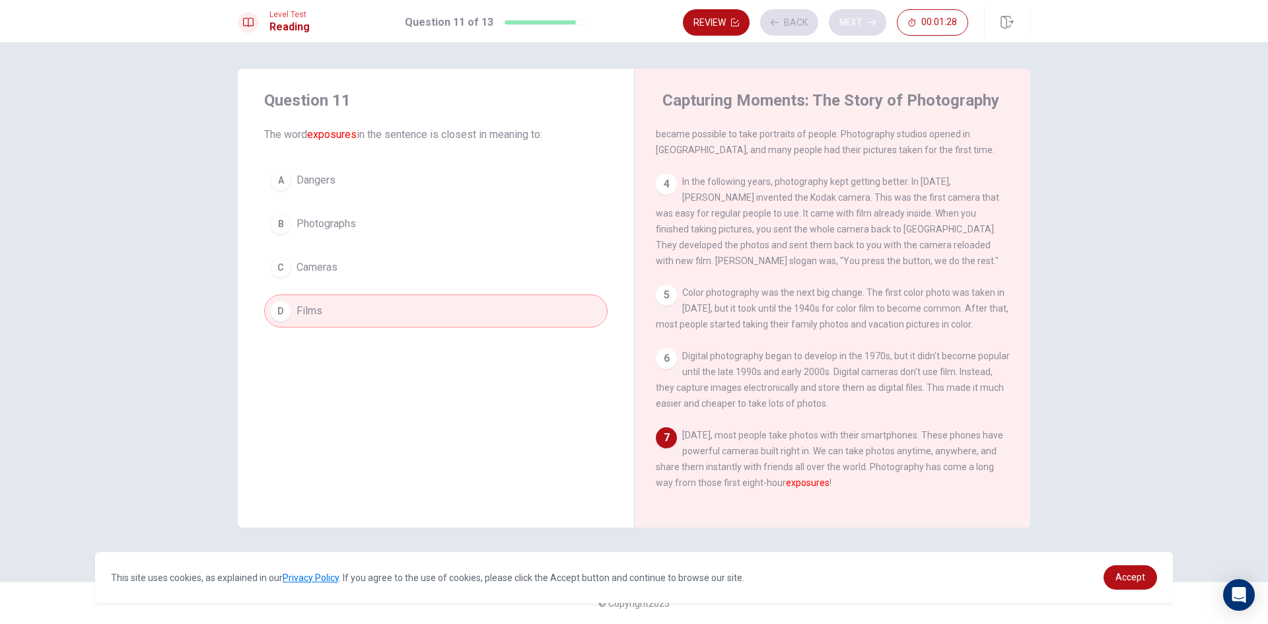
click at [858, 20] on div "Review Back Next 00:01:28" at bounding box center [825, 22] width 285 height 26
click at [858, 20] on button "Next" at bounding box center [857, 22] width 57 height 26
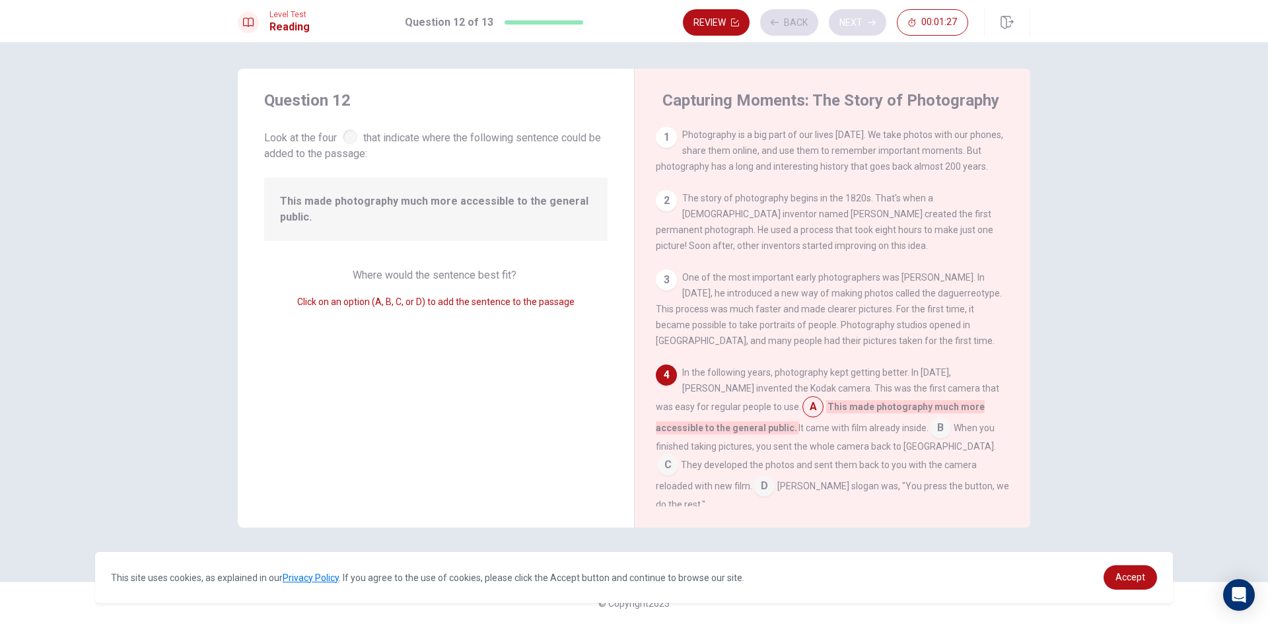
scroll to position [130, 0]
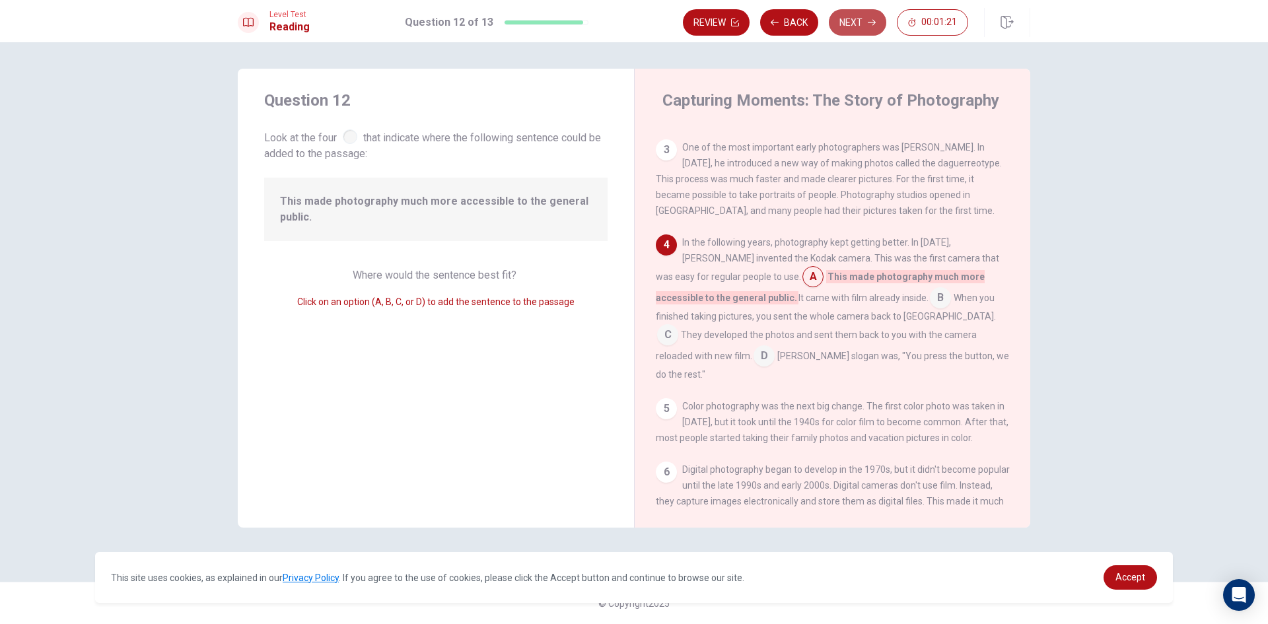
click at [856, 25] on button "Next" at bounding box center [857, 22] width 57 height 26
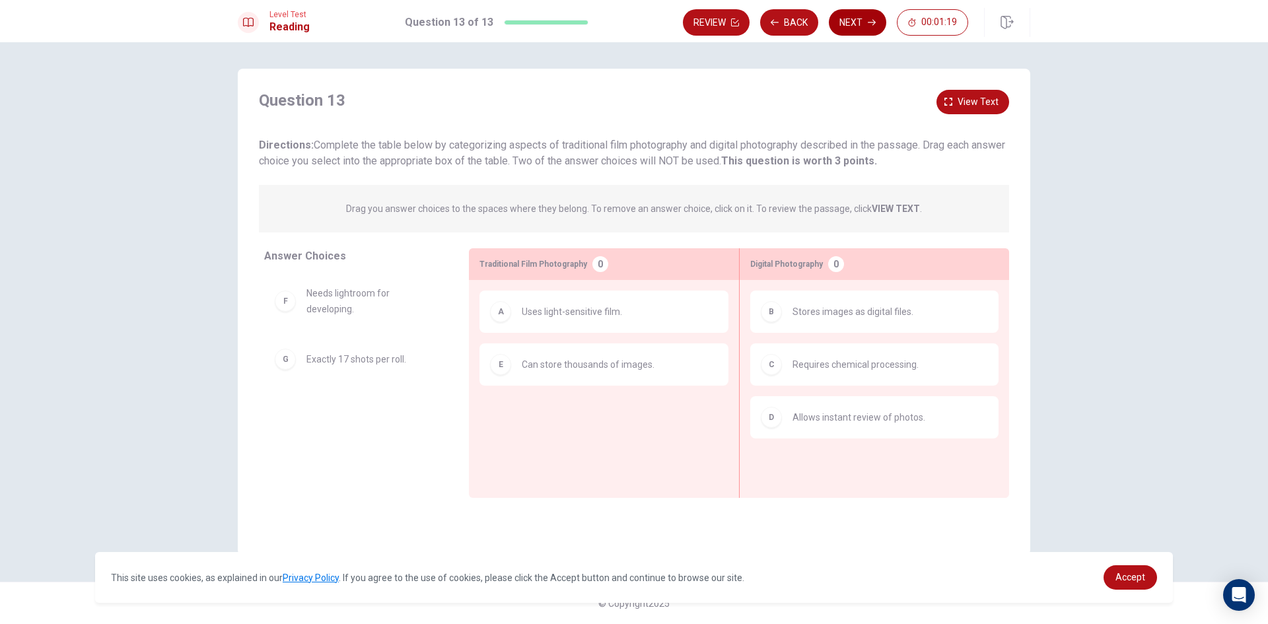
click at [856, 25] on button "Next" at bounding box center [857, 22] width 57 height 26
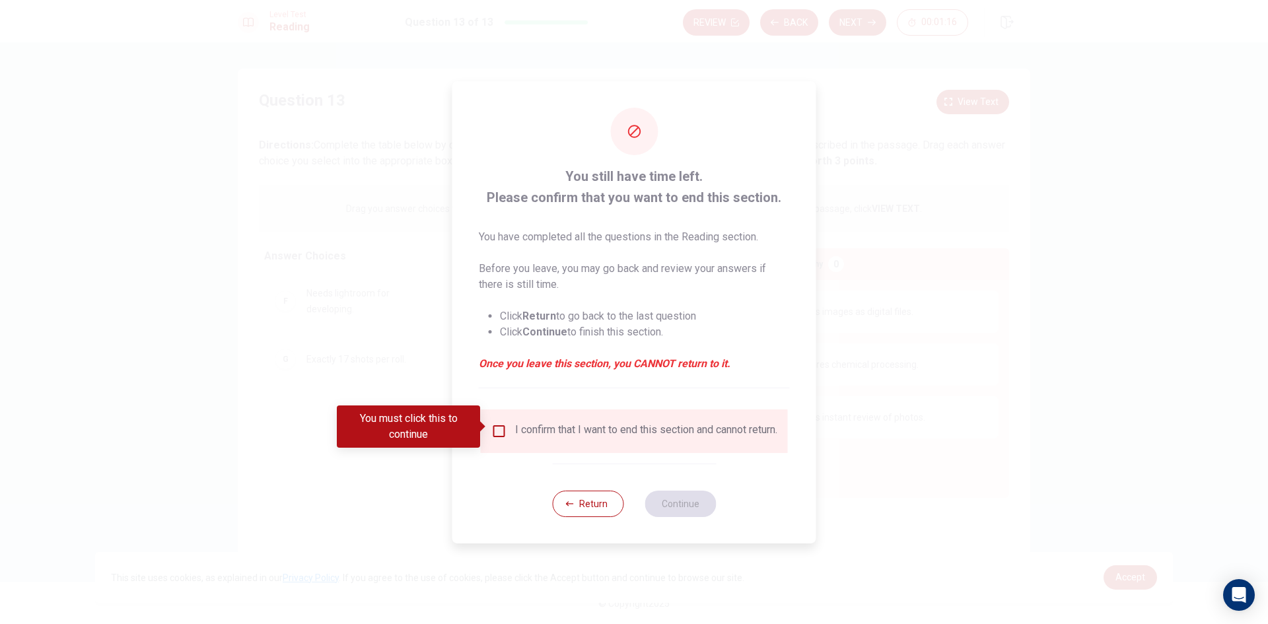
click at [501, 428] on input "You must click this to continue" at bounding box center [499, 431] width 16 height 16
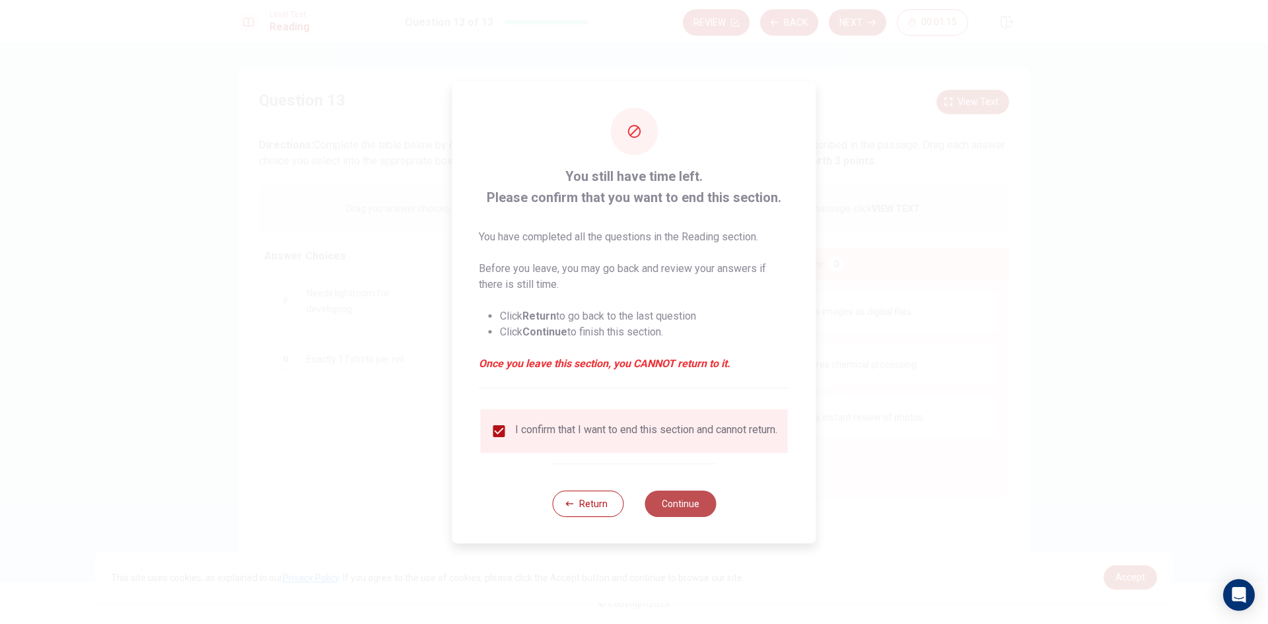
click at [676, 513] on button "Continue" at bounding box center [680, 504] width 71 height 26
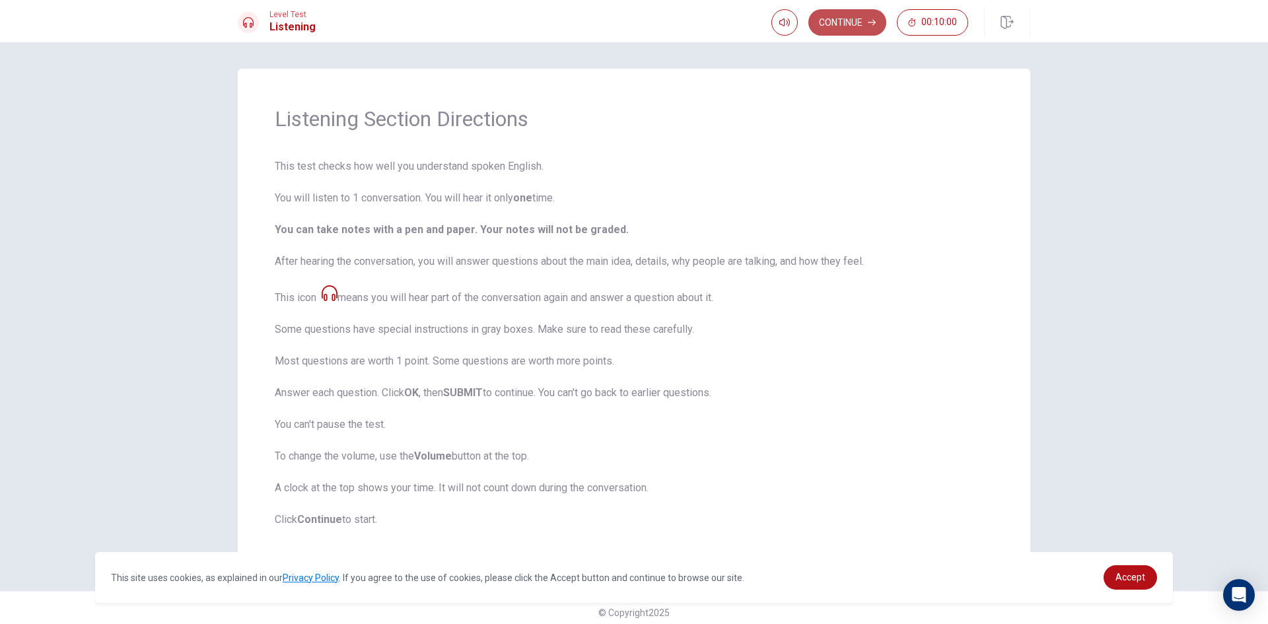
click at [836, 21] on button "Continue" at bounding box center [848, 22] width 78 height 26
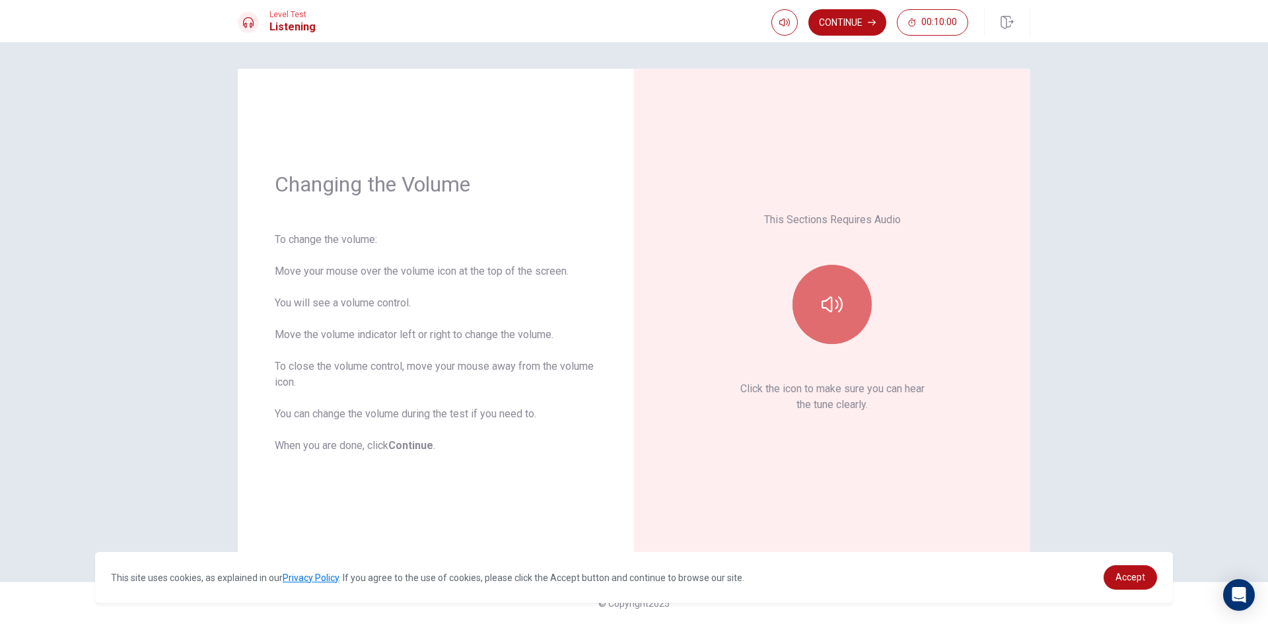
click at [835, 309] on icon "button" at bounding box center [832, 304] width 21 height 21
click at [848, 28] on button "Continue" at bounding box center [848, 22] width 78 height 26
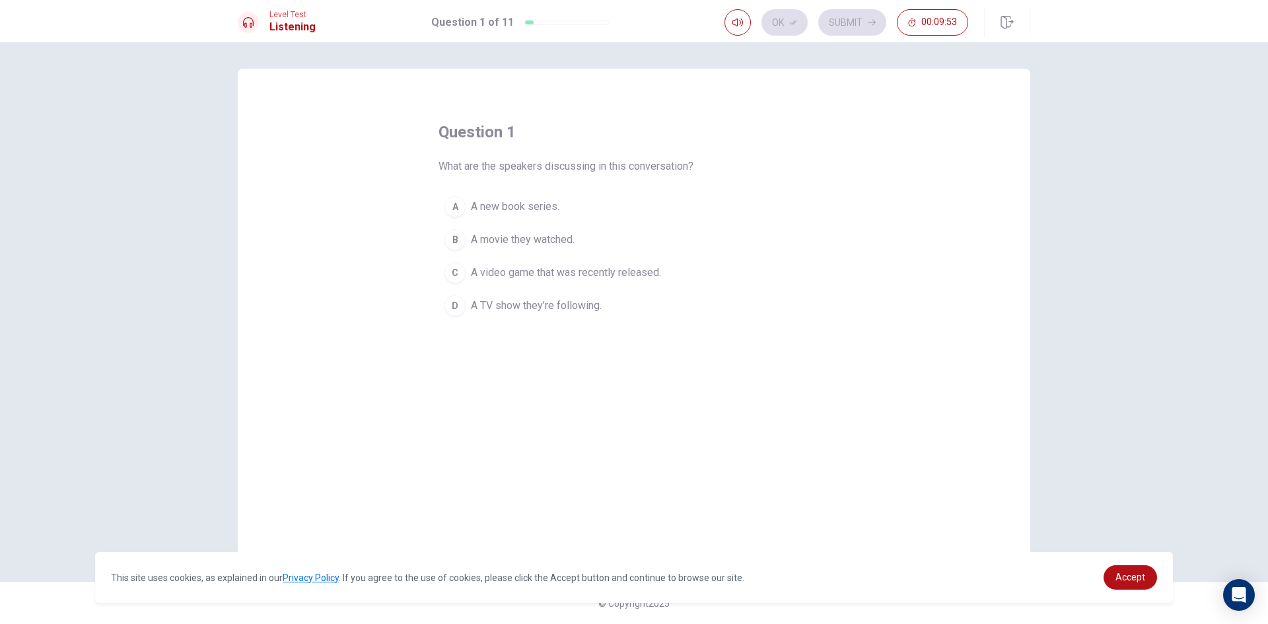
click at [458, 271] on div "C" at bounding box center [455, 272] width 21 height 21
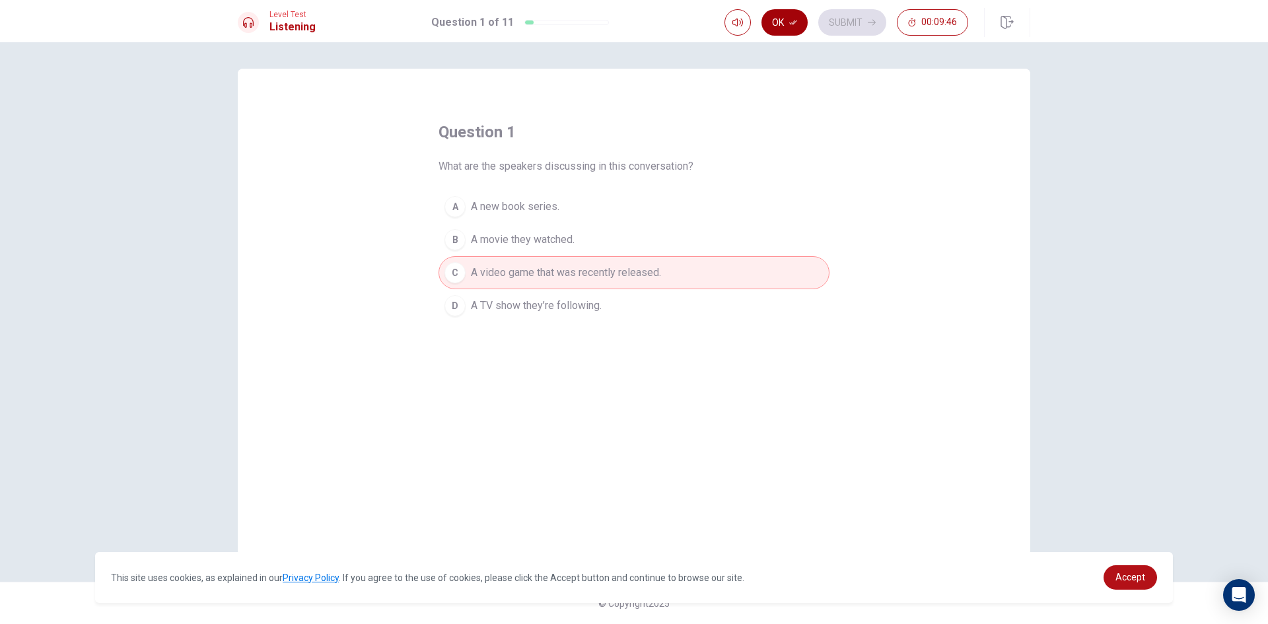
click at [794, 29] on button "Ok" at bounding box center [785, 22] width 46 height 26
click at [870, 30] on button "Submit" at bounding box center [852, 22] width 68 height 26
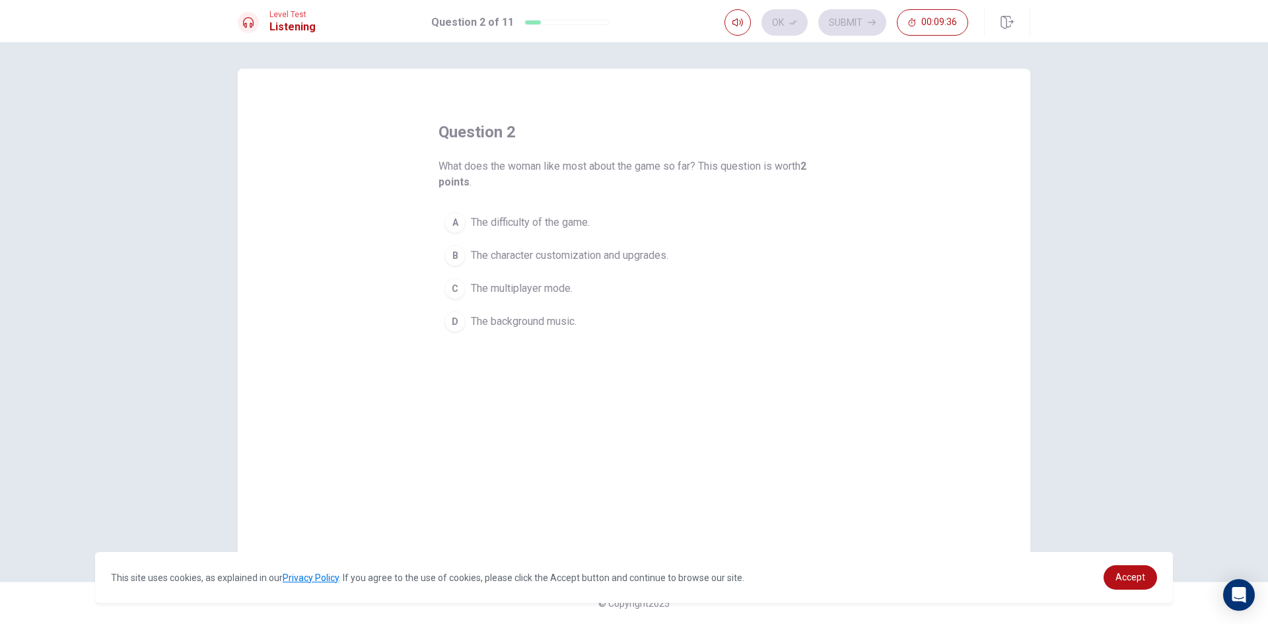
click at [464, 254] on div "B" at bounding box center [455, 255] width 21 height 21
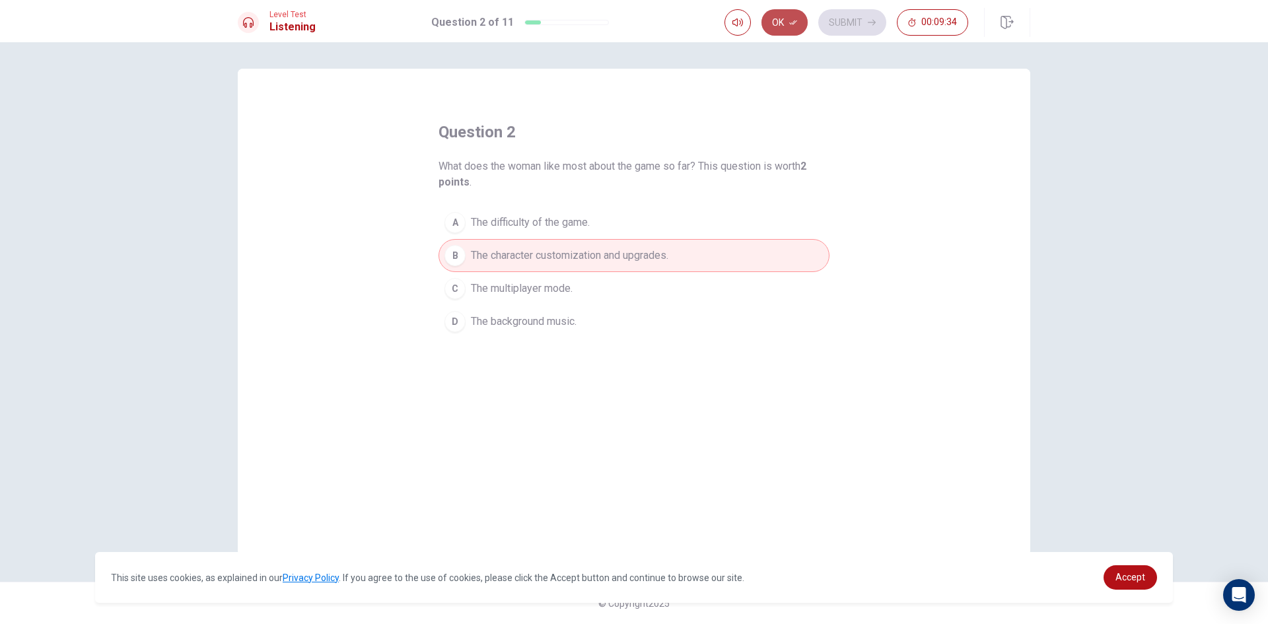
click at [803, 20] on button "Ok" at bounding box center [785, 22] width 46 height 26
click at [871, 24] on icon "button" at bounding box center [872, 22] width 8 height 8
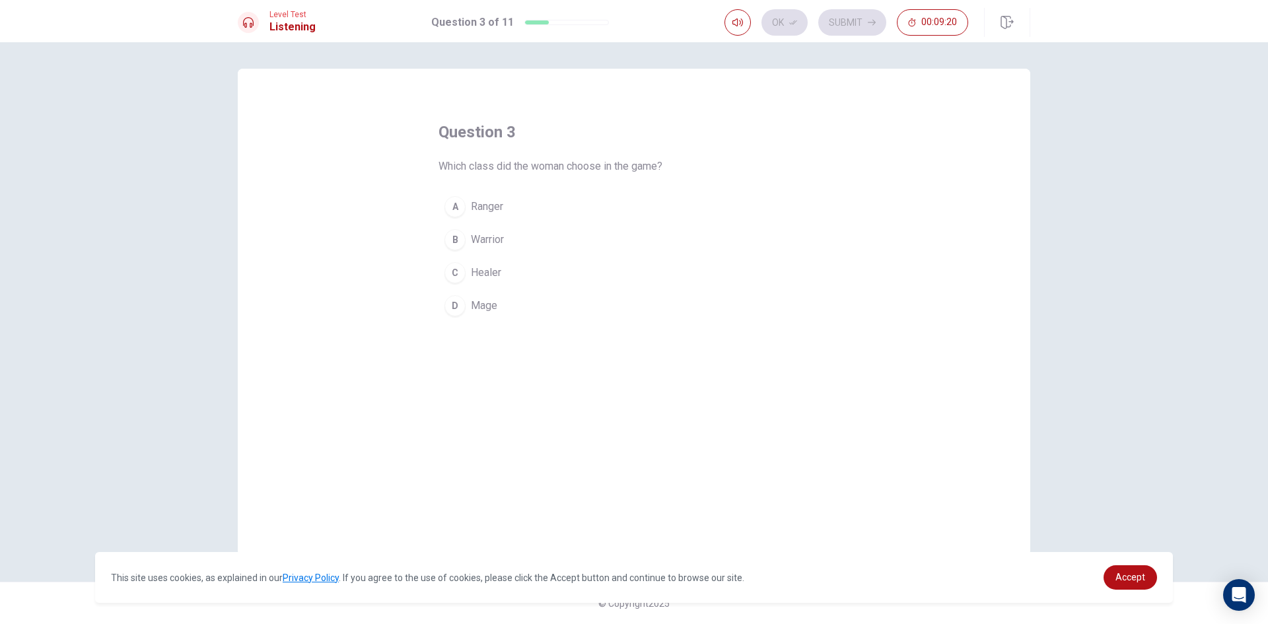
click at [458, 276] on div "C" at bounding box center [455, 272] width 21 height 21
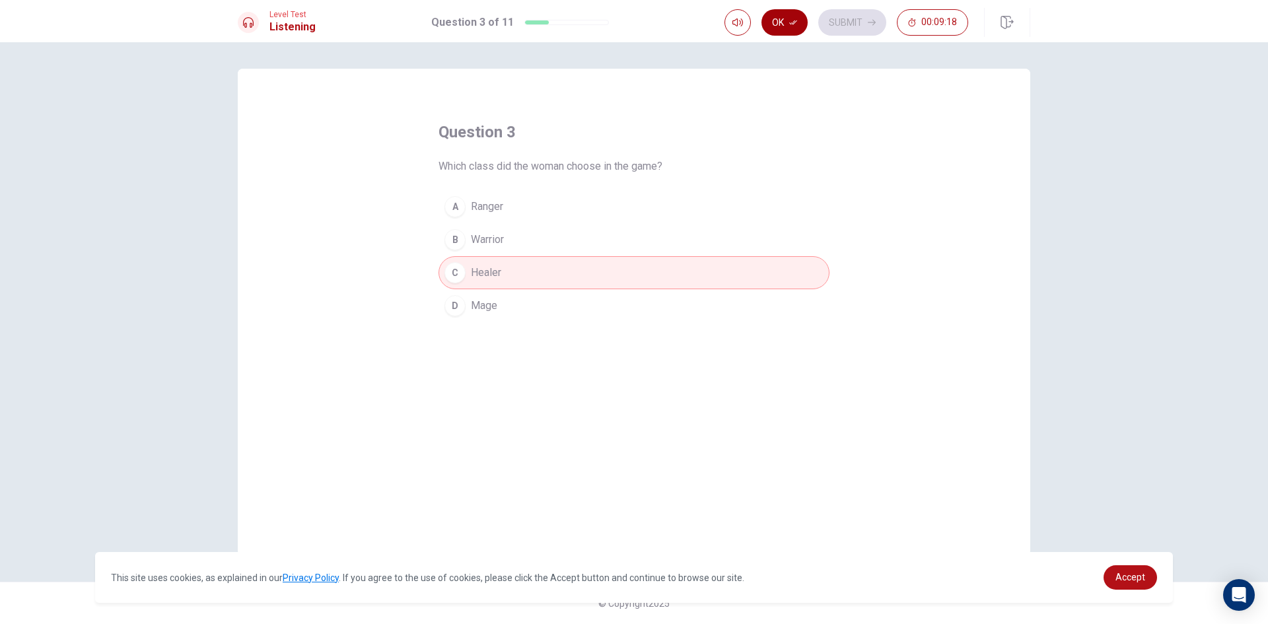
click at [791, 20] on icon "button" at bounding box center [793, 22] width 8 height 8
click at [854, 24] on button "Submit" at bounding box center [852, 22] width 68 height 26
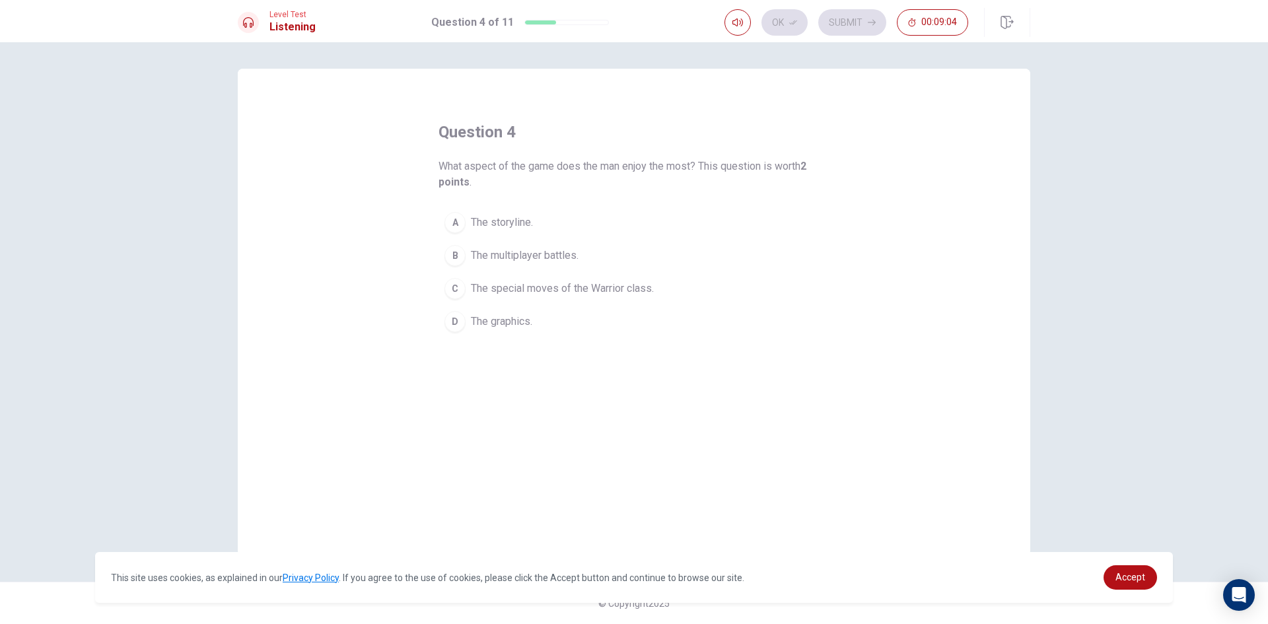
click at [460, 252] on div "B" at bounding box center [455, 255] width 21 height 21
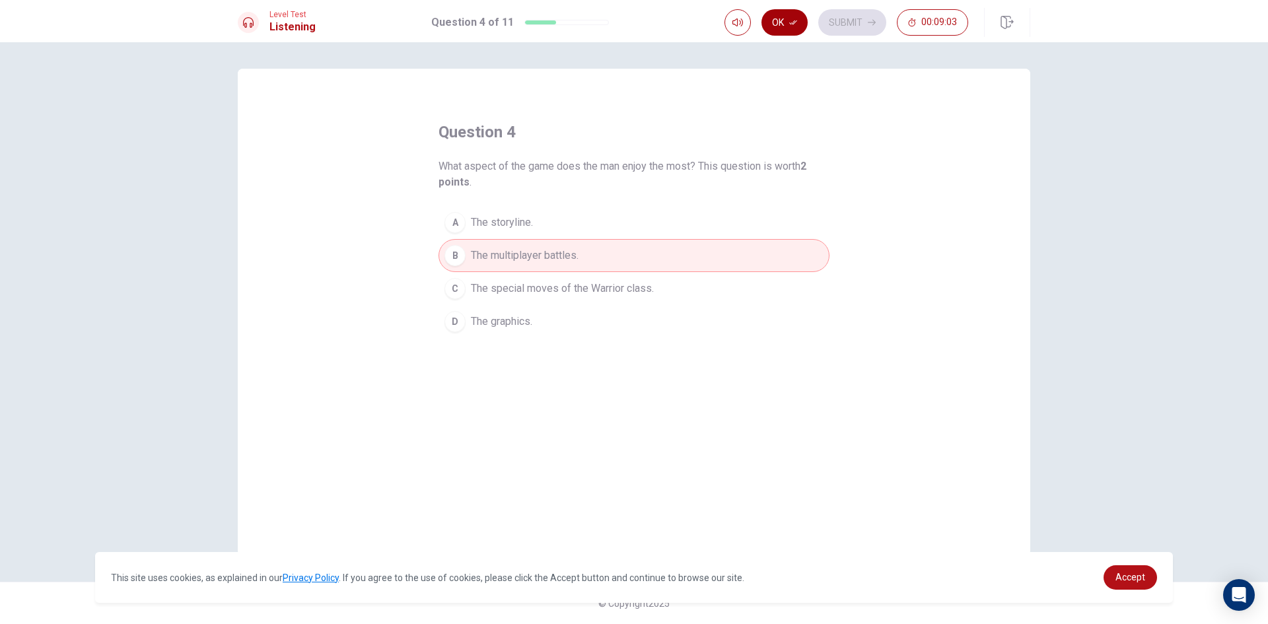
click at [774, 15] on button "Ok" at bounding box center [785, 22] width 46 height 26
click at [846, 35] on button "Submit" at bounding box center [852, 22] width 68 height 26
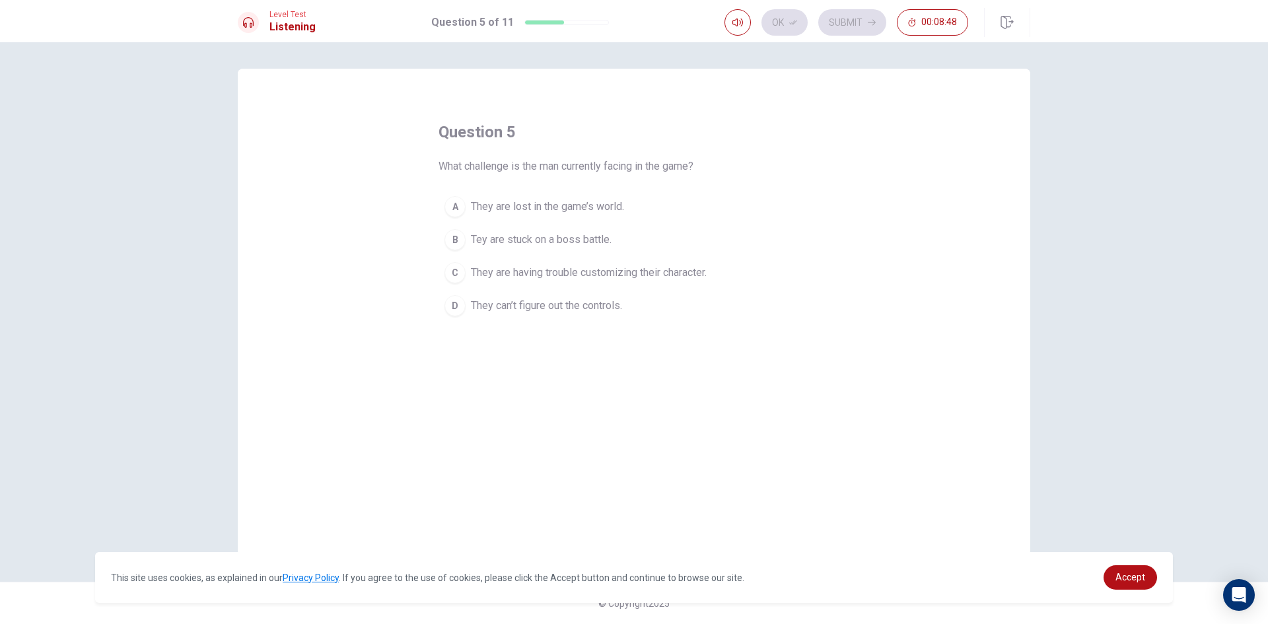
click at [460, 238] on div "B" at bounding box center [455, 239] width 21 height 21
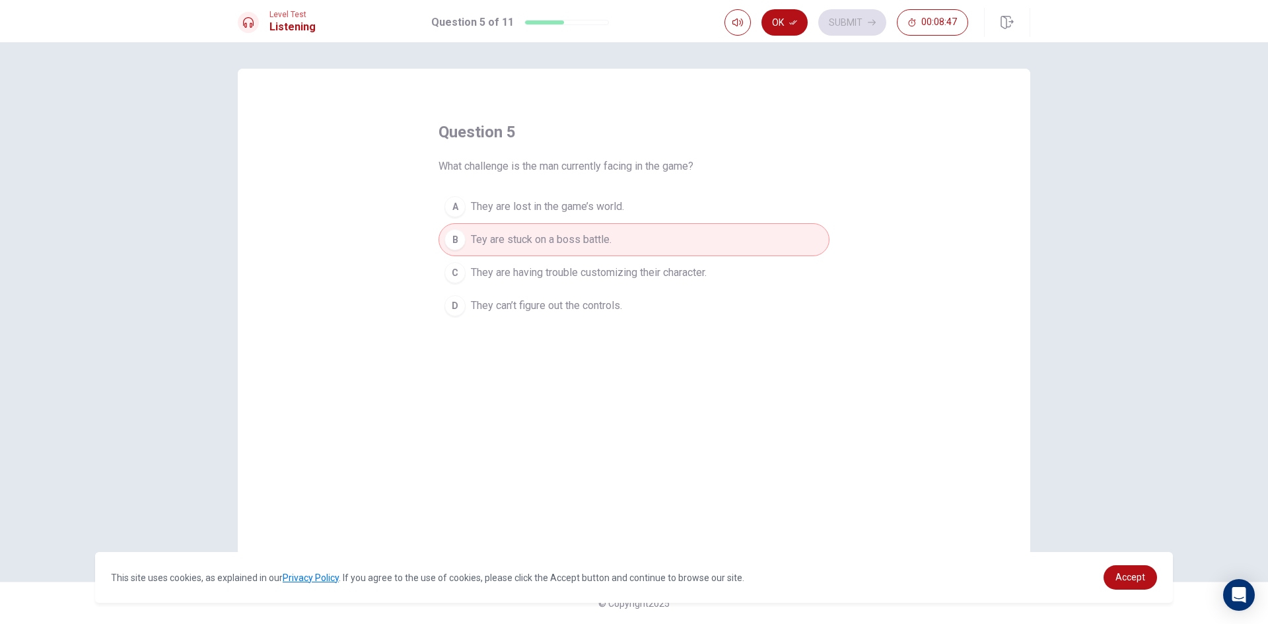
drag, startPoint x: 789, startPoint y: 13, endPoint x: 983, endPoint y: 60, distance: 199.9
click at [789, 12] on button "Ok" at bounding box center [785, 22] width 46 height 26
click at [851, 25] on button "Submit" at bounding box center [852, 22] width 68 height 26
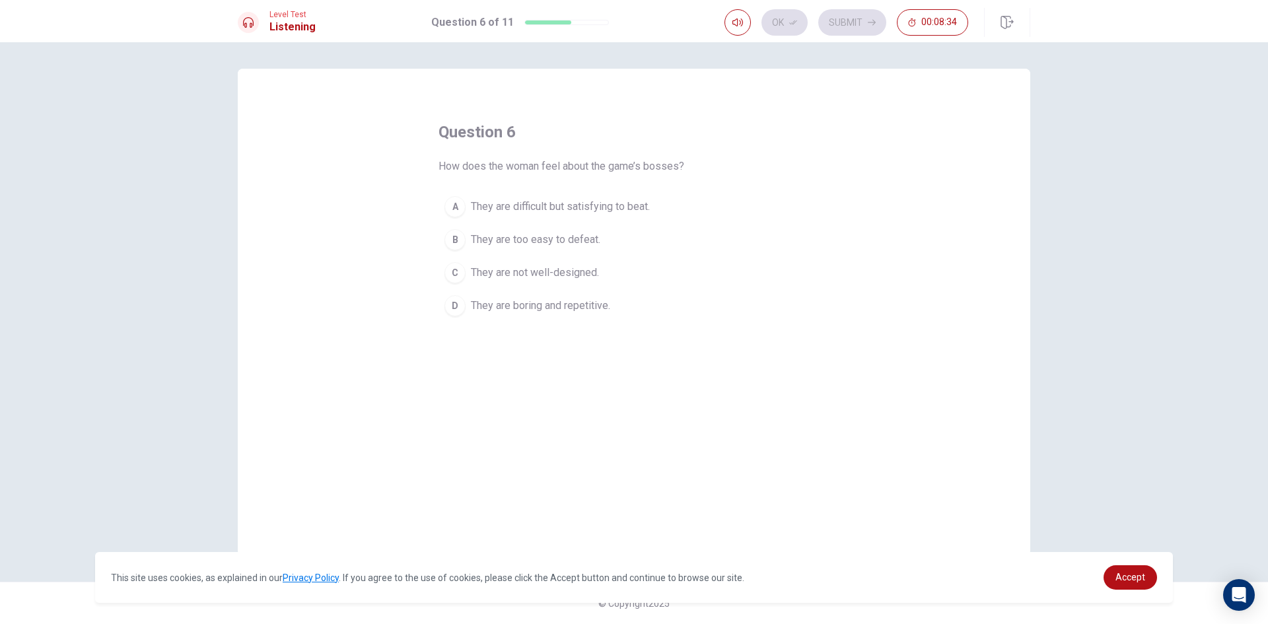
click at [465, 203] on div "A" at bounding box center [455, 206] width 21 height 21
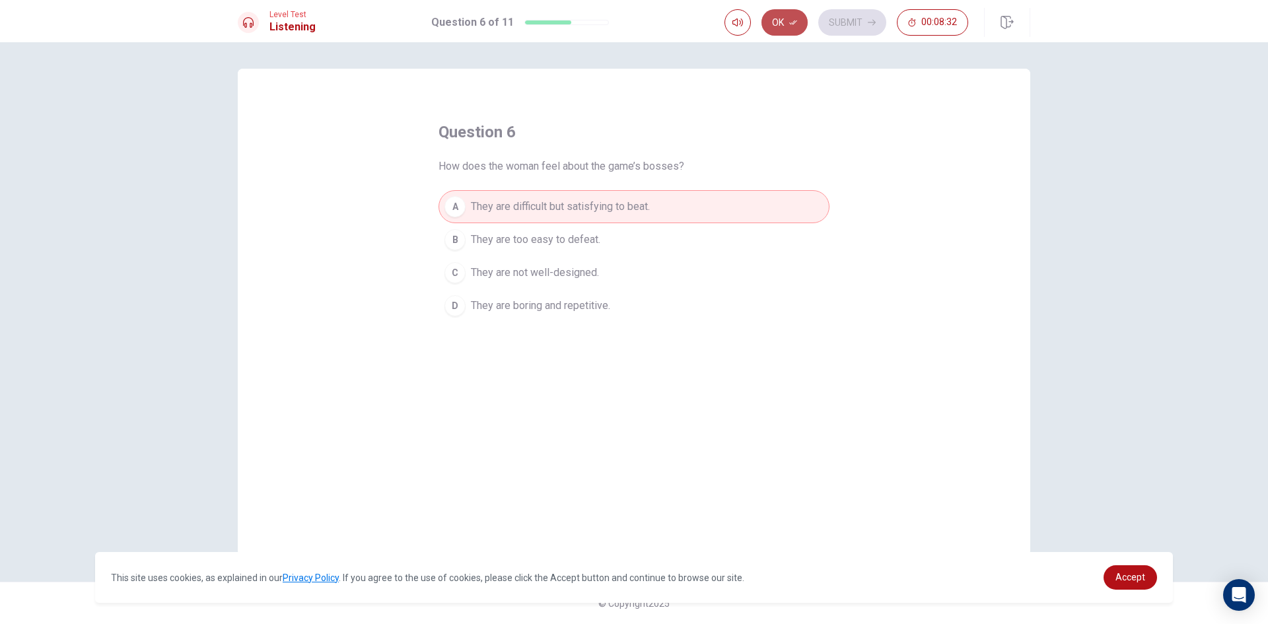
click at [781, 28] on button "Ok" at bounding box center [785, 22] width 46 height 26
click at [844, 26] on button "Submit" at bounding box center [852, 22] width 68 height 26
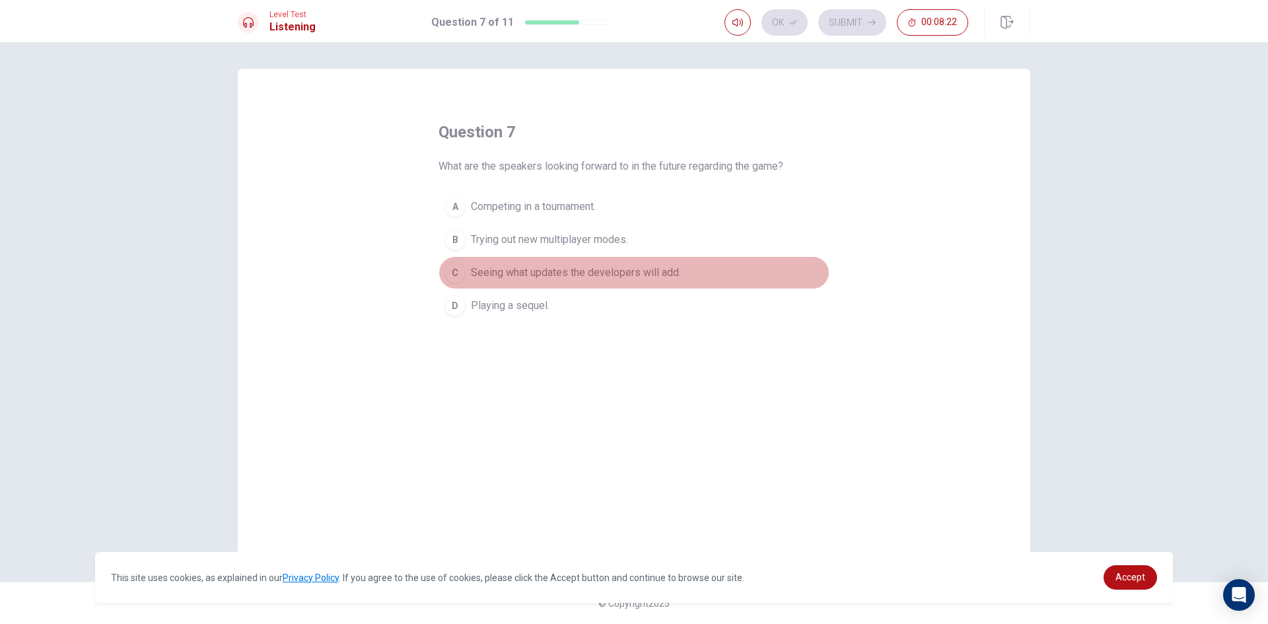
click at [458, 271] on div "C" at bounding box center [455, 272] width 21 height 21
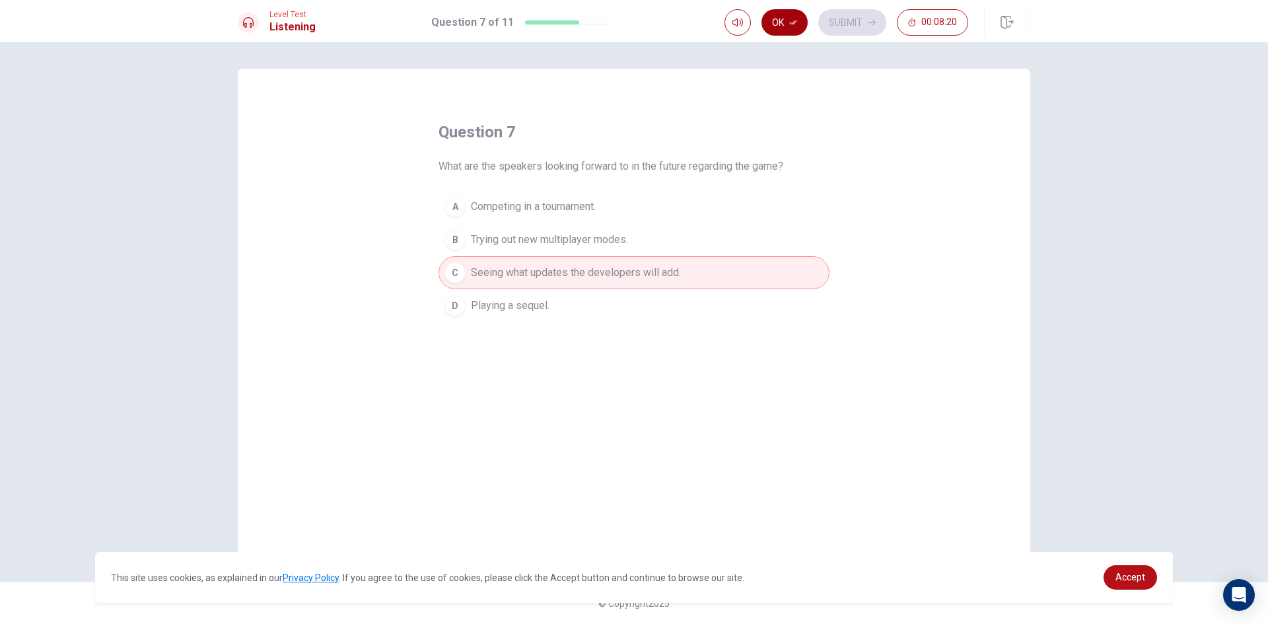
click at [789, 24] on button "Ok" at bounding box center [785, 22] width 46 height 26
click at [847, 31] on button "Submit" at bounding box center [852, 22] width 68 height 26
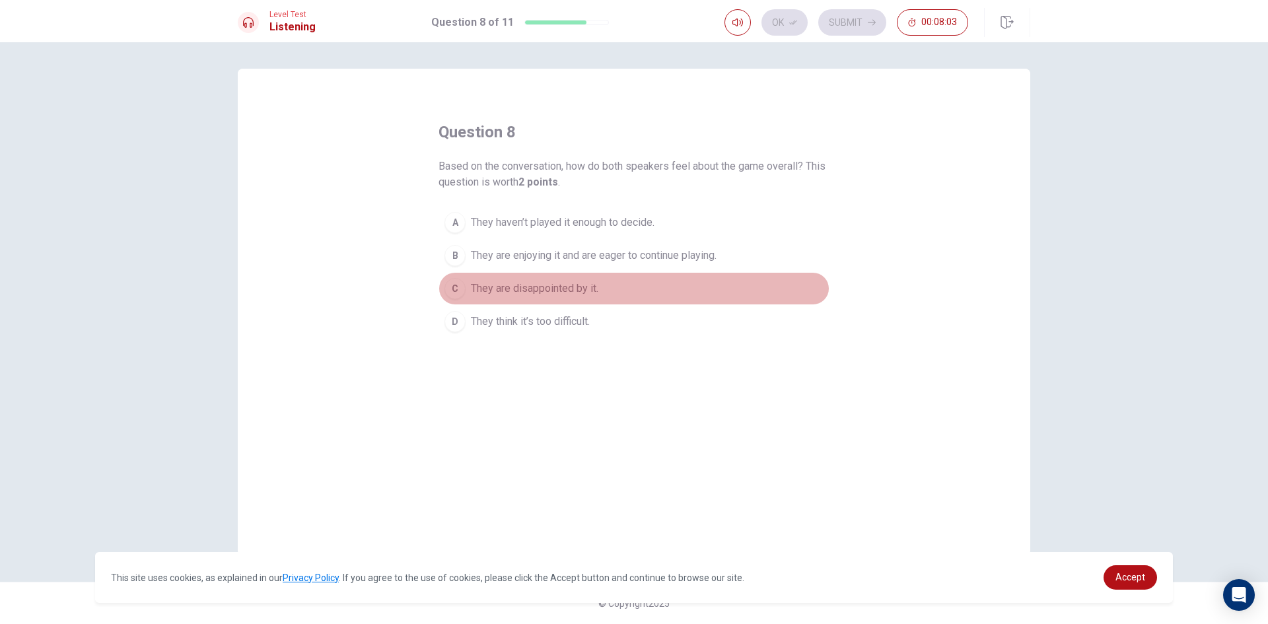
drag, startPoint x: 460, startPoint y: 293, endPoint x: 544, endPoint y: 276, distance: 85.5
click at [464, 292] on div "C" at bounding box center [455, 288] width 21 height 21
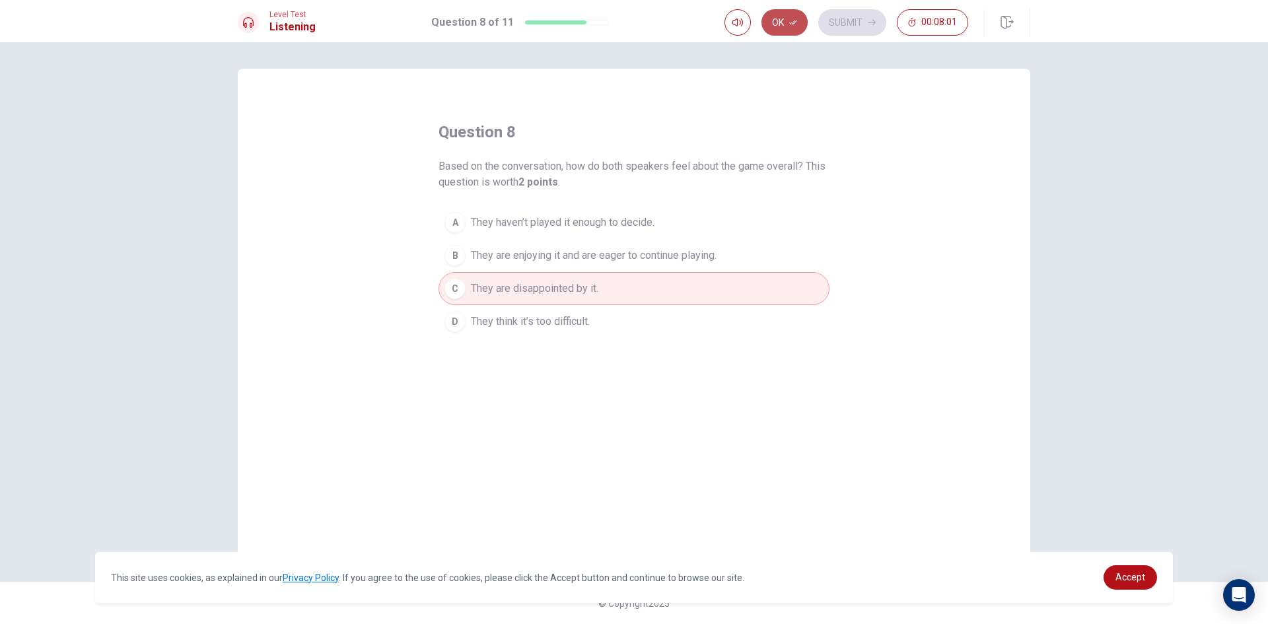
click at [783, 30] on button "Ok" at bounding box center [785, 22] width 46 height 26
click at [830, 25] on button "Submit" at bounding box center [852, 22] width 68 height 26
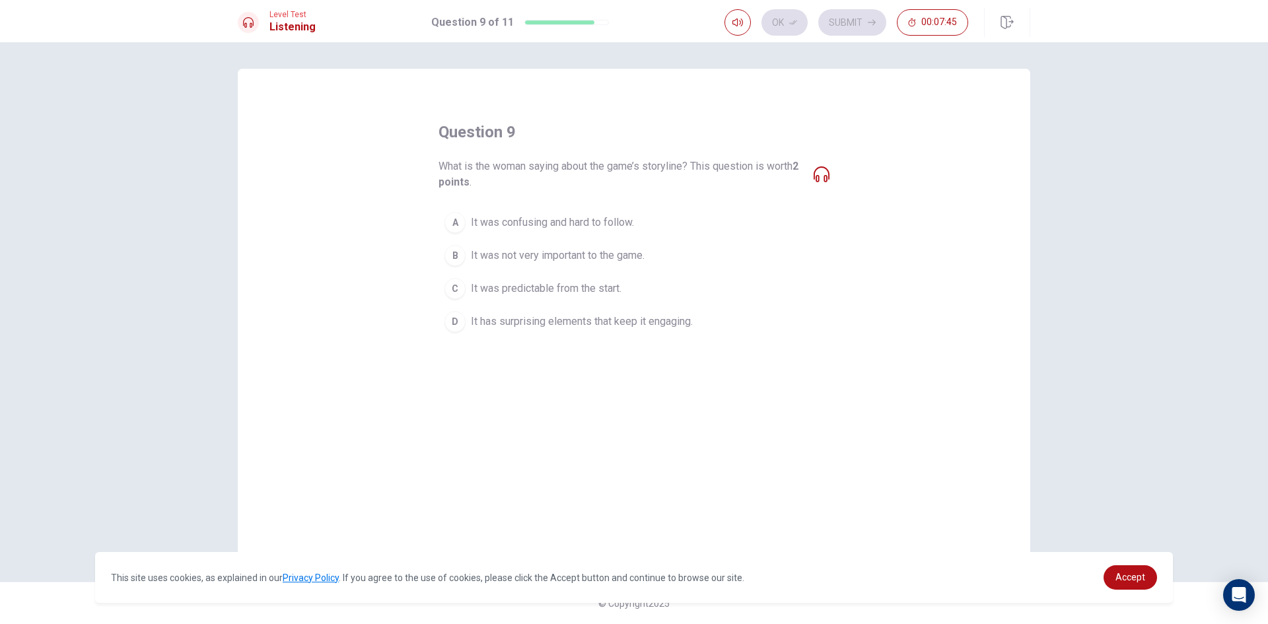
click at [462, 316] on div "D" at bounding box center [455, 321] width 21 height 21
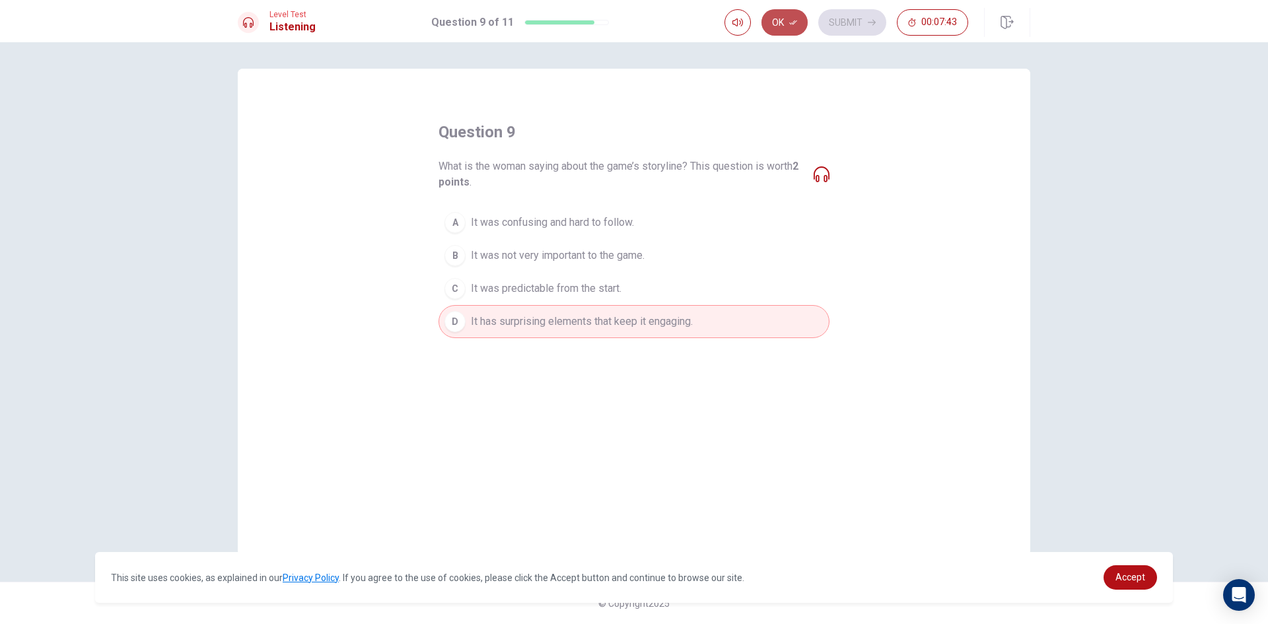
click at [787, 18] on button "Ok" at bounding box center [785, 22] width 46 height 26
click at [850, 24] on button "Submit" at bounding box center [852, 22] width 68 height 26
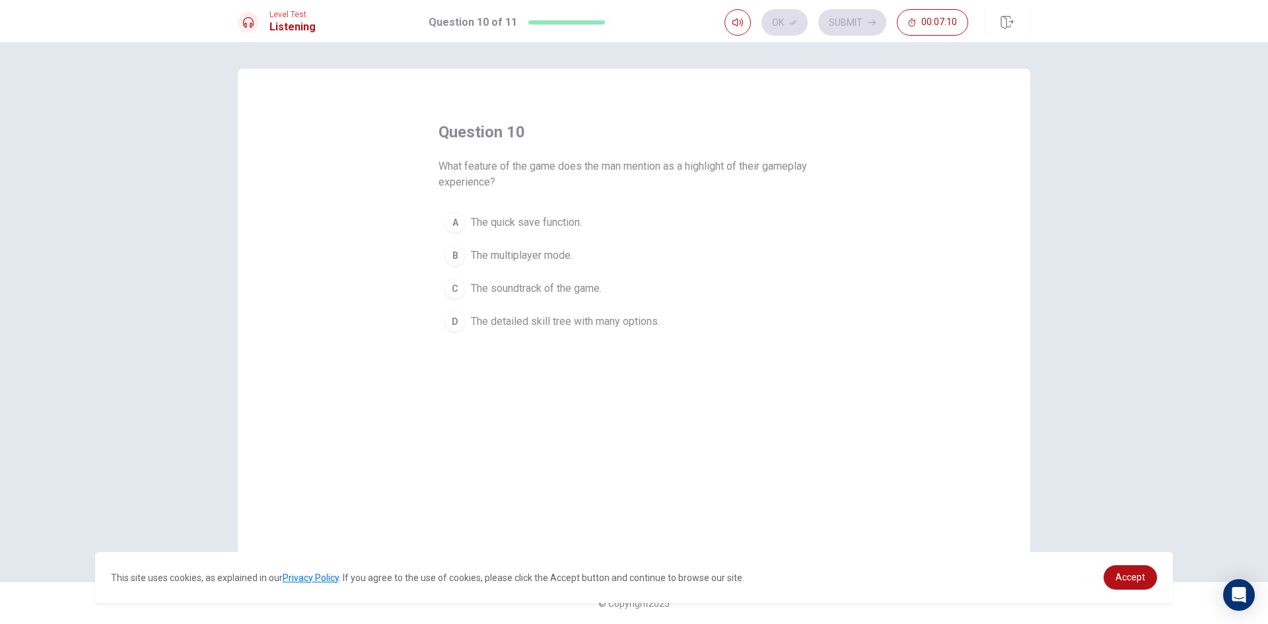
click at [465, 318] on div "D" at bounding box center [455, 321] width 21 height 21
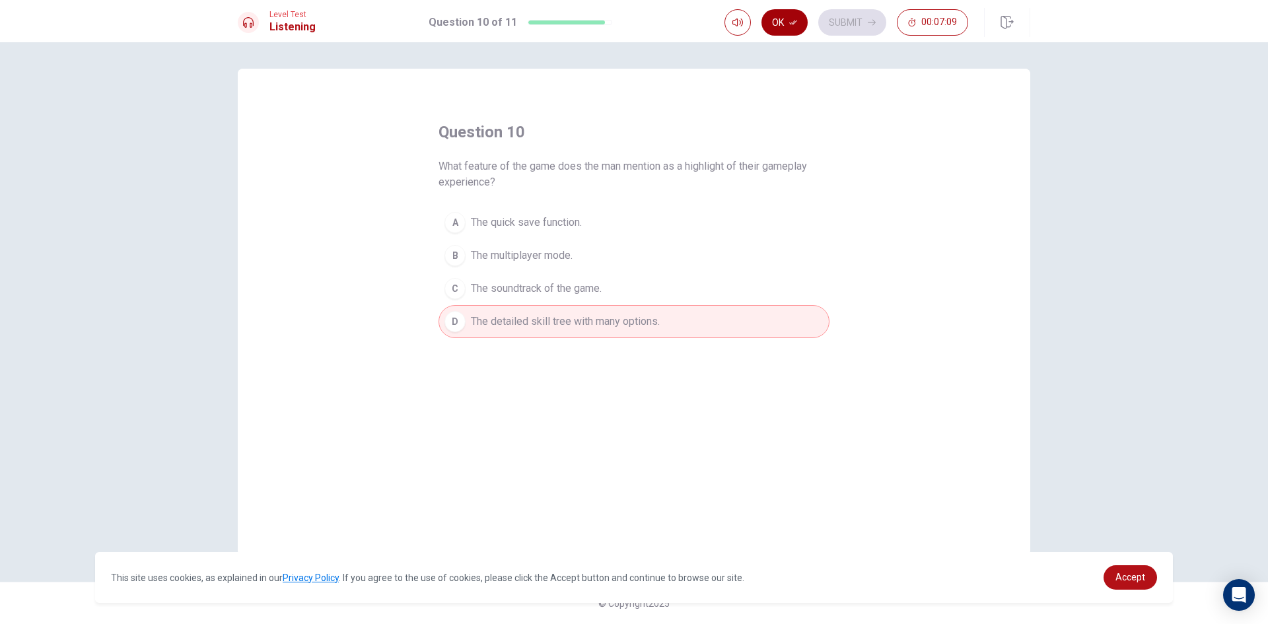
click at [780, 28] on button "Ok" at bounding box center [785, 22] width 46 height 26
click at [842, 30] on button "Submit" at bounding box center [852, 22] width 68 height 26
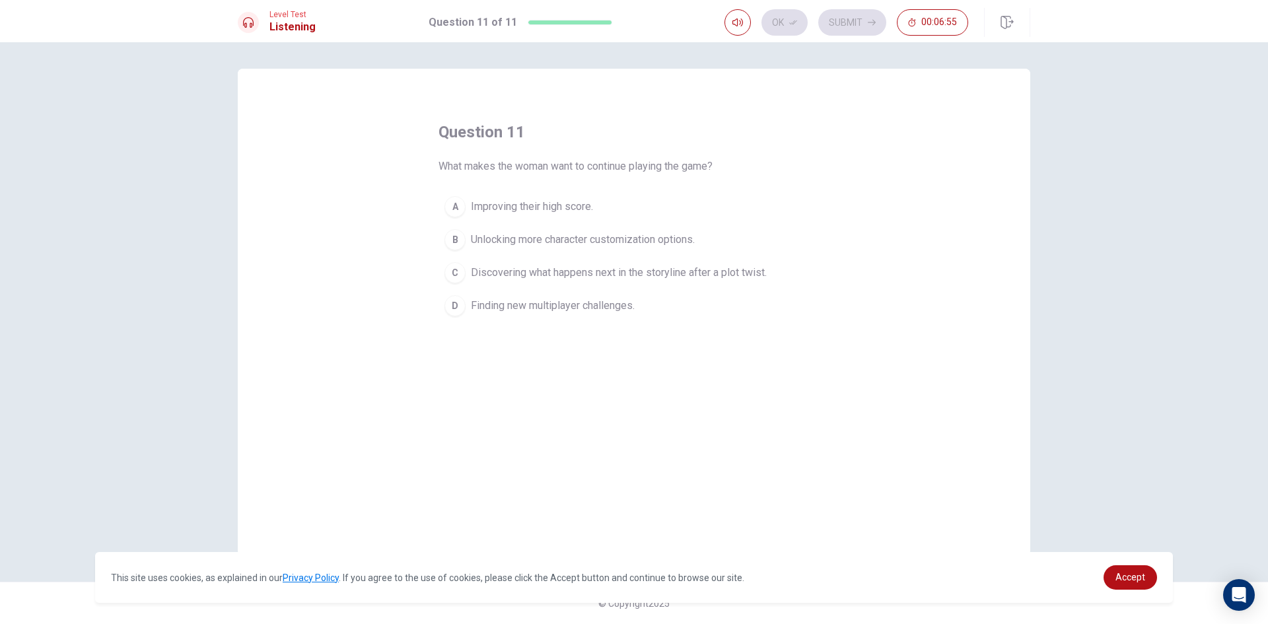
click at [456, 277] on div "C" at bounding box center [455, 272] width 21 height 21
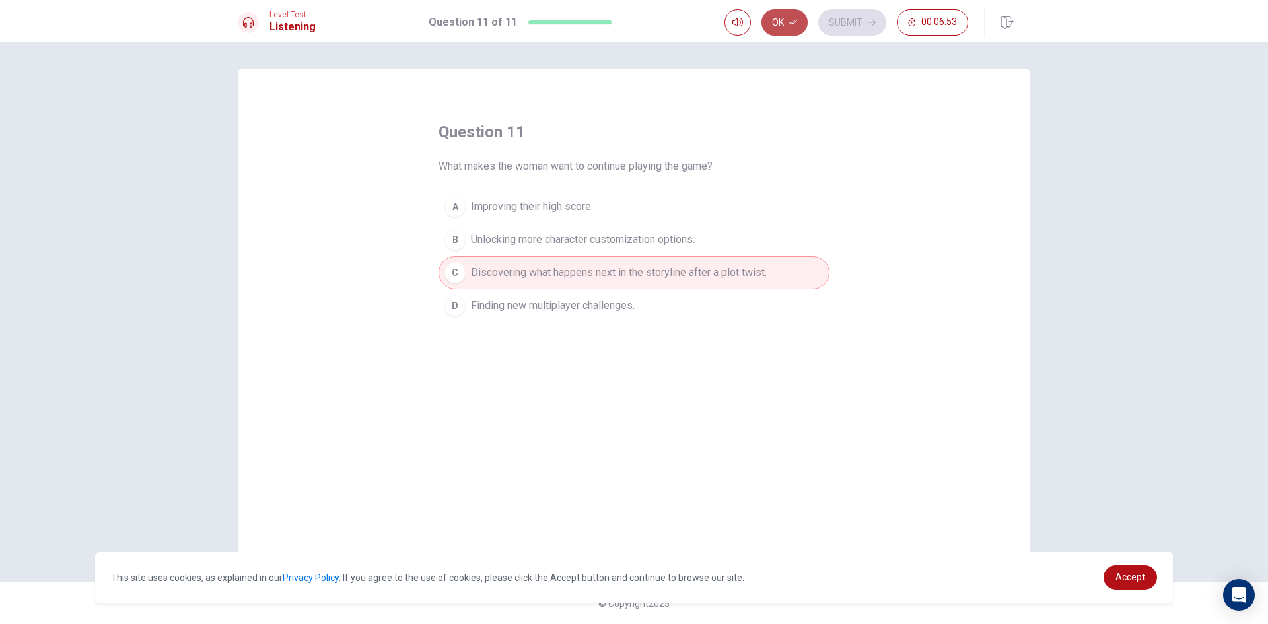
click at [770, 27] on button "Ok" at bounding box center [785, 22] width 46 height 26
click at [842, 32] on button "Submit" at bounding box center [852, 22] width 68 height 26
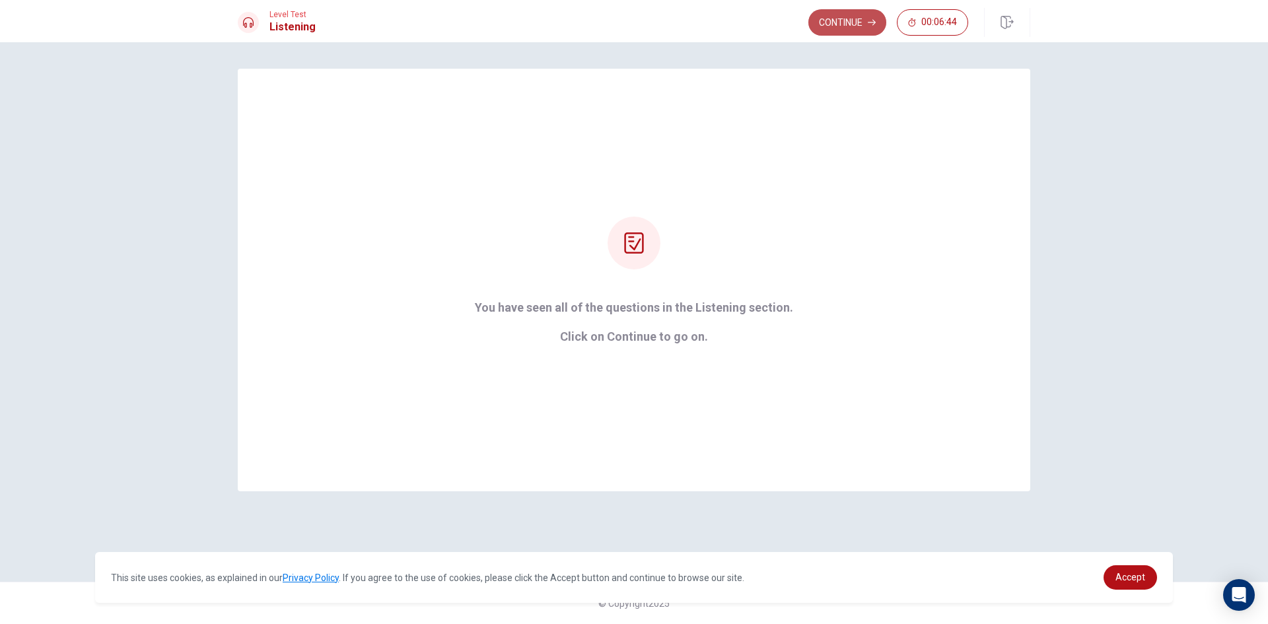
click at [840, 29] on button "Continue" at bounding box center [848, 22] width 78 height 26
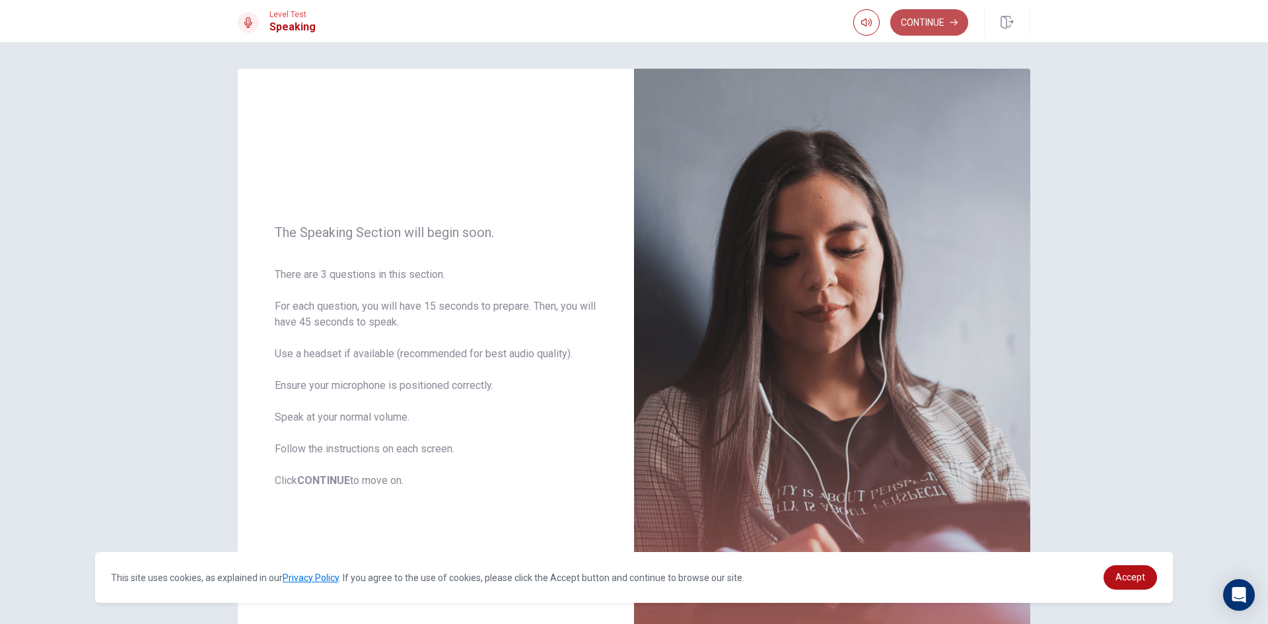
click at [928, 28] on button "Continue" at bounding box center [929, 22] width 78 height 26
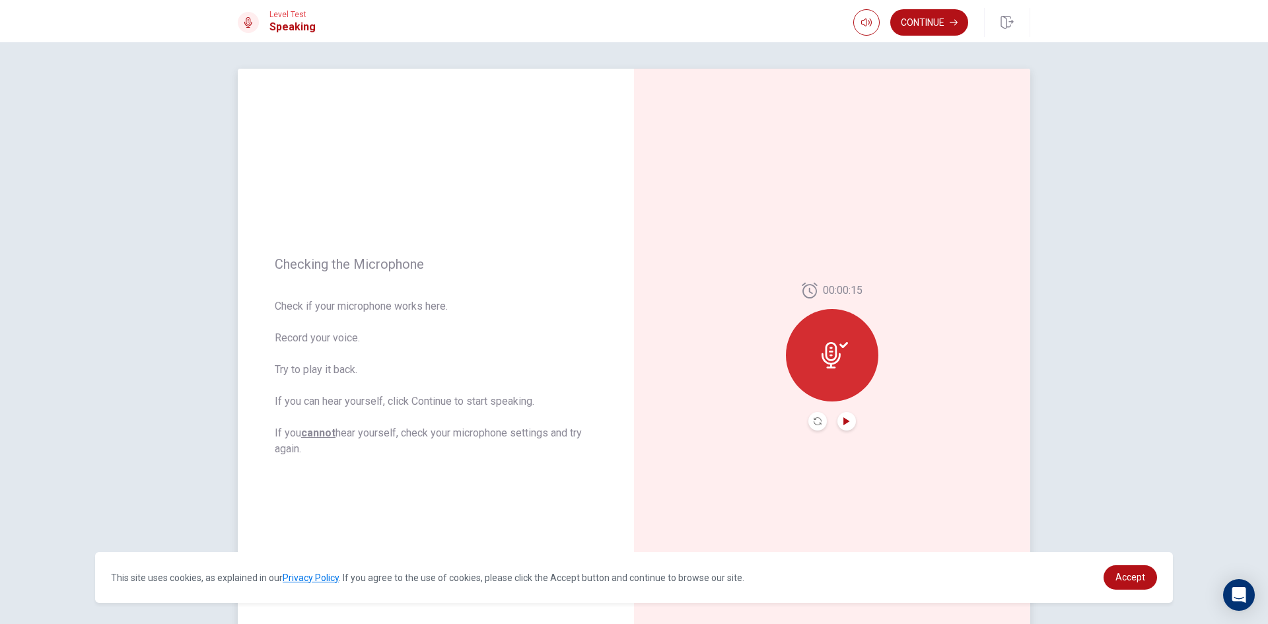
click at [843, 418] on icon "Play Audio" at bounding box center [847, 421] width 8 height 8
click at [843, 418] on icon "Pause Audio" at bounding box center [847, 421] width 8 height 8
click at [917, 30] on button "Continue" at bounding box center [929, 22] width 78 height 26
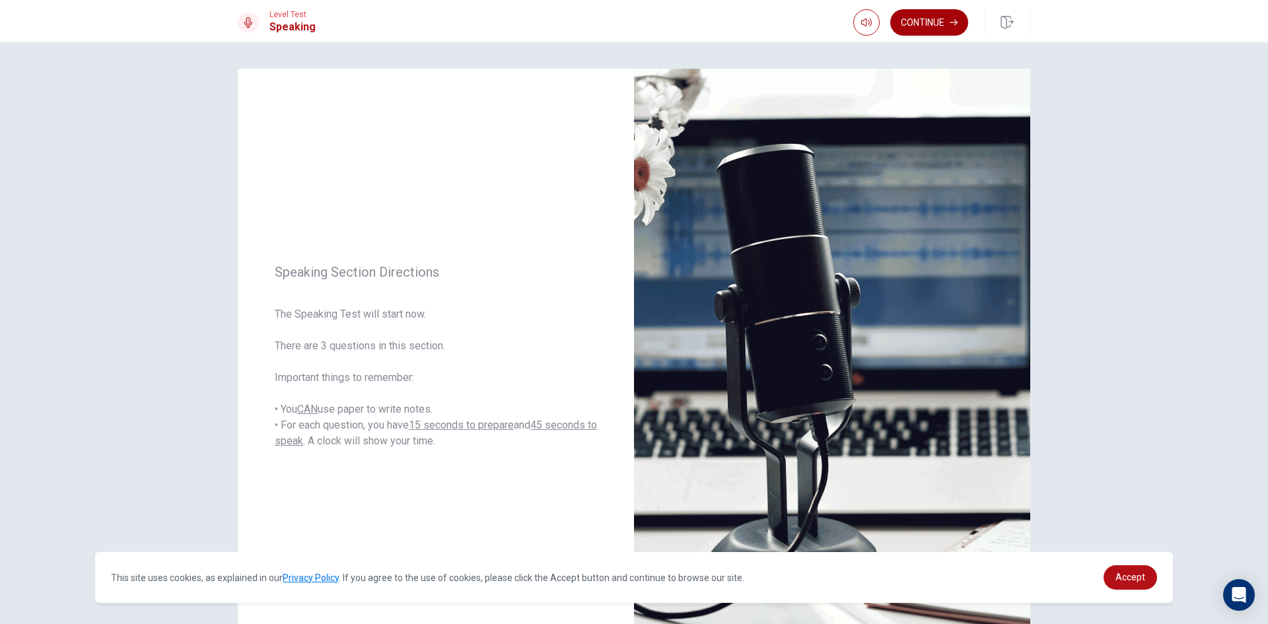
click at [921, 27] on button "Continue" at bounding box center [929, 22] width 78 height 26
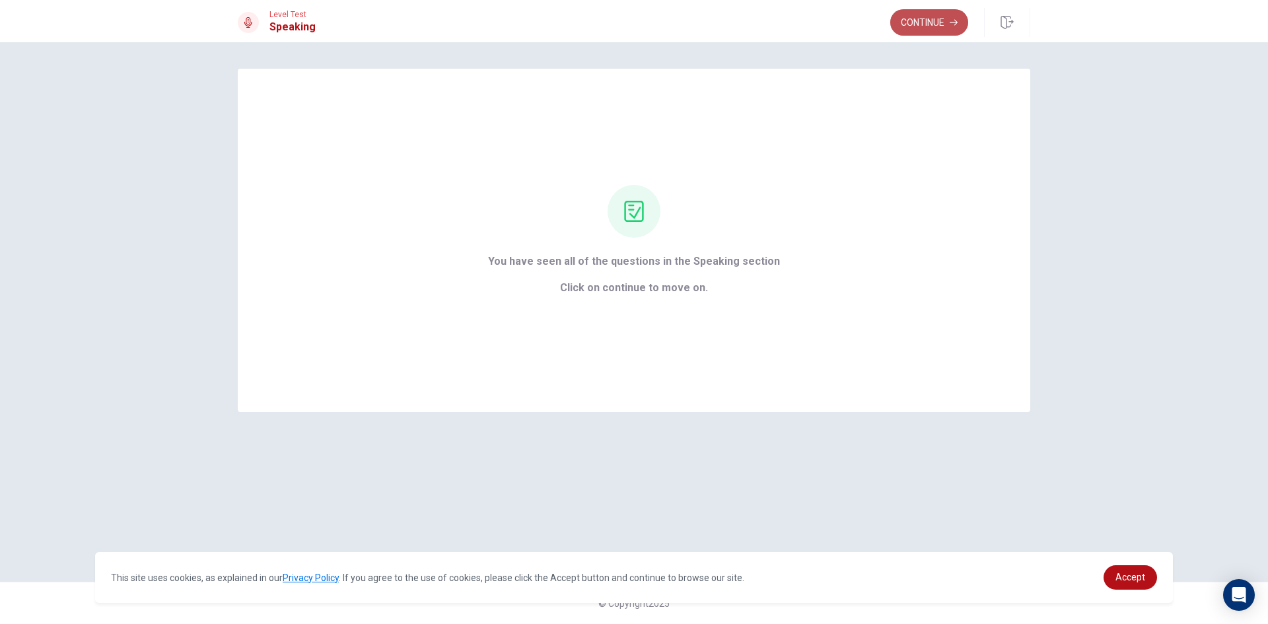
click at [917, 23] on button "Continue" at bounding box center [929, 22] width 78 height 26
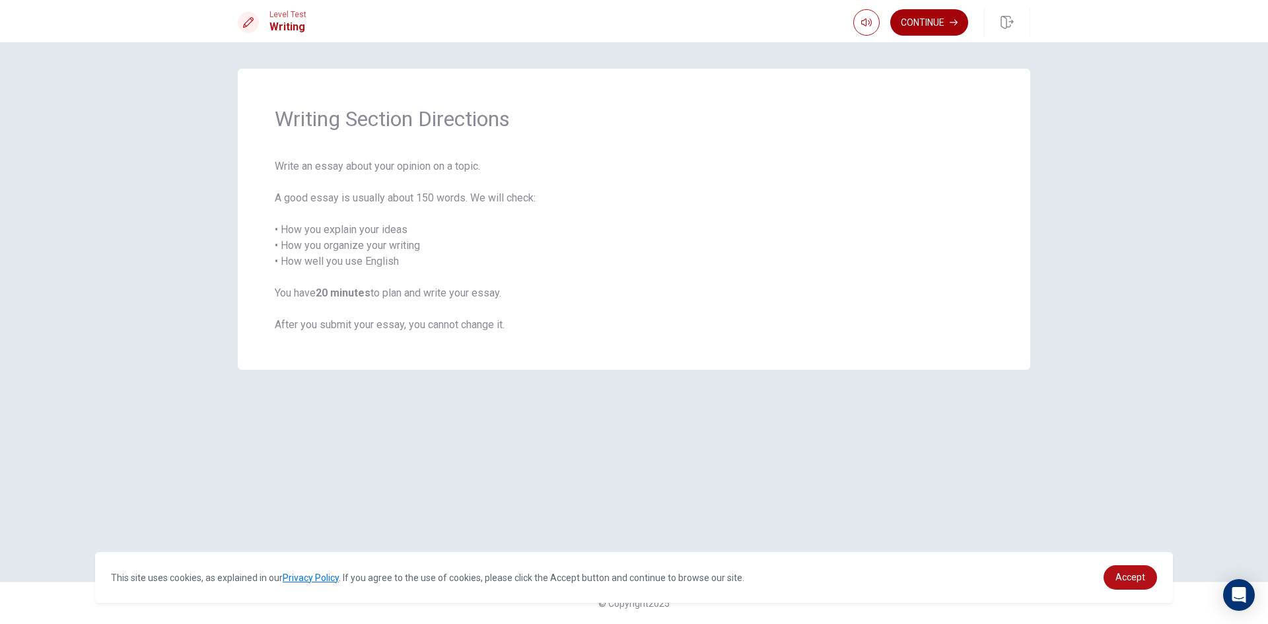
click at [921, 32] on button "Continue" at bounding box center [929, 22] width 78 height 26
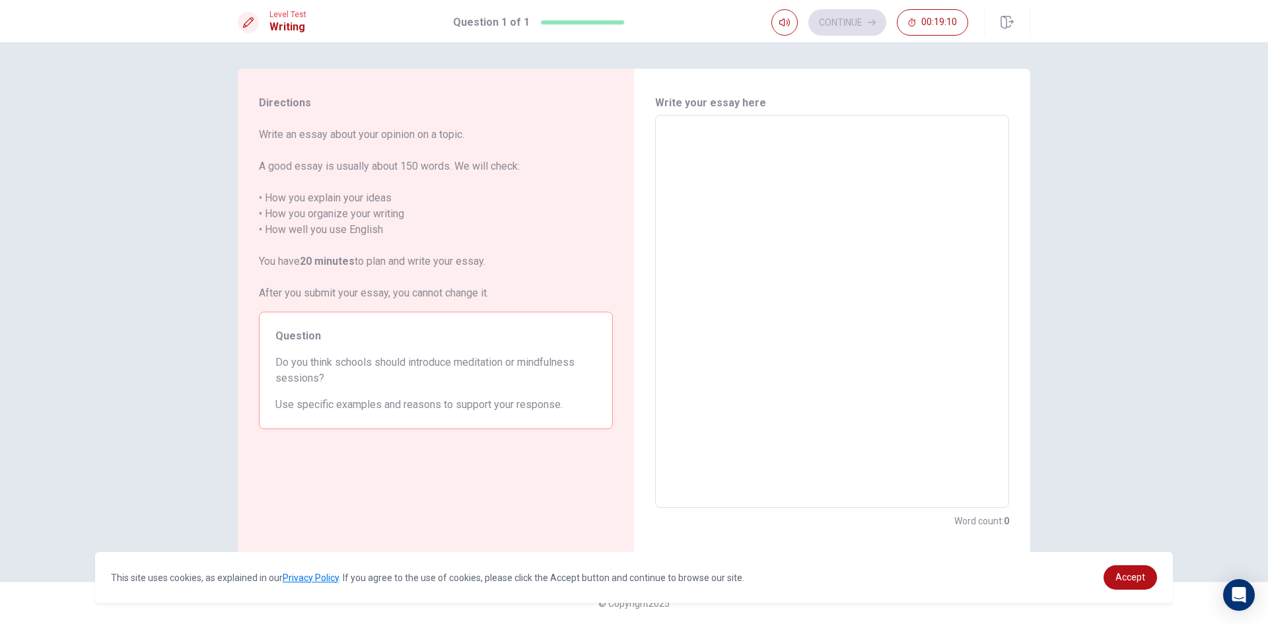
click at [694, 148] on textarea at bounding box center [833, 311] width 336 height 371
type textarea "T"
type textarea "x"
type textarea "TH"
type textarea "x"
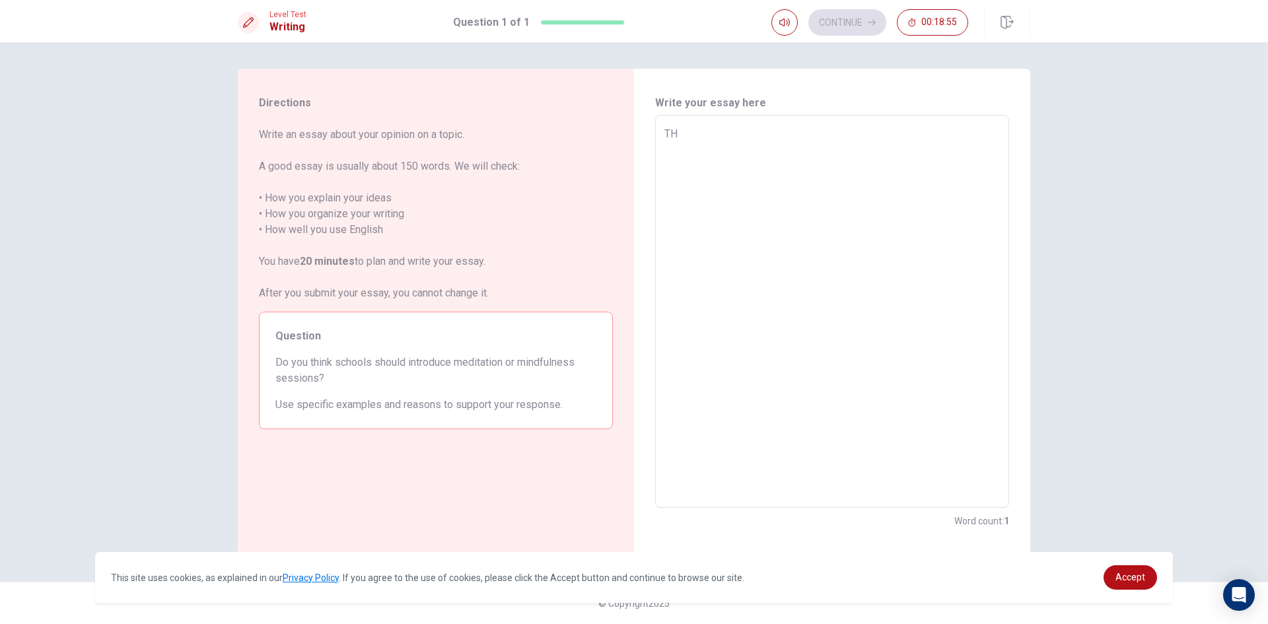
type textarea "THe"
type textarea "x"
type textarea "TH"
type textarea "x"
type textarea "T"
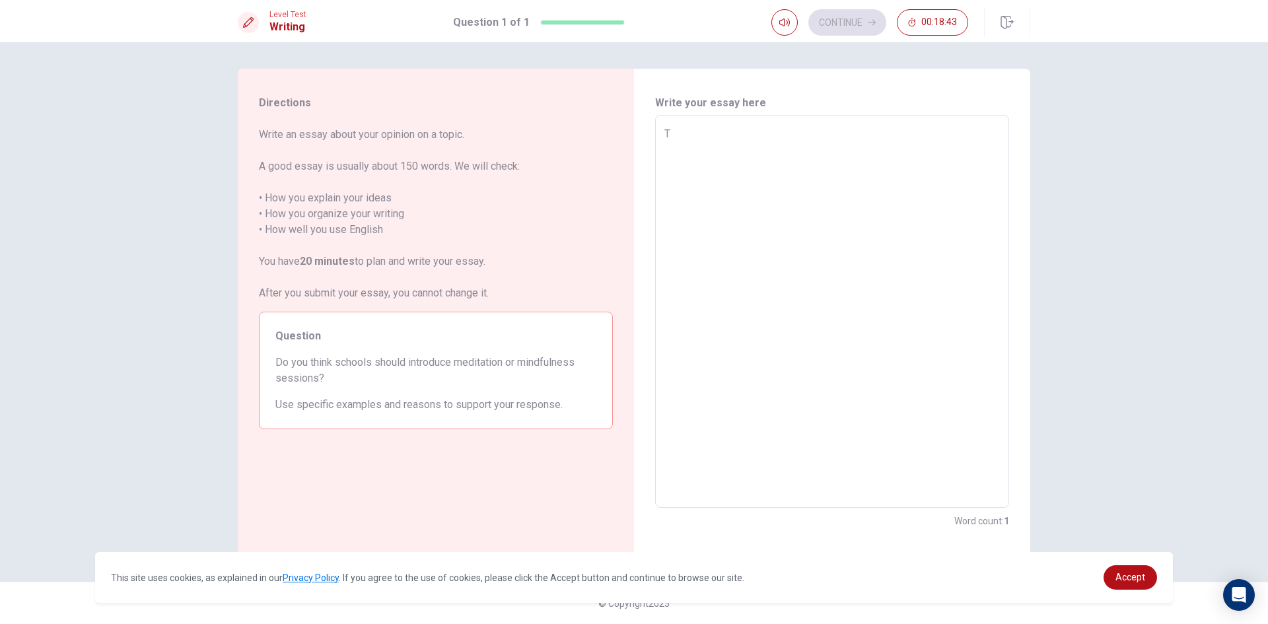
type textarea "x"
type textarea "Th"
type textarea "x"
type textarea "The"
type textarea "x"
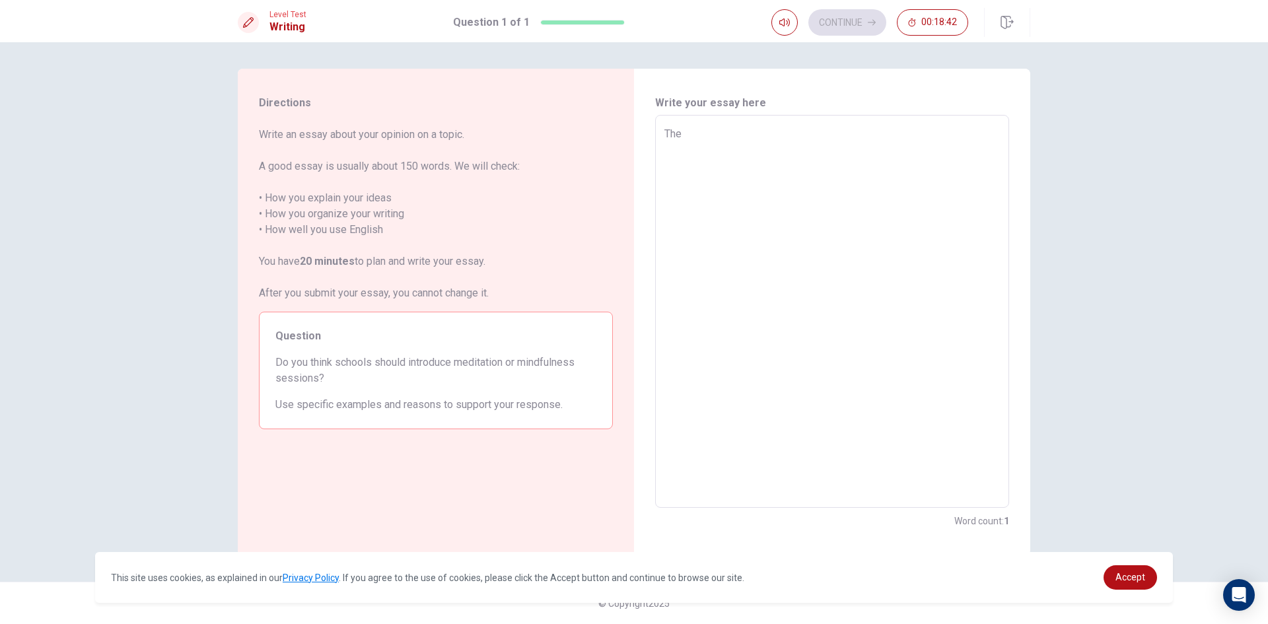
type textarea "The"
type textarea "x"
type textarea "The s"
type textarea "x"
type textarea "The sc"
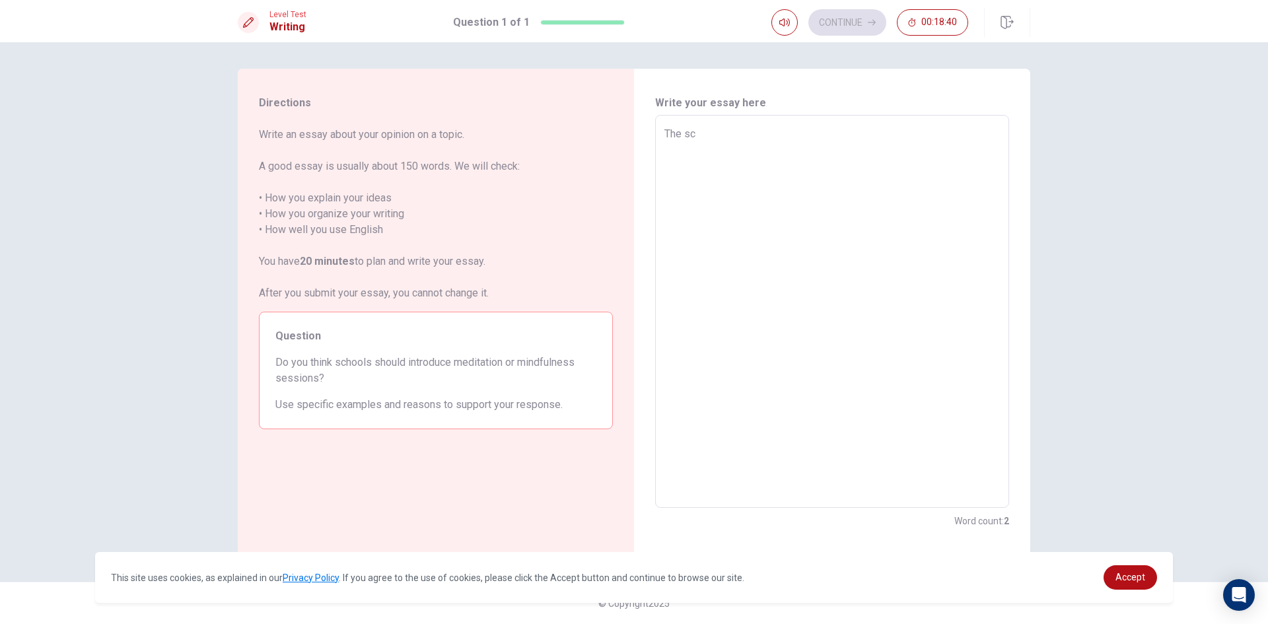
type textarea "x"
type textarea "The sch"
type textarea "x"
type textarea "The scho"
type textarea "x"
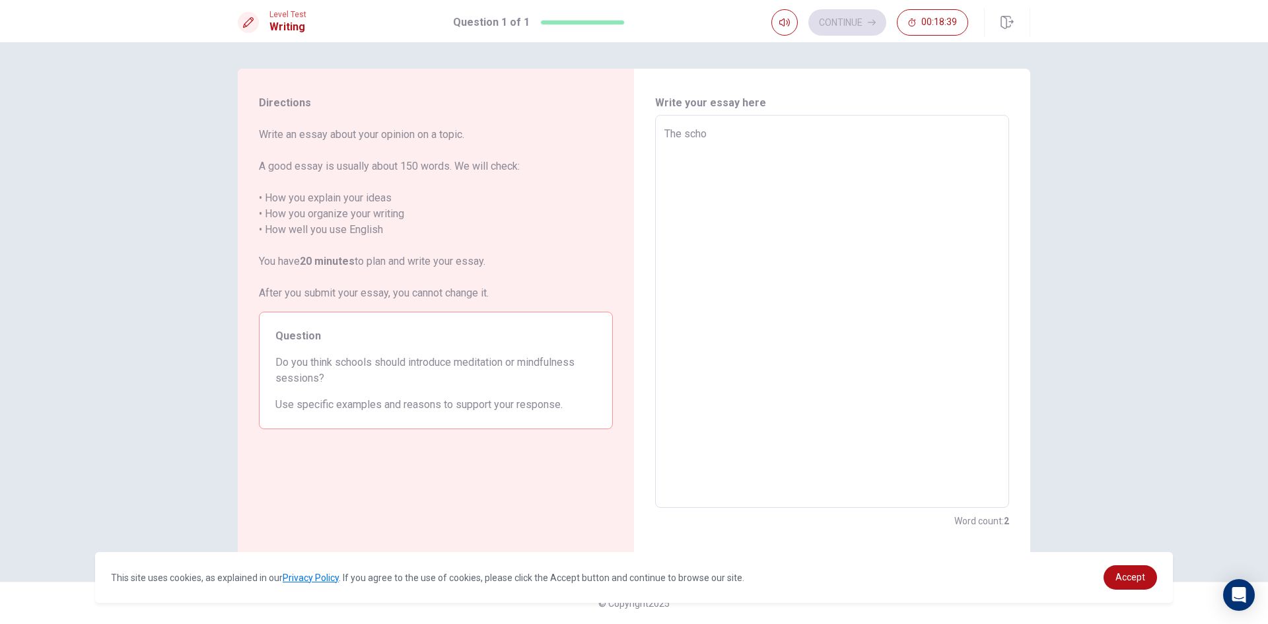
type textarea "The schoo"
type textarea "x"
type textarea "The school"
type textarea "x"
type textarea "The school"
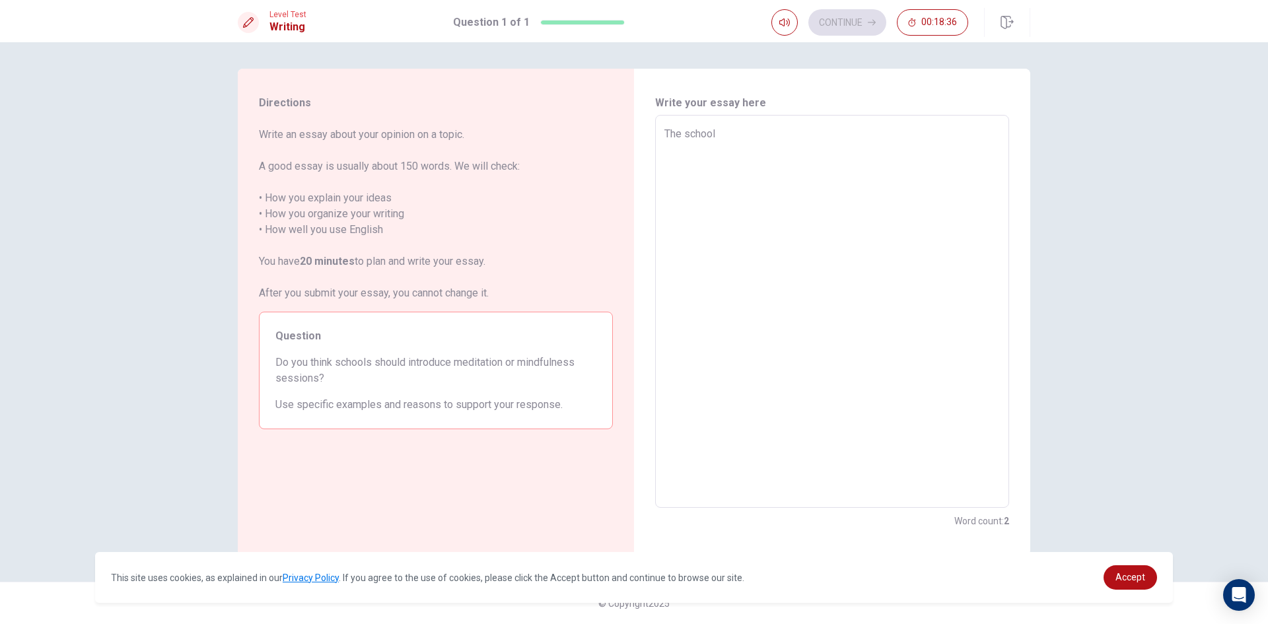
type textarea "x"
type textarea "The school s"
type textarea "x"
type textarea "The school sh"
type textarea "x"
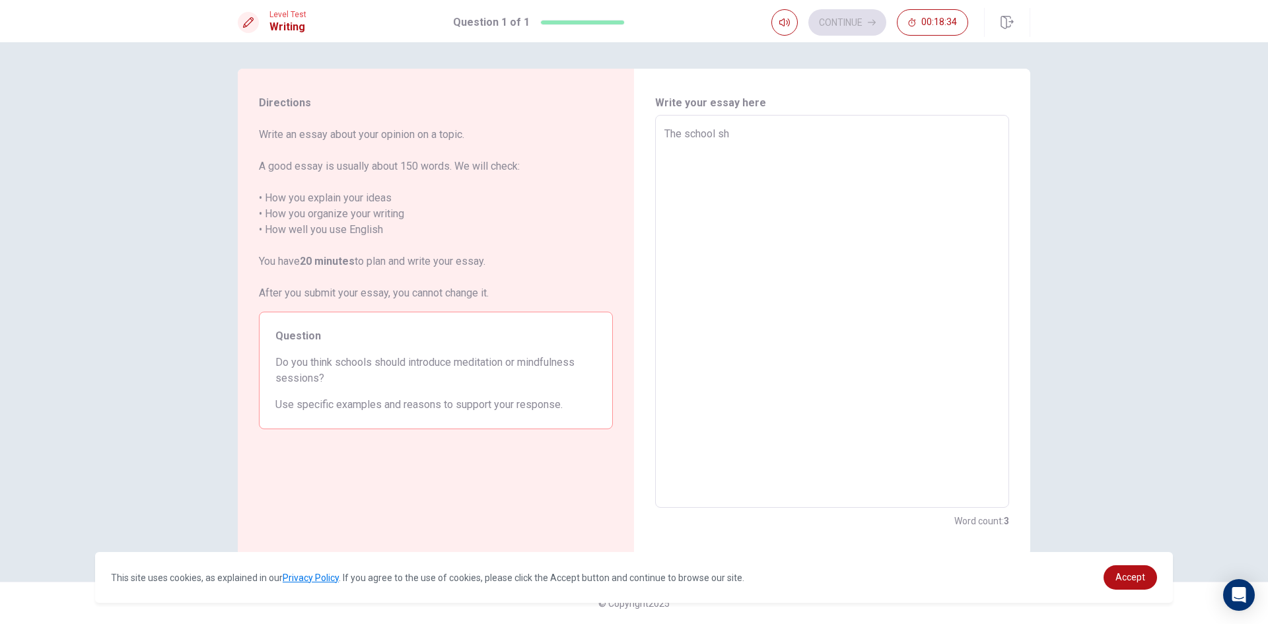
type textarea "The school sho"
type textarea "x"
type textarea "The school shou"
type textarea "x"
type textarea "The school shoul"
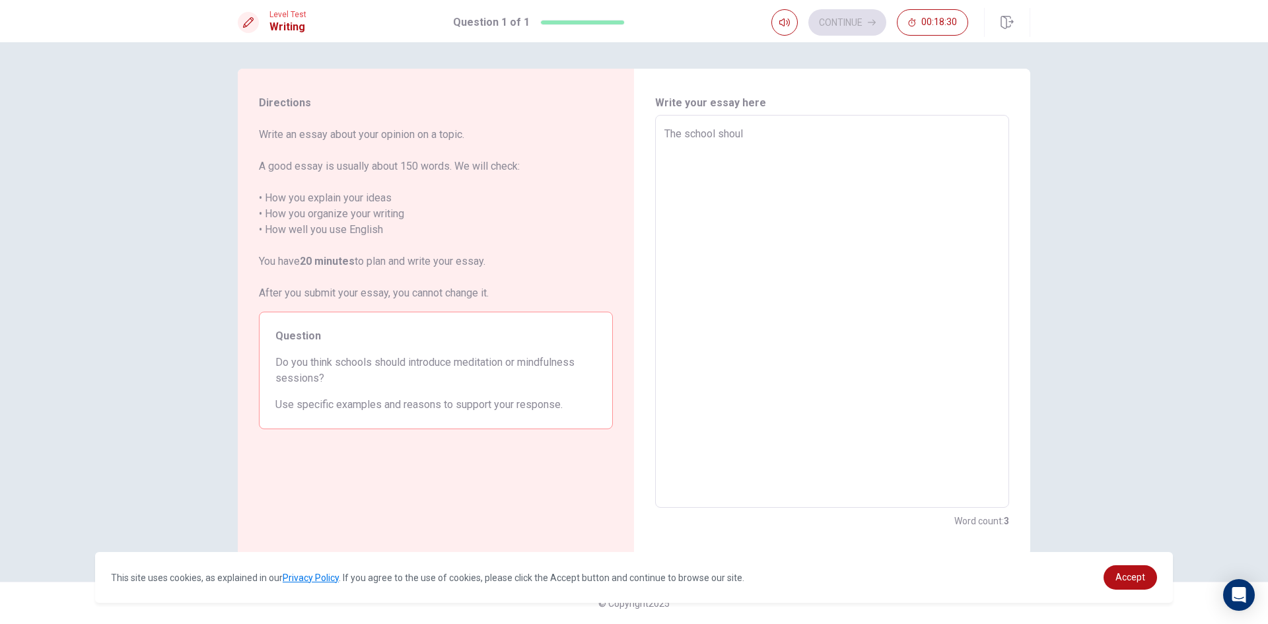
type textarea "x"
type textarea "The school should"
type textarea "x"
type textarea "The school should"
type textarea "x"
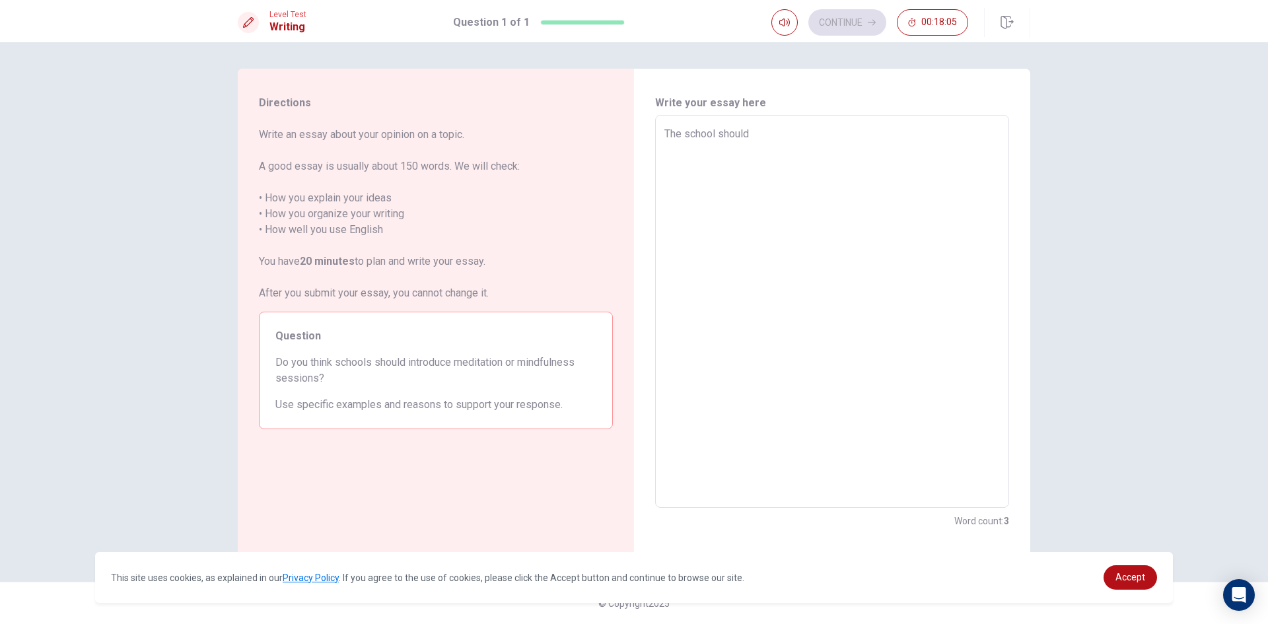
type textarea "The school should i"
type textarea "x"
type textarea "The school should in"
type textarea "x"
type textarea "The school should int"
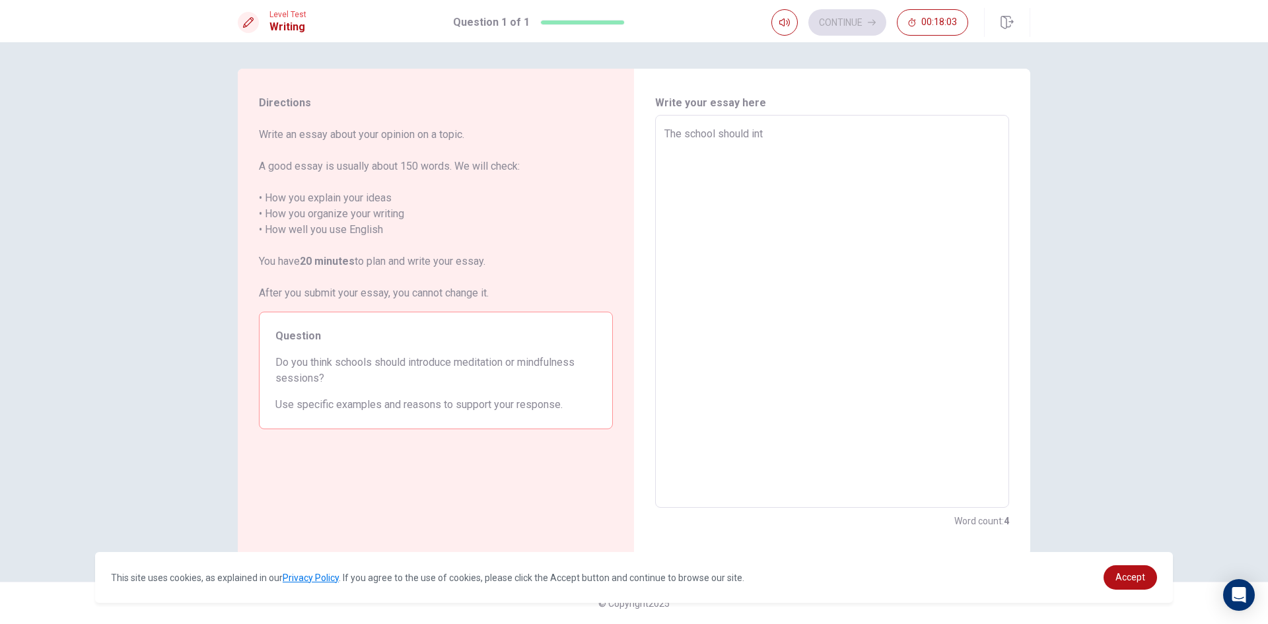
type textarea "x"
type textarea "The school should intr"
type textarea "x"
type textarea "The school should intro"
type textarea "x"
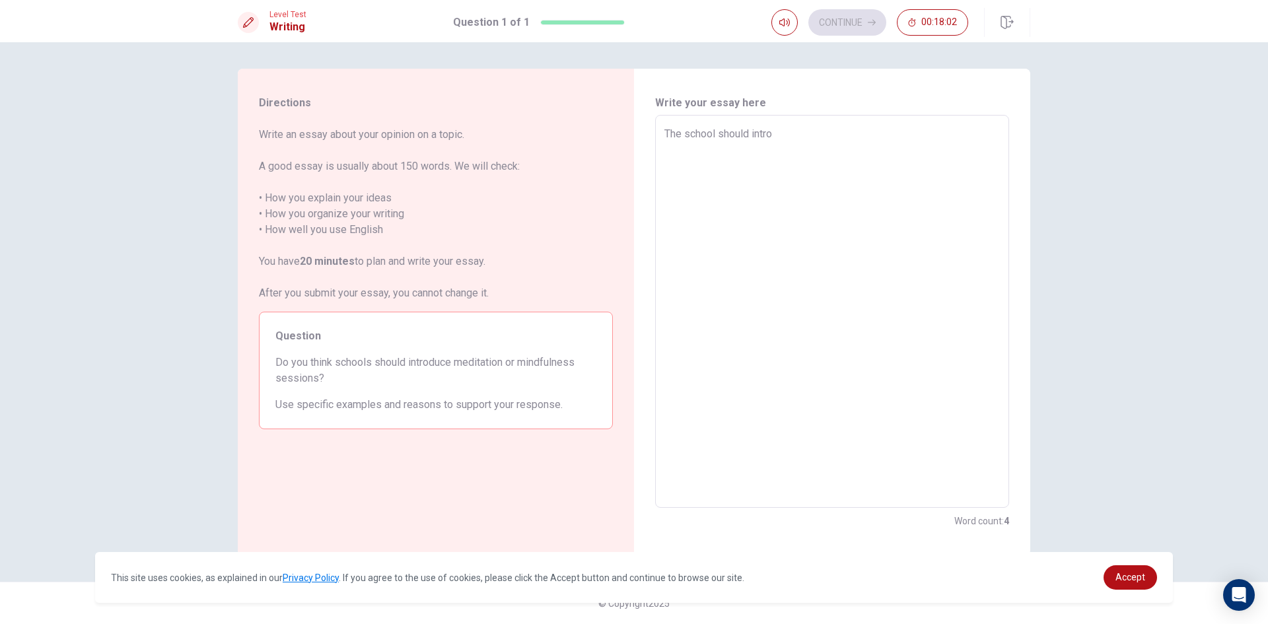
type textarea "The school should introd"
type textarea "x"
type textarea "The school should introdu"
type textarea "x"
type textarea "The school should introduc"
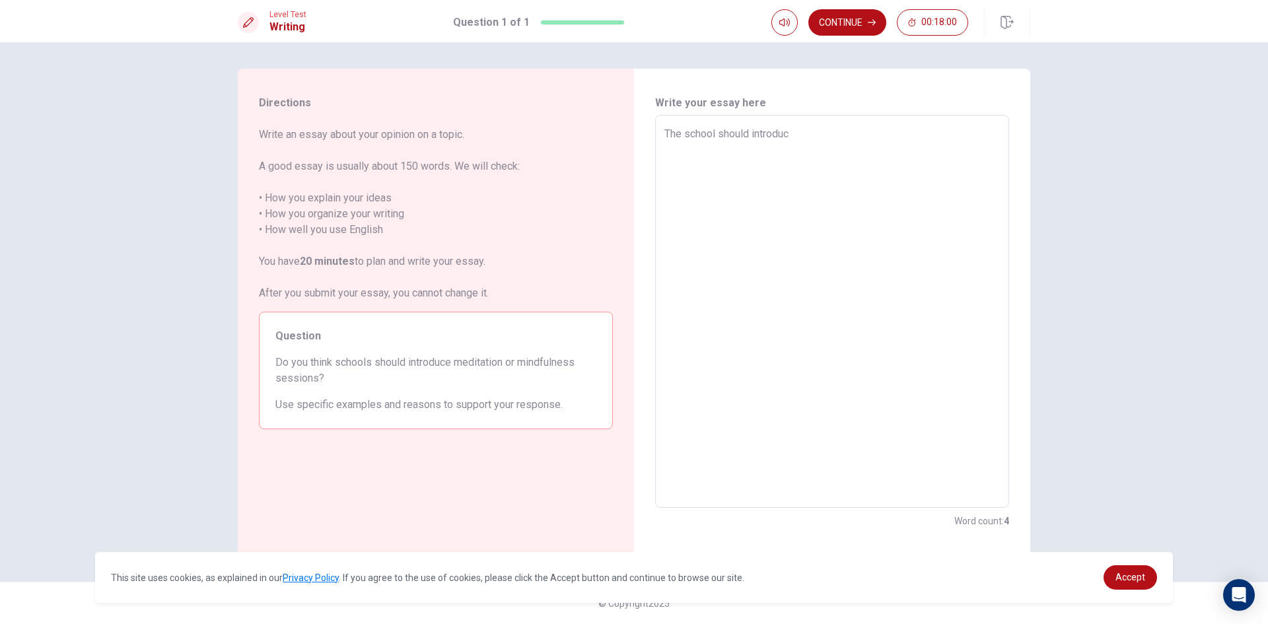
type textarea "x"
type textarea "The school should introduce"
type textarea "x"
type textarea "The school should introduce"
type textarea "x"
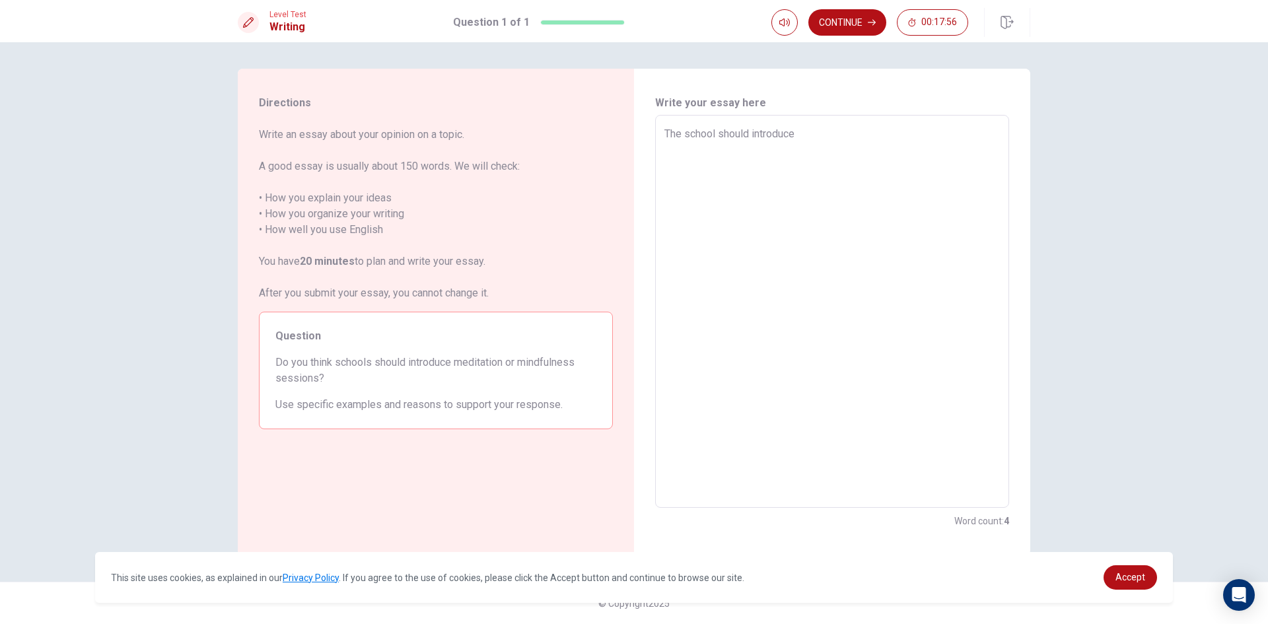
type textarea "The school should introduce m"
type textarea "x"
type textarea "The school should introduce me"
type textarea "x"
type textarea "The school should introduce med"
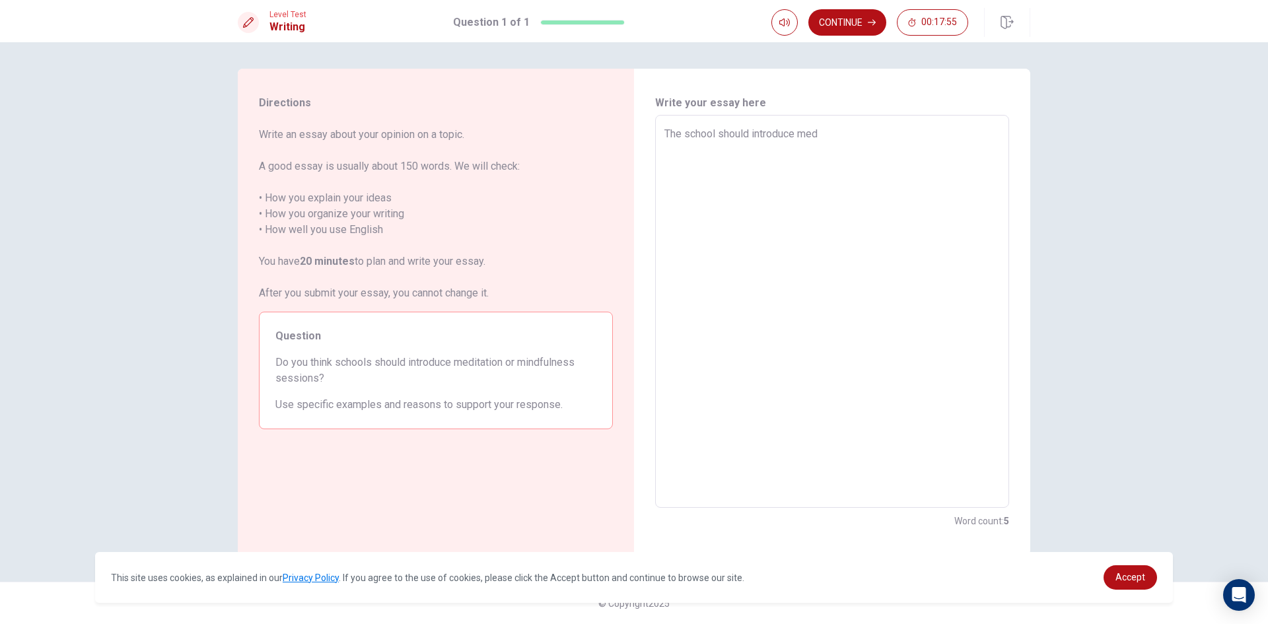
type textarea "x"
type textarea "The school should introduce medi"
type textarea "x"
type textarea "The school should introduce medit"
type textarea "x"
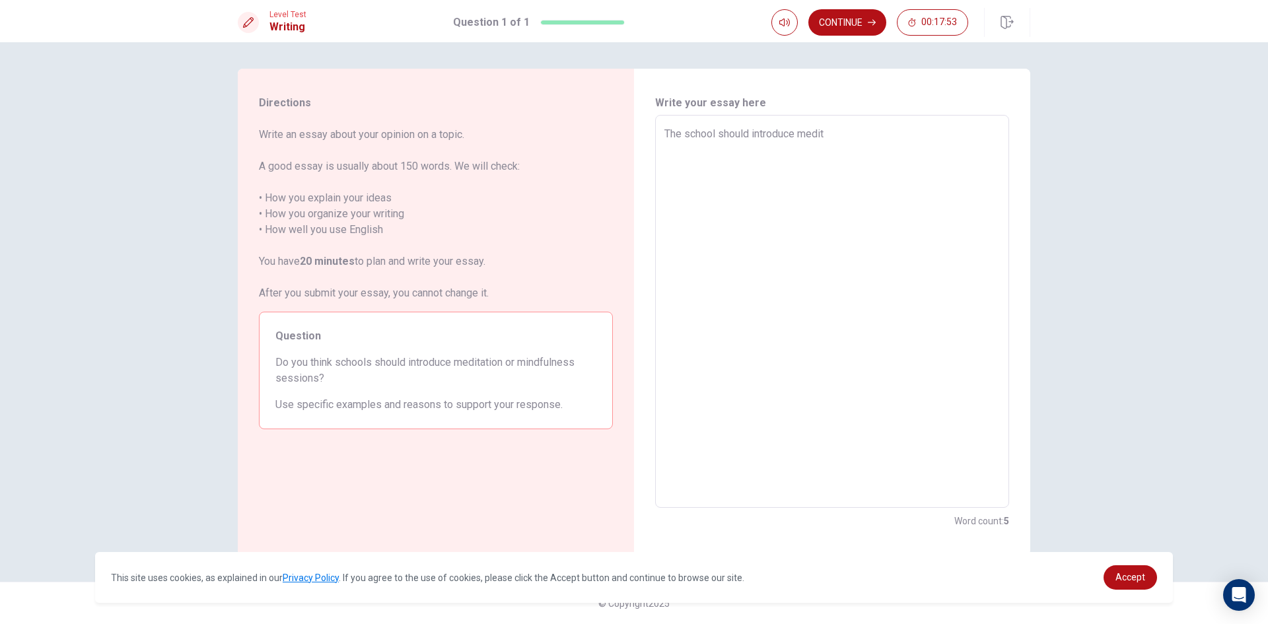
type textarea "The school should introduce mediti"
type textarea "x"
type textarea "The school should introduce meditio"
type textarea "x"
type textarea "The school should introduce medition"
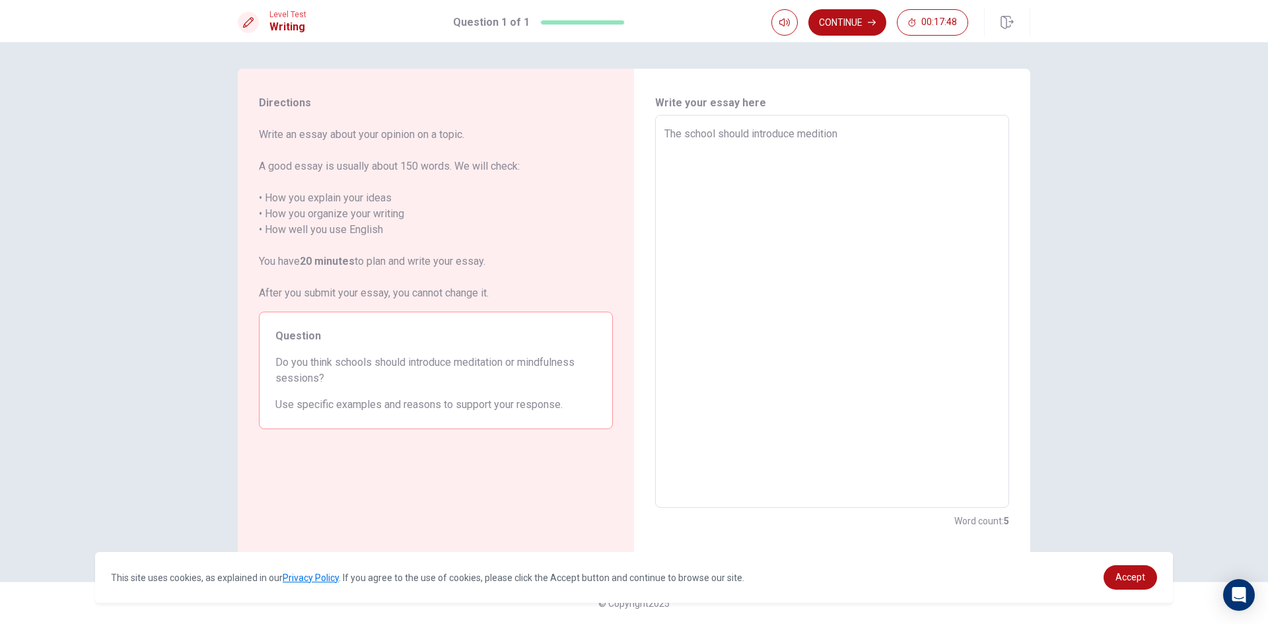
type textarea "x"
type textarea "The school should introduce medition"
type textarea "x"
type textarea "The school should introduce medition o"
type textarea "x"
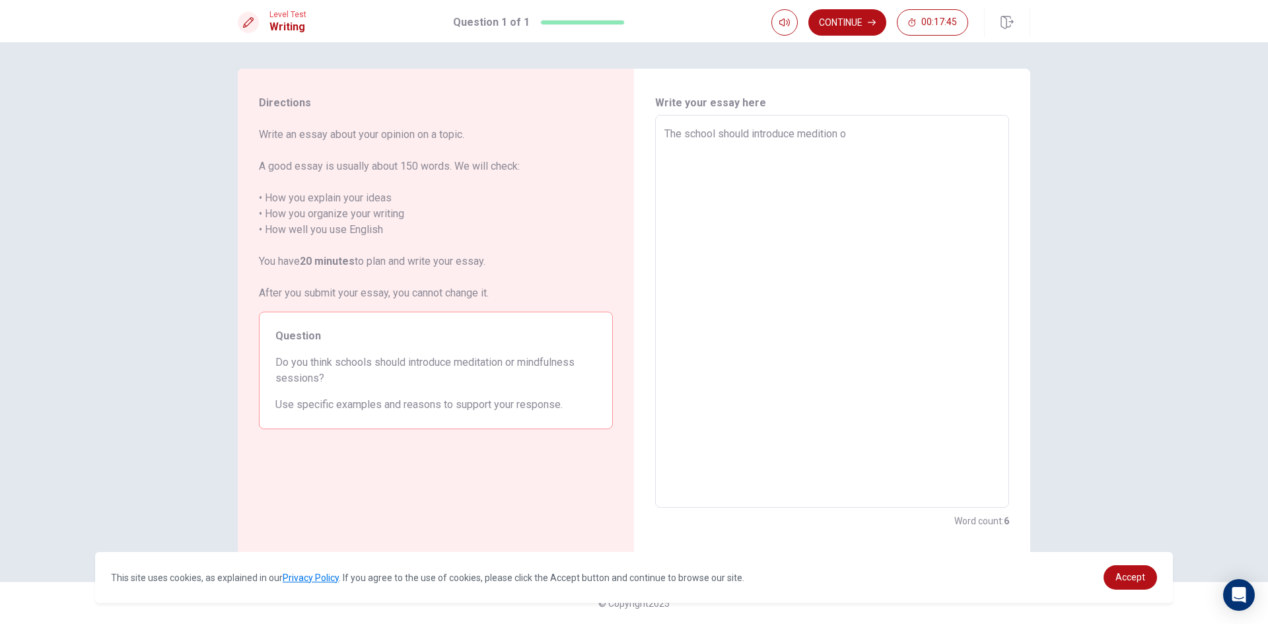
type textarea "The school should introduce medition or"
type textarea "x"
type textarea "The school should introduce medition or"
type textarea "x"
type textarea "The school should introduce medition or m"
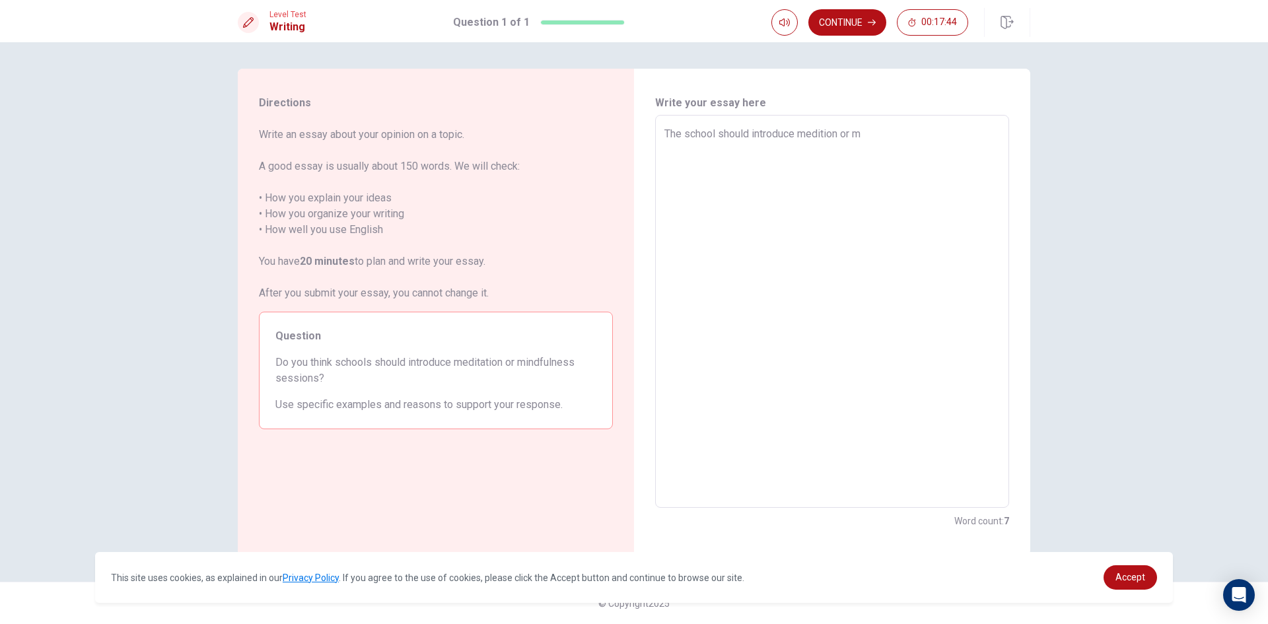
type textarea "x"
type textarea "The school should introduce medition or my"
type textarea "x"
type textarea "The school should introduce medition or my"
type textarea "x"
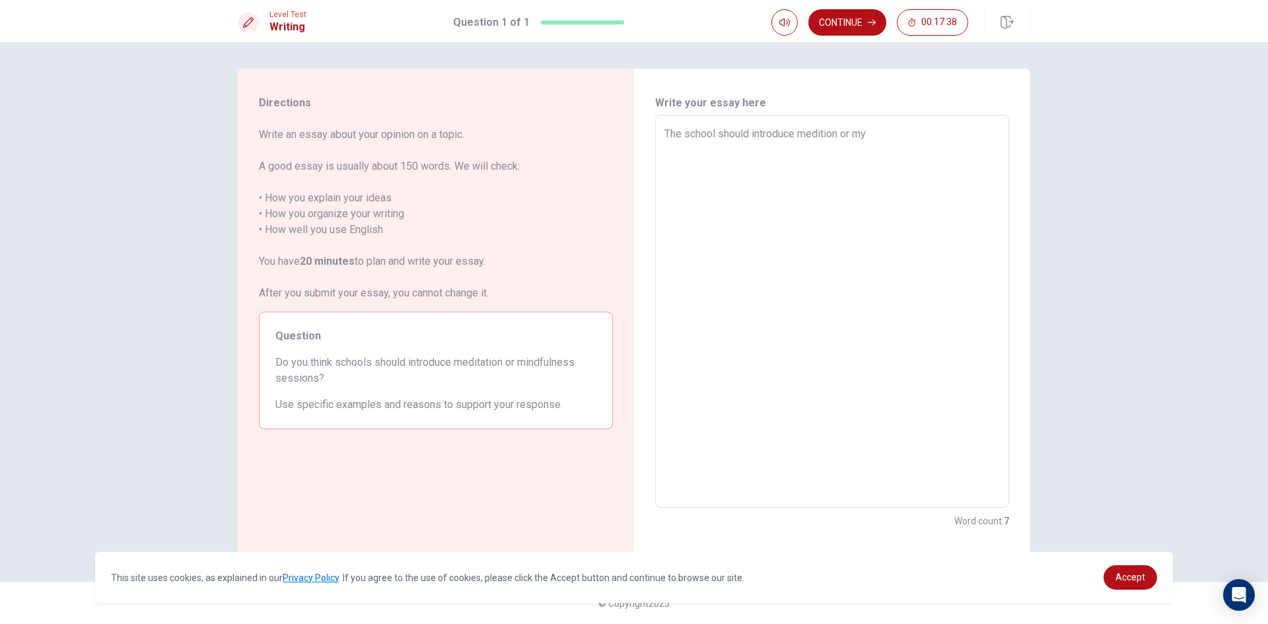
type textarea "The school should introduce medition or my"
type textarea "x"
type textarea "The school should introduce medition or m"
type textarea "x"
type textarea "The school should introduce medition or mi"
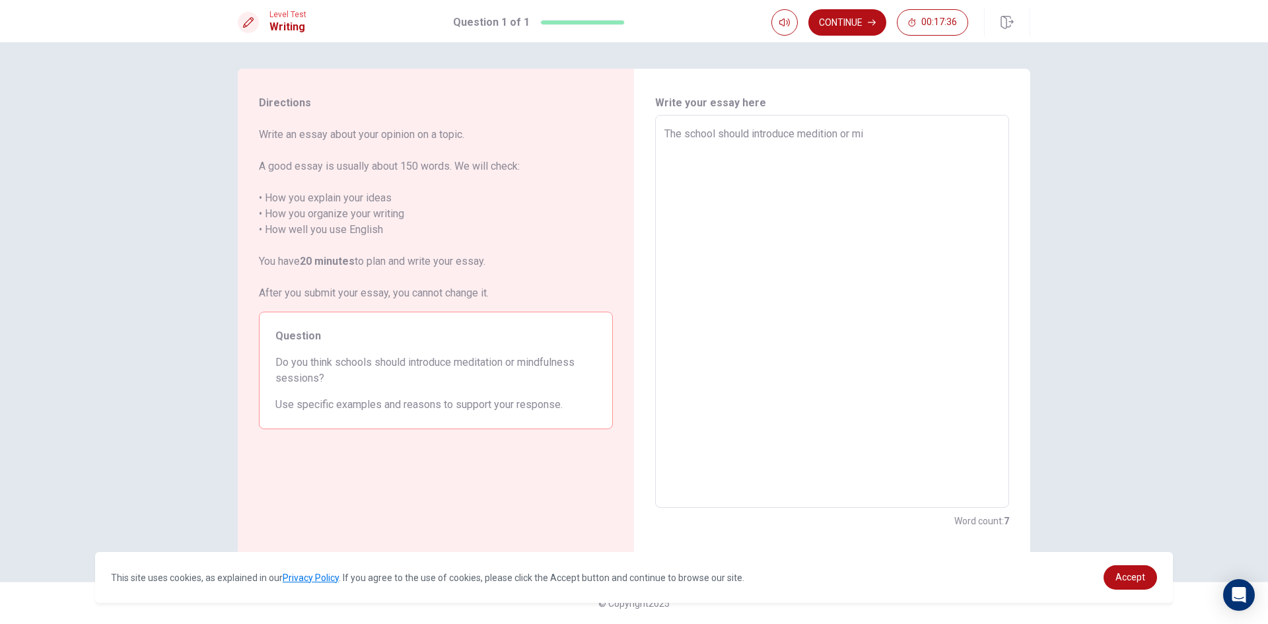
type textarea "x"
type textarea "The school should introduce medition or min"
type textarea "x"
type textarea "The school should introduce medition or mind"
type textarea "x"
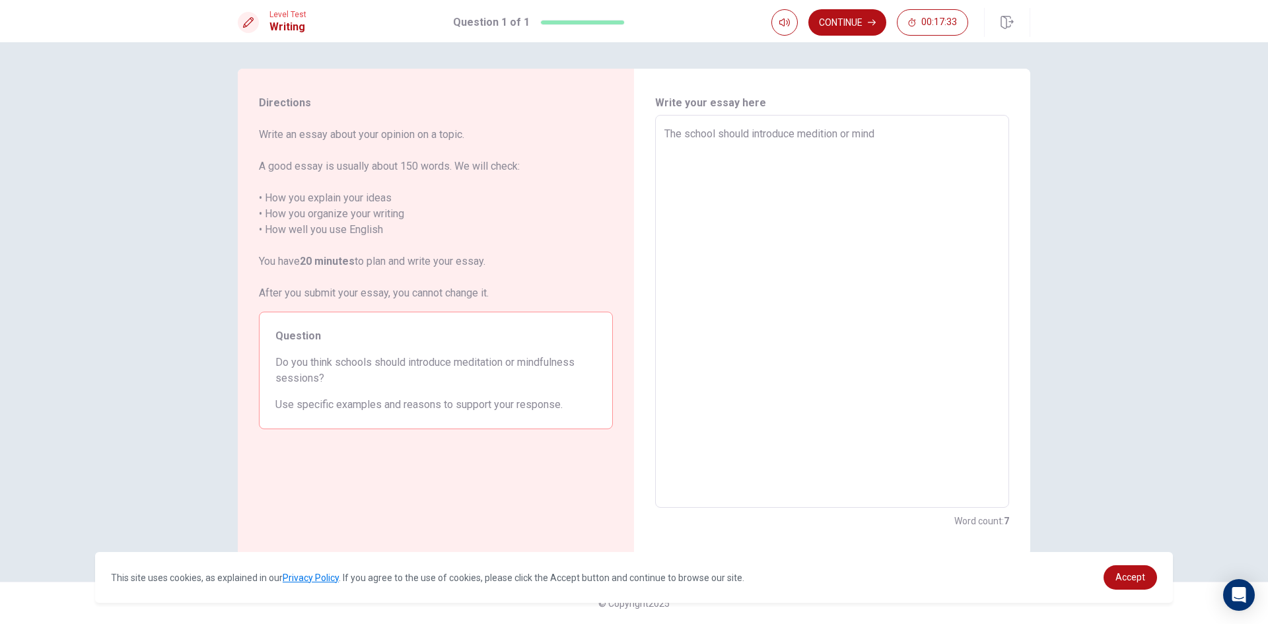
type textarea "The school should introduce medition or mind"
type textarea "x"
type textarea "The school should introduce medition or mind"
type textarea "x"
type textarea "The school should introduce medition or mindf"
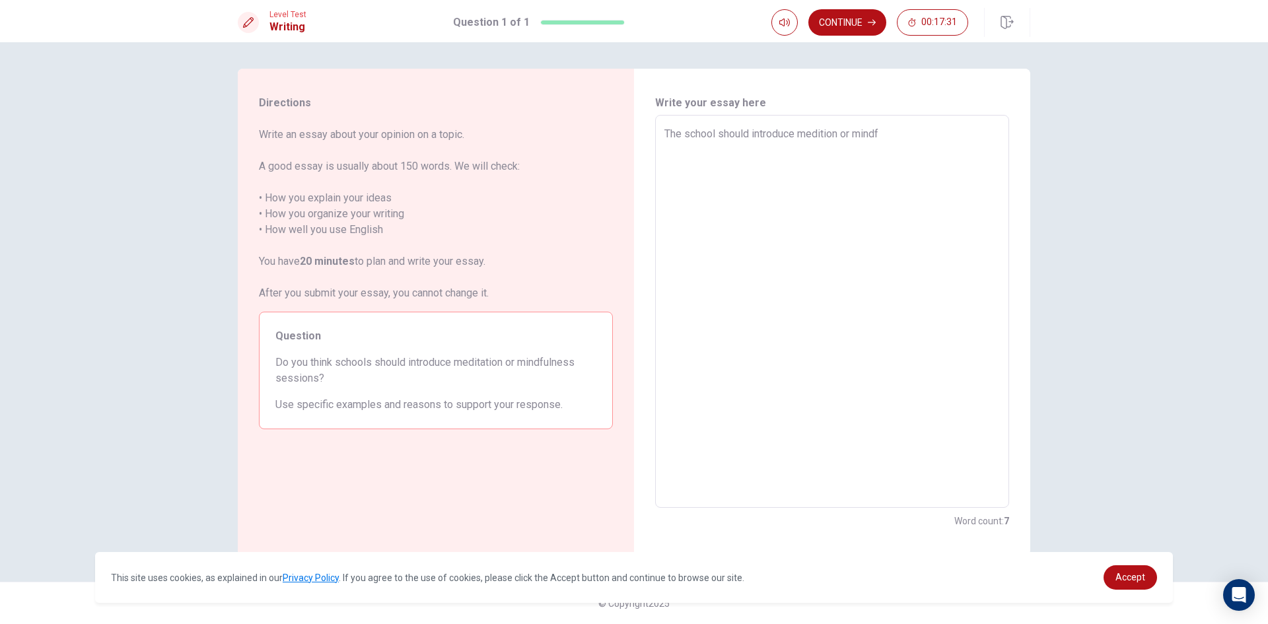
type textarea "x"
type textarea "The school should introduce medition or mindfu"
type textarea "x"
type textarea "The school should introduce medition or mindful"
type textarea "x"
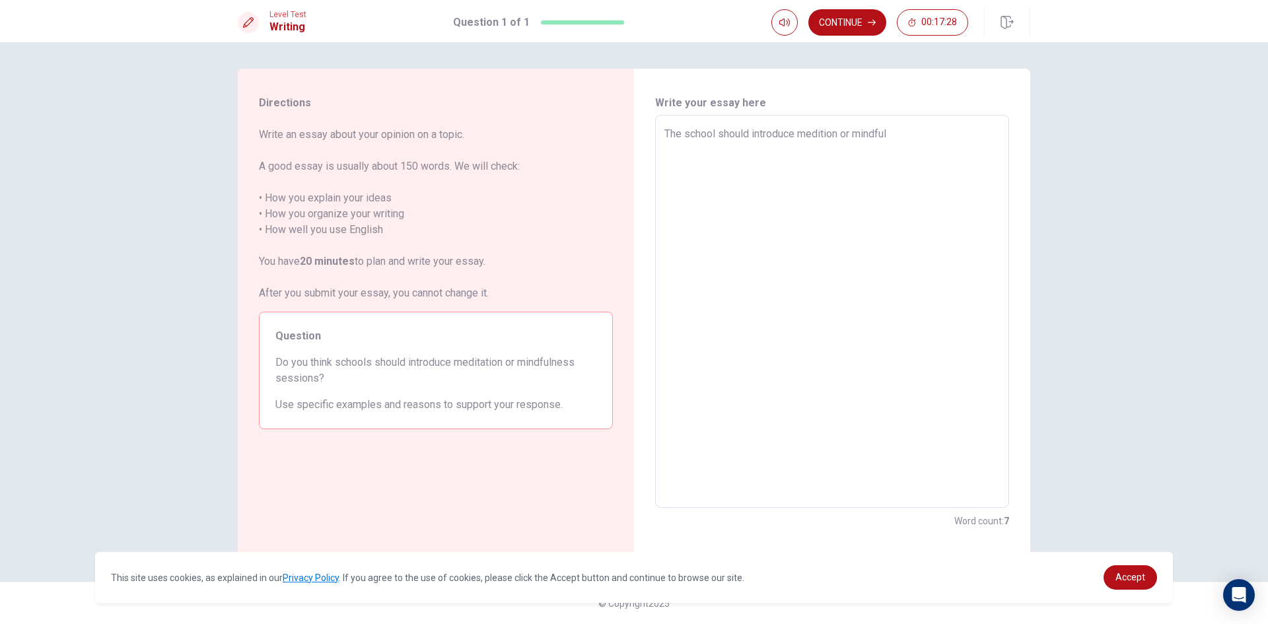
type textarea "The school should introduce medition or mindfuln"
type textarea "x"
type textarea "The school should introduce medition or mindfulne"
type textarea "x"
type textarea "The school should introduce medition or mindfulnes"
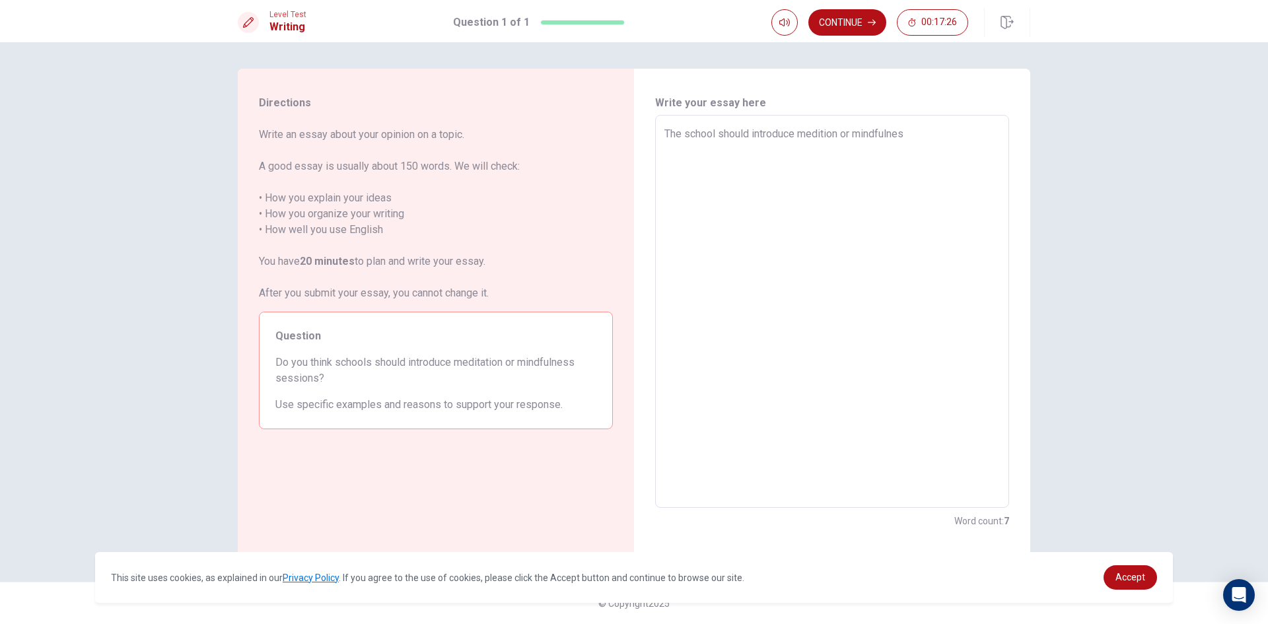
type textarea "x"
type textarea "The school should introduce medition or mindfulness"
type textarea "x"
type textarea "The school should introduce medition or mindfulness"
type textarea "x"
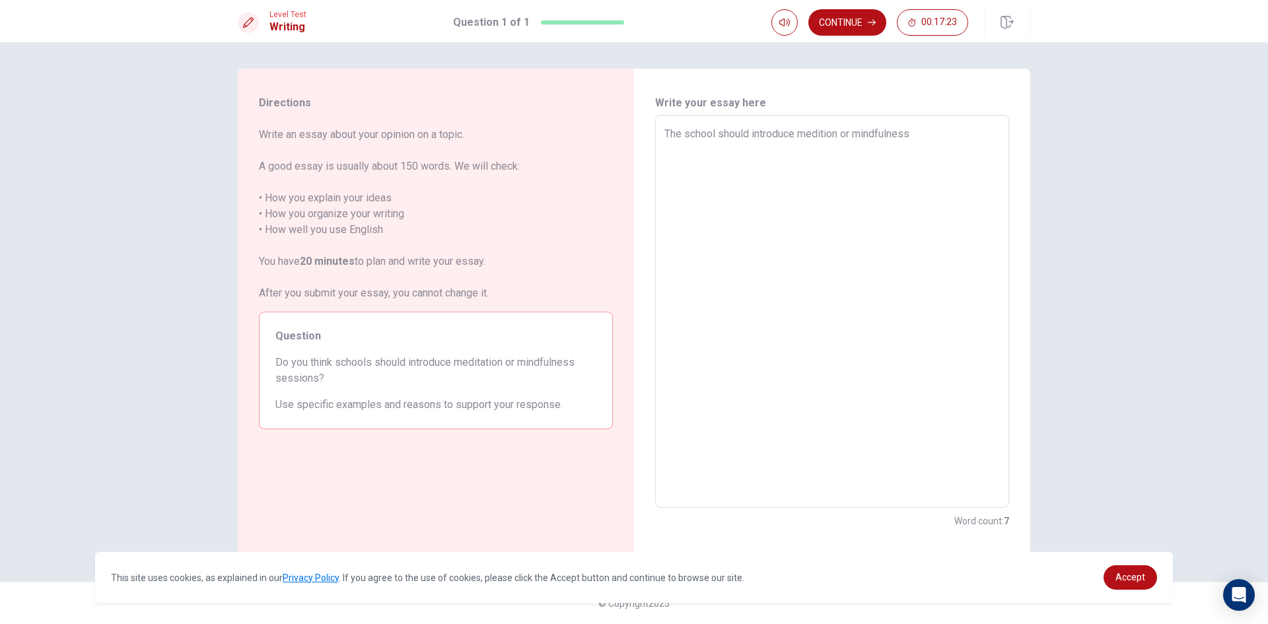
type textarea "The school should introduce medition or mindfulness s"
type textarea "x"
type textarea "The school should introduce medition or mindfulness se"
type textarea "x"
type textarea "The school should introduce medition or mindfulness ses"
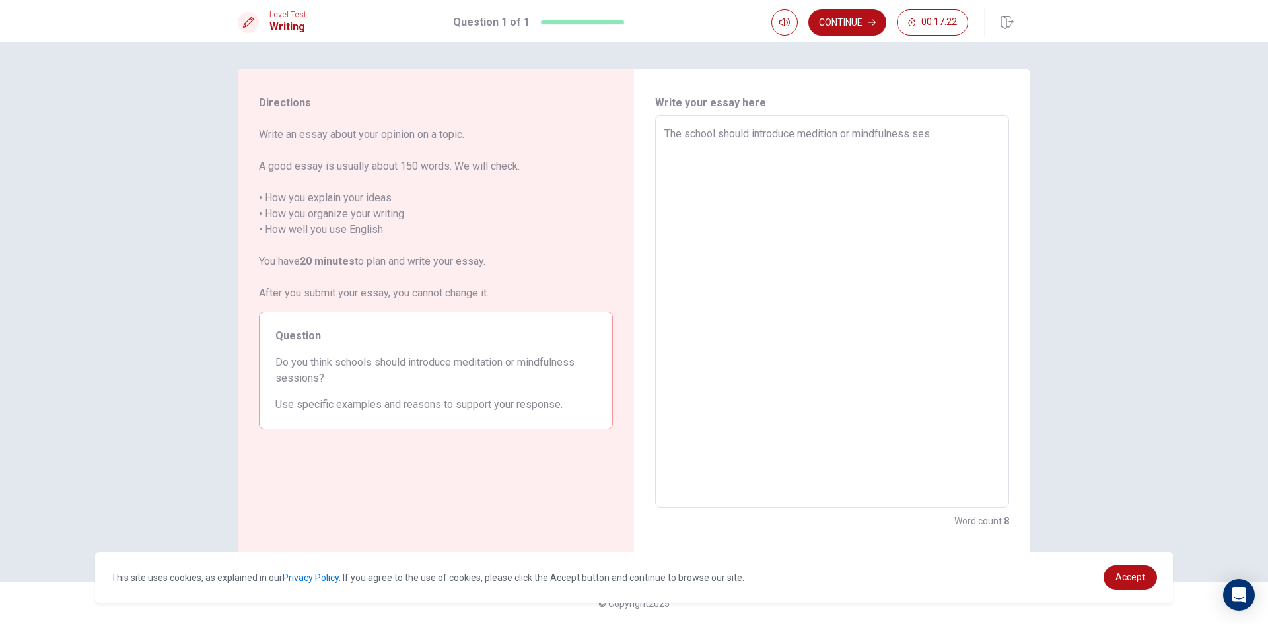
type textarea "x"
type textarea "The school should introduce medition or mindfulness sess"
type textarea "x"
type textarea "The school should introduce medition or mindfulness sessi"
type textarea "x"
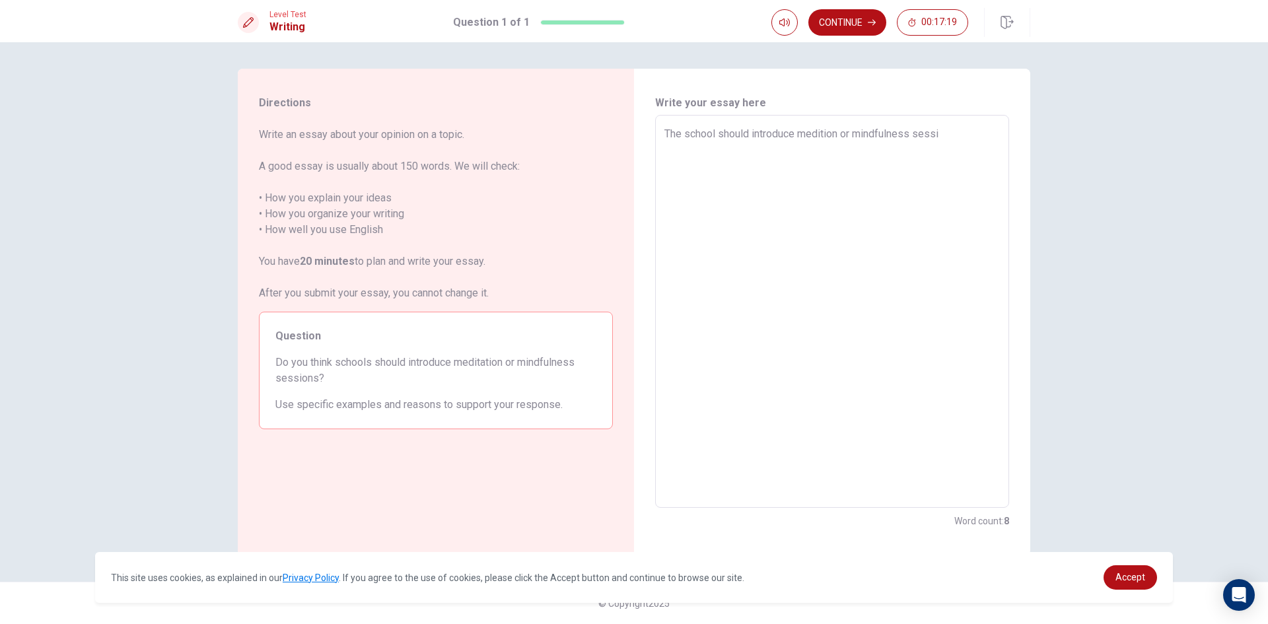
type textarea "The school should introduce medition or mindfulness sessio"
type textarea "x"
type textarea "The school should introduce medition or mindfulness session"
type textarea "x"
type textarea "The school should introduce medition or mindfulness sessions"
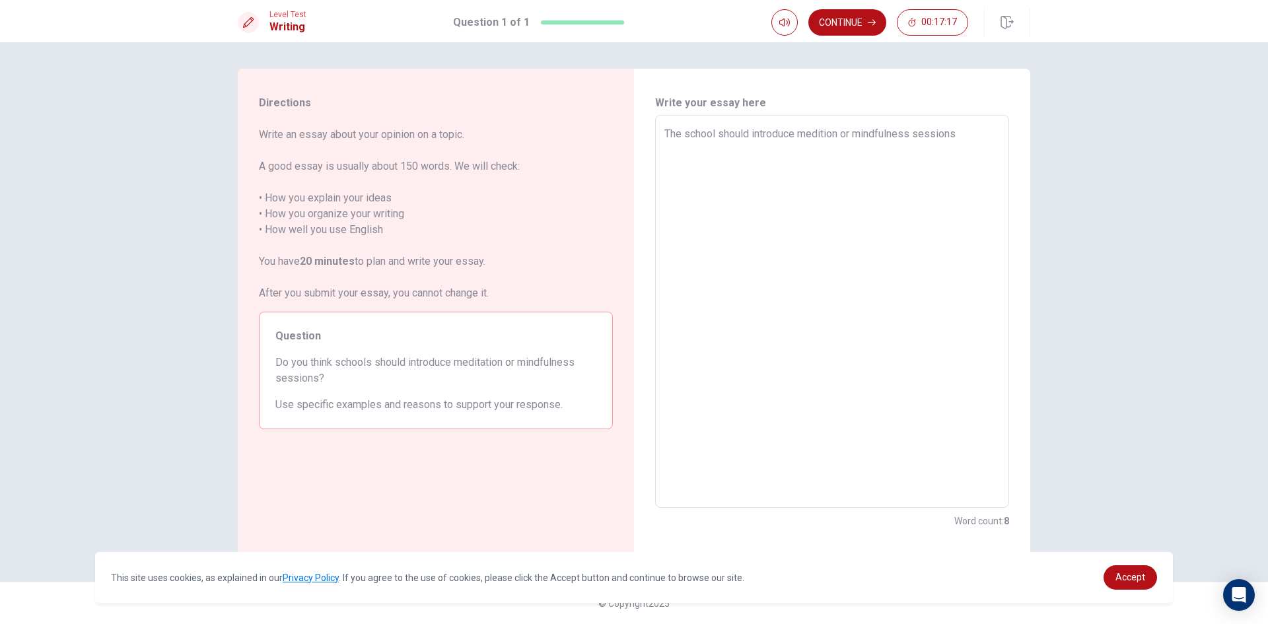
type textarea "x"
type textarea "The school should introduce medition or mindfulness sessions"
type textarea "x"
type textarea "The school should introduce medition or mindfulness sessions b"
type textarea "x"
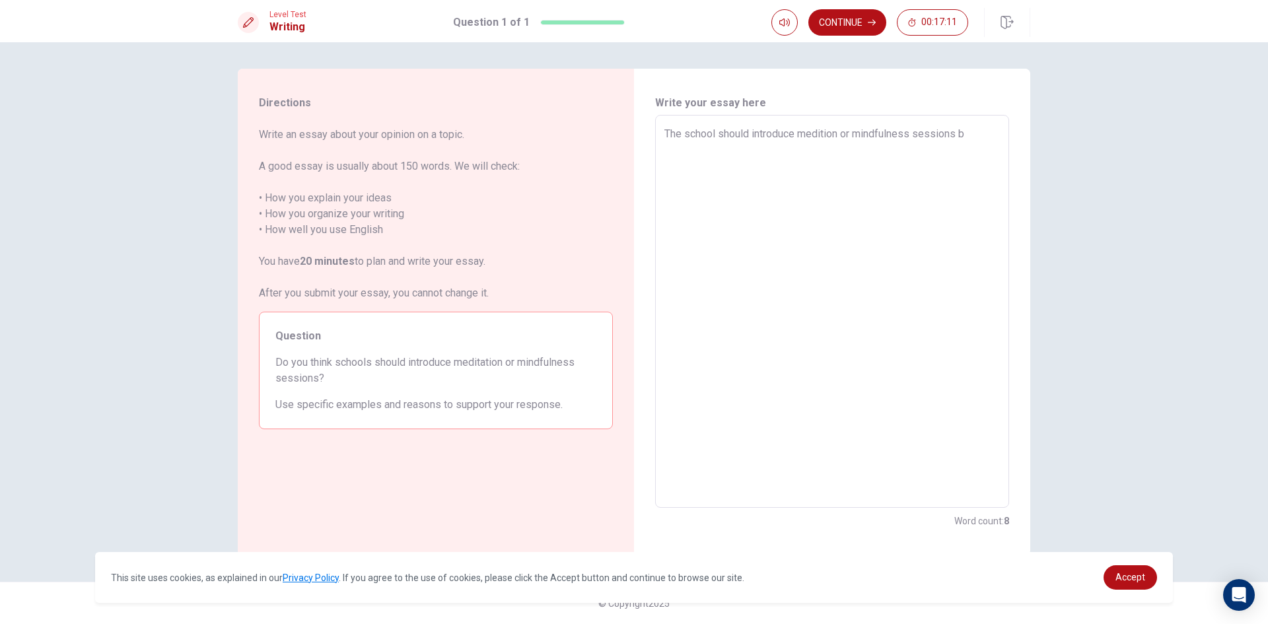
type textarea "The school should introduce medition or mindfulness sessions be"
type textarea "x"
type textarea "The school should introduce medition or mindfulness sessions bec"
type textarea "x"
type textarea "The school should introduce medition or mindfulness sessions beca"
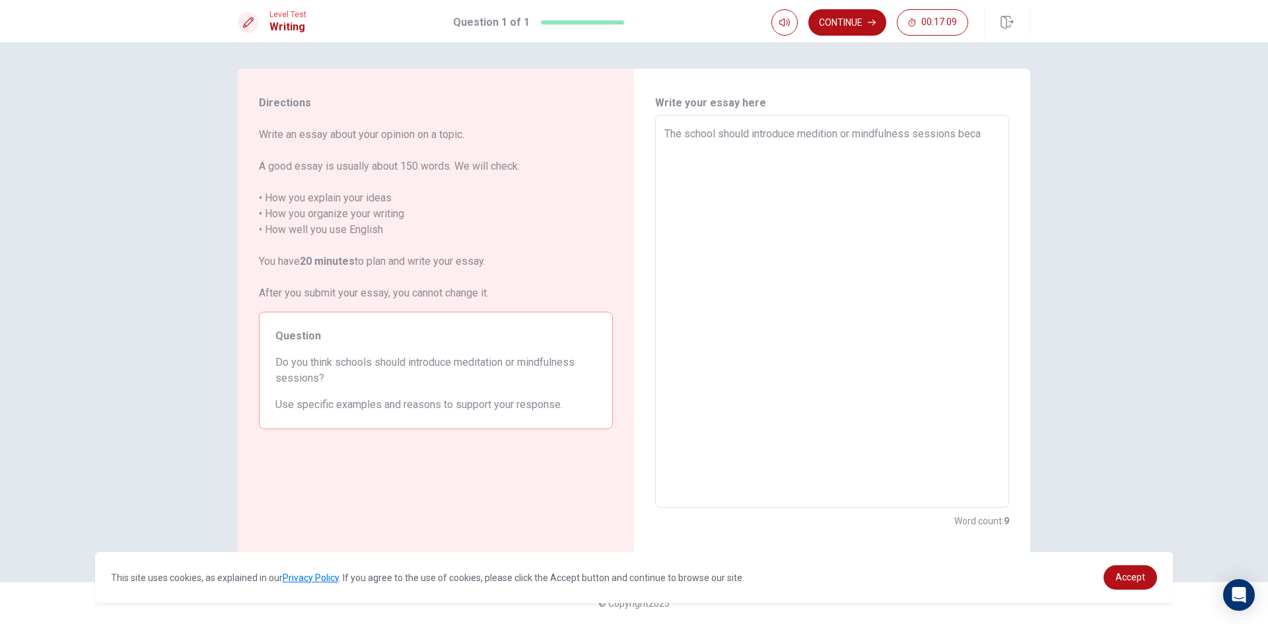
type textarea "x"
type textarea "The school should introduce medition or mindfulness sessions becau"
type textarea "x"
type textarea "The school should introduce medition or mindfulness sessions becaus"
type textarea "x"
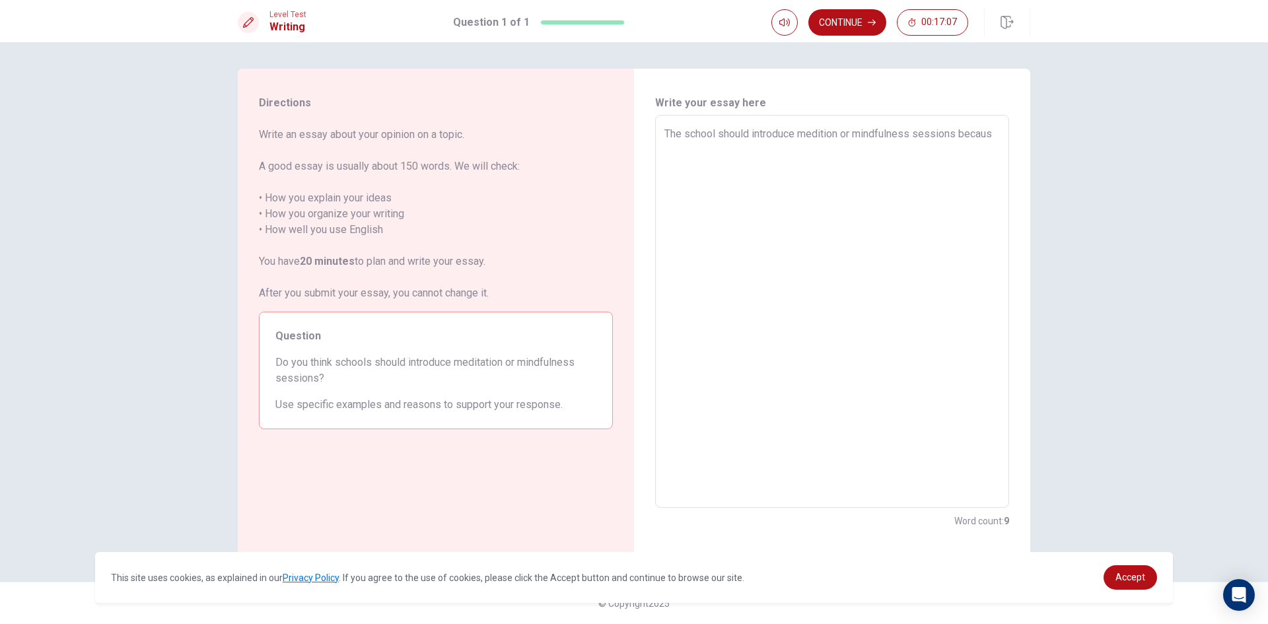
type textarea "The school should introduce medition or mindfulness sessions because"
type textarea "x"
type textarea "The school should introduce medition or mindfulness sessions because"
type textarea "x"
type textarea "The school should introduce medition or mindfulness sessions because"
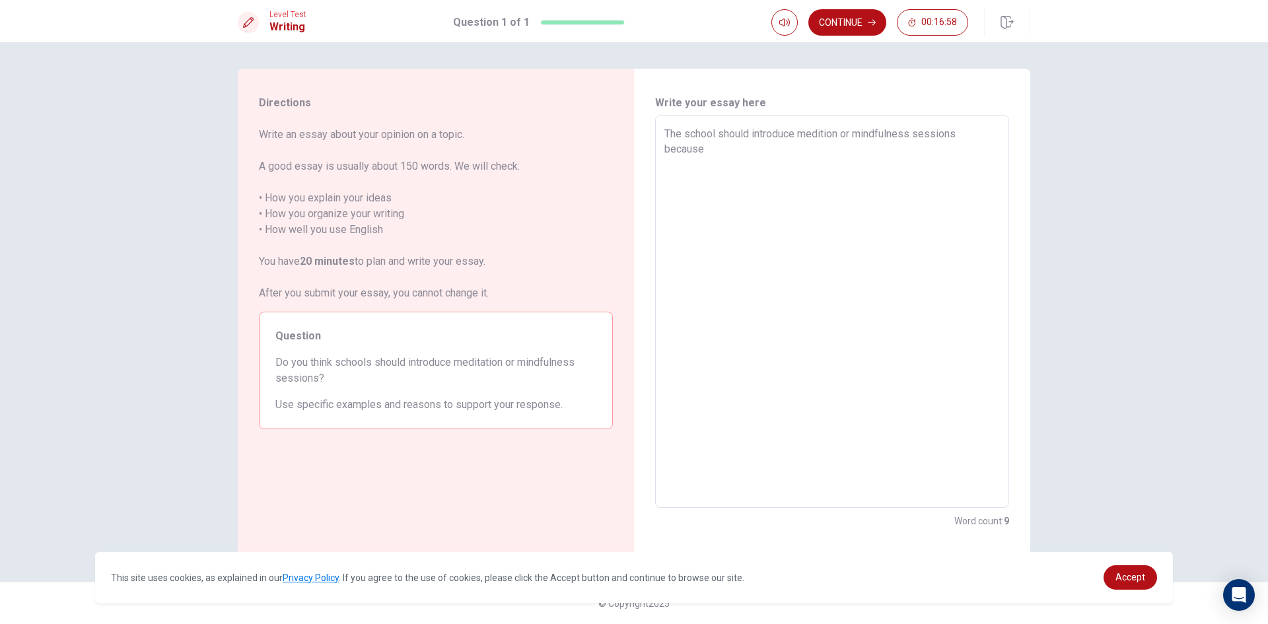
type textarea "x"
type textarea "The school should introduce medition or mindfulness sessions becaus"
type textarea "x"
type textarea "The school should introduce medition or mindfulness sessions becau"
type textarea "x"
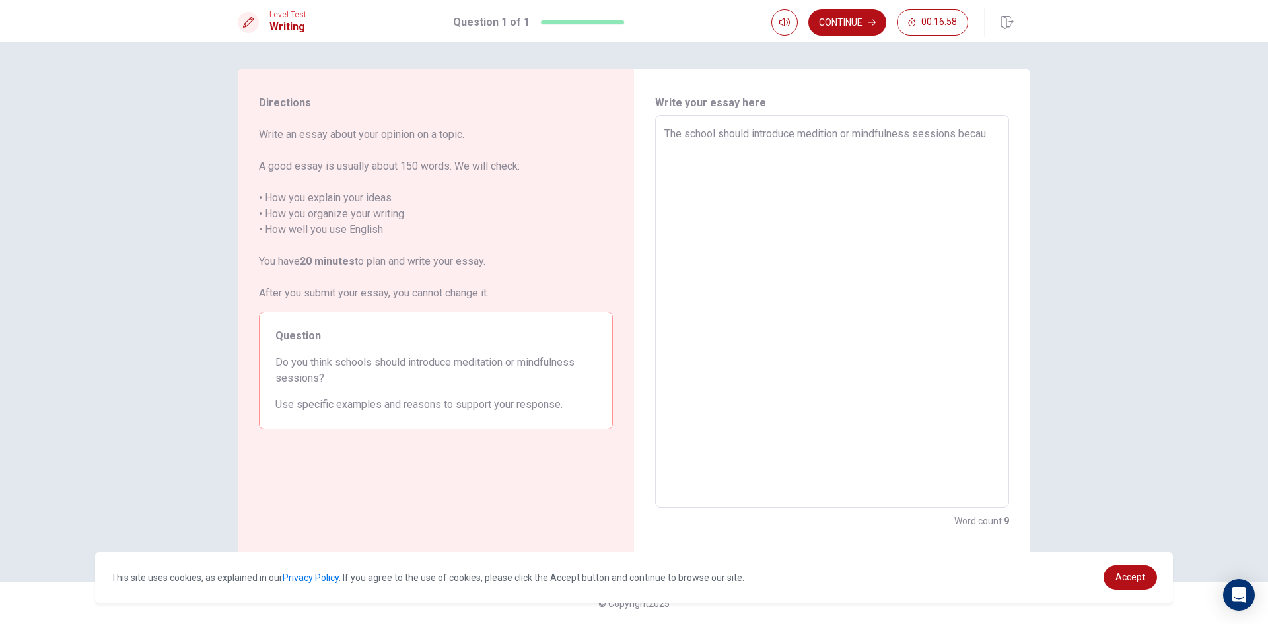
type textarea "The school should introduce medition or mindfulness sessions beca"
type textarea "x"
type textarea "The school should introduce medition or mindfulness sessions bec"
type textarea "x"
type textarea "The school should introduce medition or mindfulness sessions be"
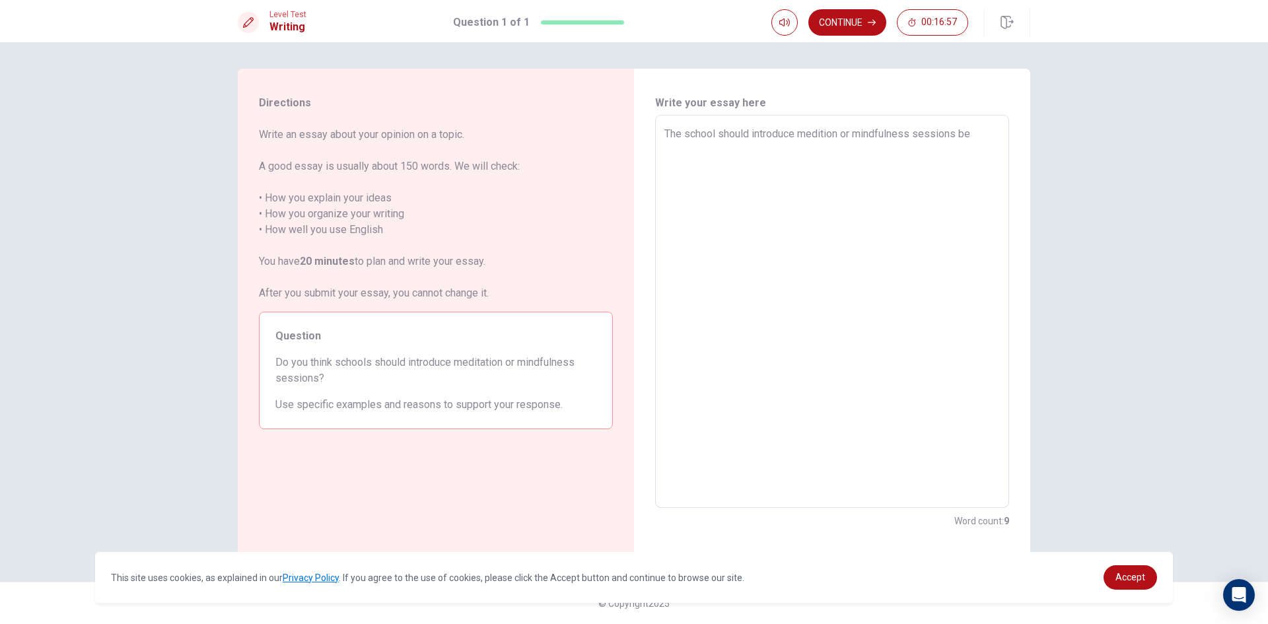
type textarea "x"
type textarea "The school should introduce medition or mindfulness sessions b"
type textarea "x"
type textarea "The school should introduce medition or mindfulness sessions"
type textarea "x"
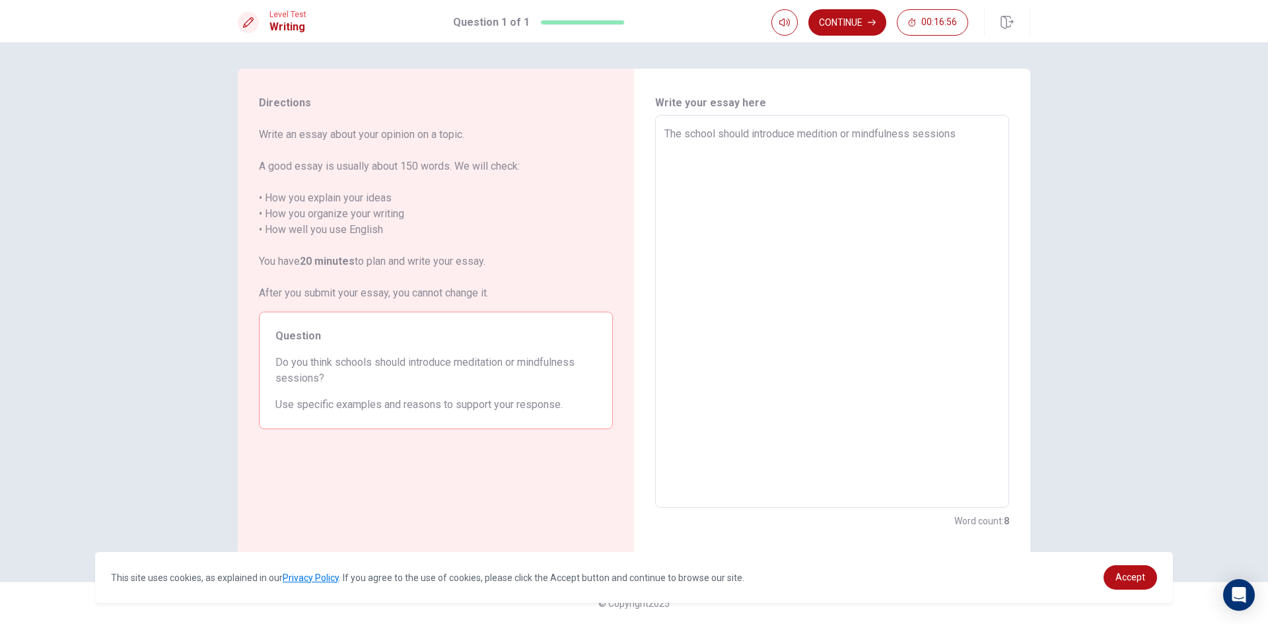
type textarea "The school should introduce medition or mindfulness sessions t"
type textarea "x"
type textarea "The school should introduce medition or mindfulness sessions to"
type textarea "x"
type textarea "The school should introduce medition or mindfulness sessions to"
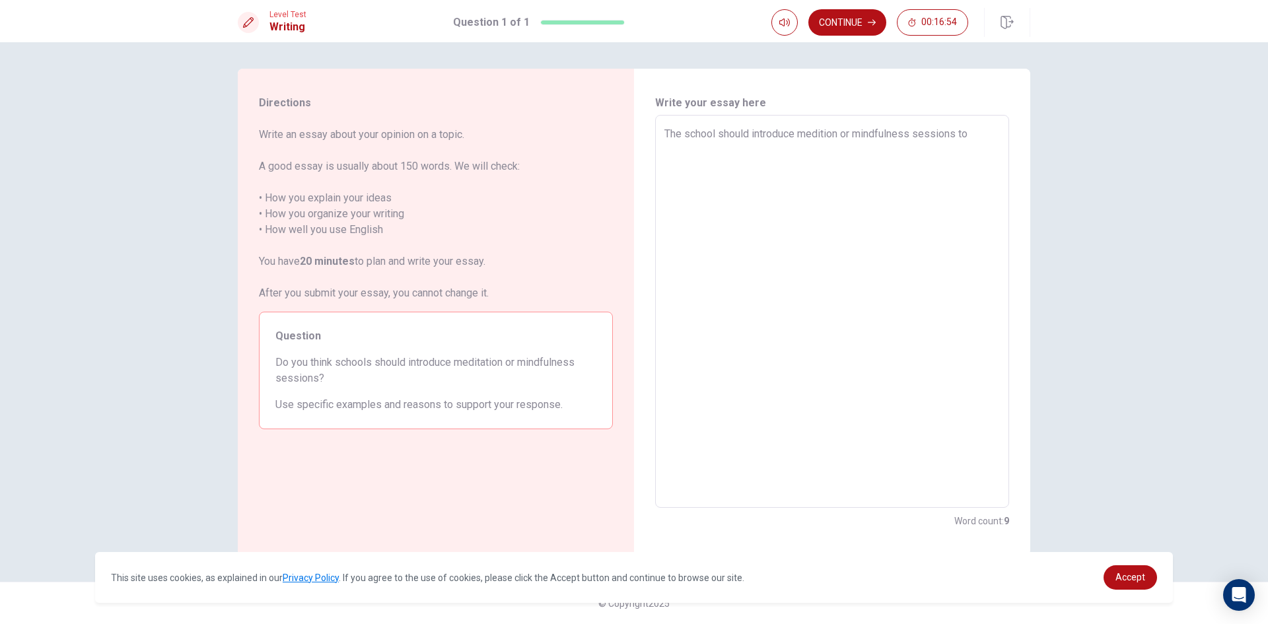
type textarea "x"
type textarea "The school should introduce medition or mindfulness sessions to"
type textarea "x"
type textarea "The school should introduce medition or mindfulness sessions t"
type textarea "x"
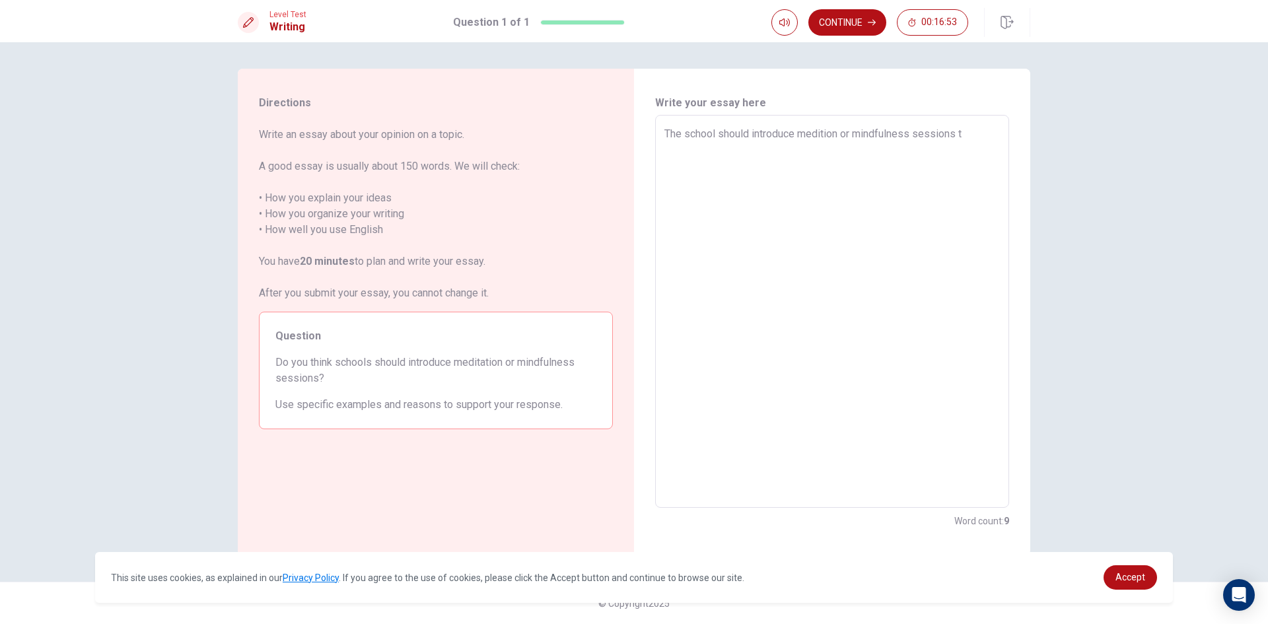
type textarea "The school should introduce medition or mindfulness sessions"
type textarea "x"
type textarea "The school should introduce medition or mindfulness sessions f"
type textarea "x"
type textarea "The school should introduce medition or mindfulness sessions fo"
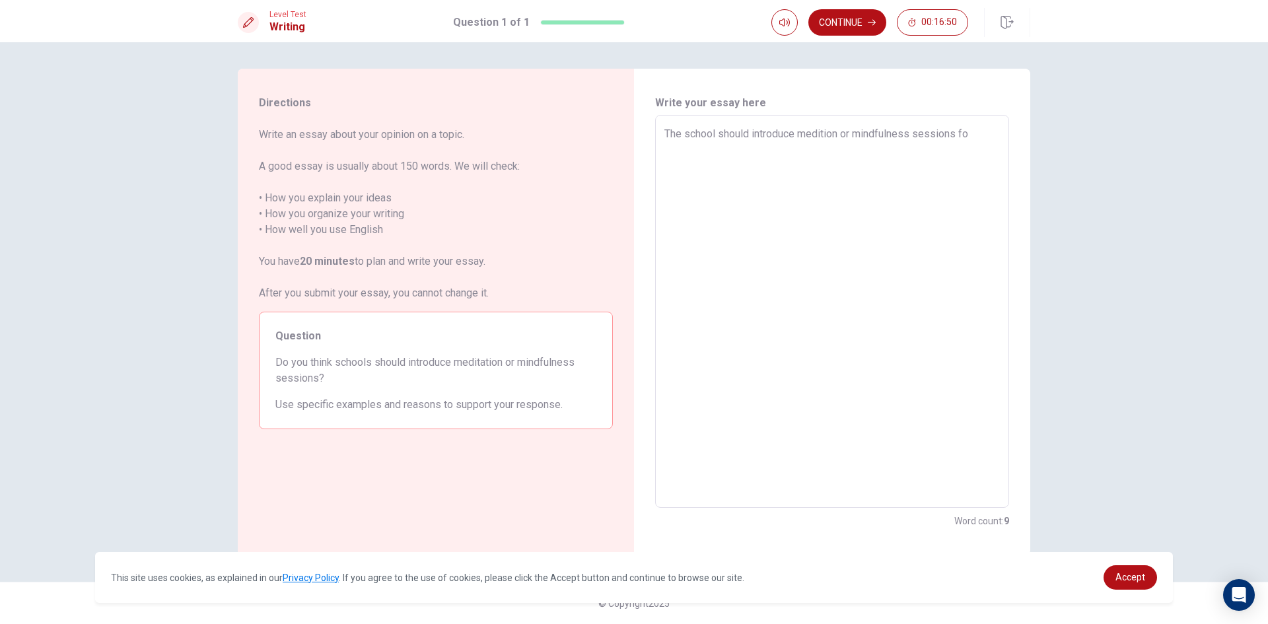
type textarea "x"
type textarea "The school should introduce medition or mindfulness sessions for"
type textarea "x"
type textarea "The school should introduce medition or mindfulness sessions for"
type textarea "x"
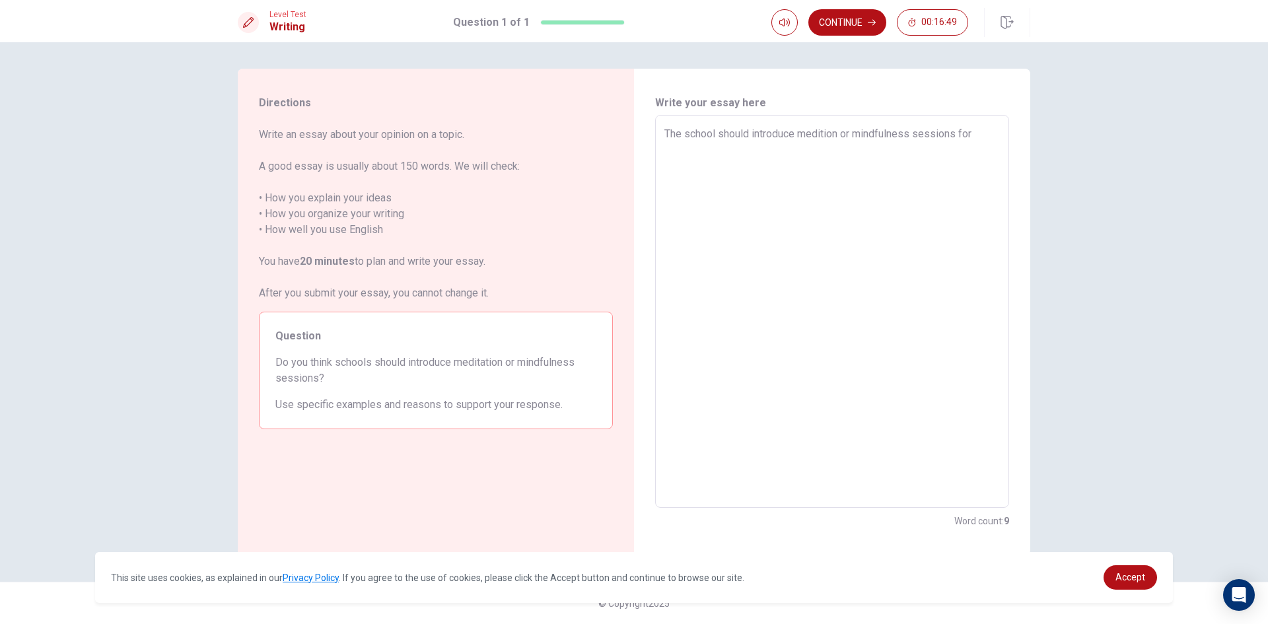
type textarea "The school should introduce medition or mindfulness sessions for s"
type textarea "x"
type textarea "The school should introduce medition or mindfulness sessions for sy"
type textarea "x"
type textarea "The school should introduce medition or mindfulness sessions for s"
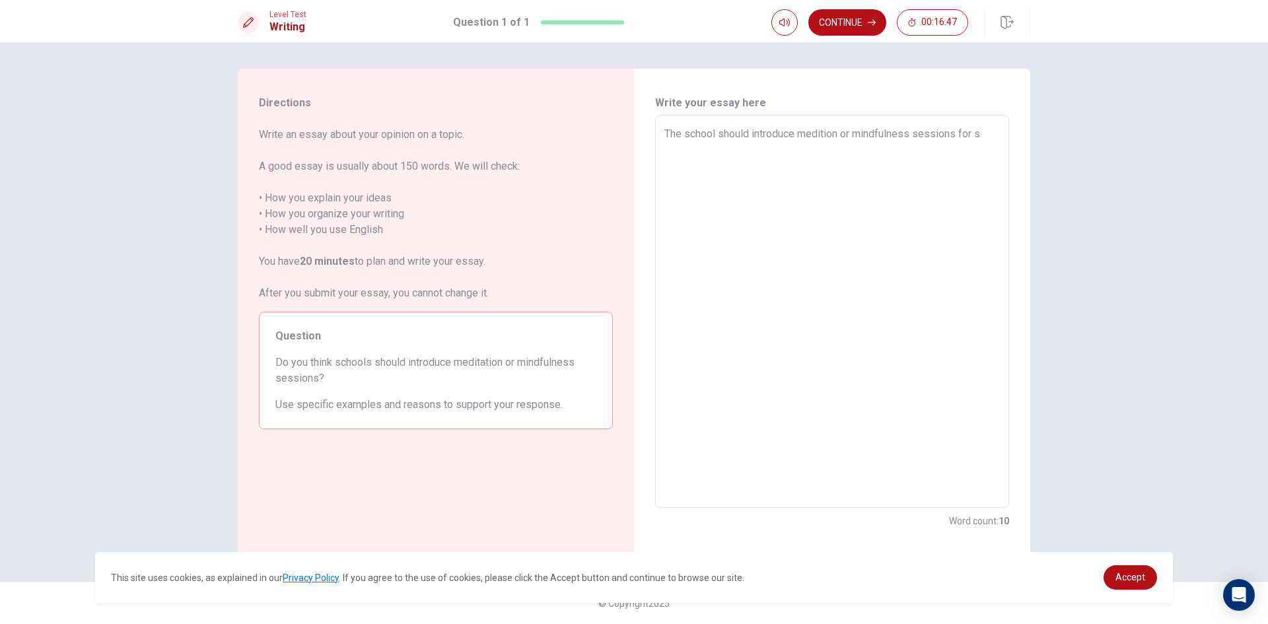
type textarea "x"
drag, startPoint x: 795, startPoint y: 152, endPoint x: 896, endPoint y: 234, distance: 129.6
click at [795, 153] on textarea "The school should introduce medition or mindfulness sessions for students. Ther…" at bounding box center [833, 311] width 336 height 371
click at [693, 169] on textarea "The school should introduce medition or mindfulness sessions for students. Ther…" at bounding box center [833, 311] width 336 height 371
click at [827, 135] on textarea "The school should introduce medition or mindfulness sessions for students. Ther…" at bounding box center [833, 311] width 336 height 371
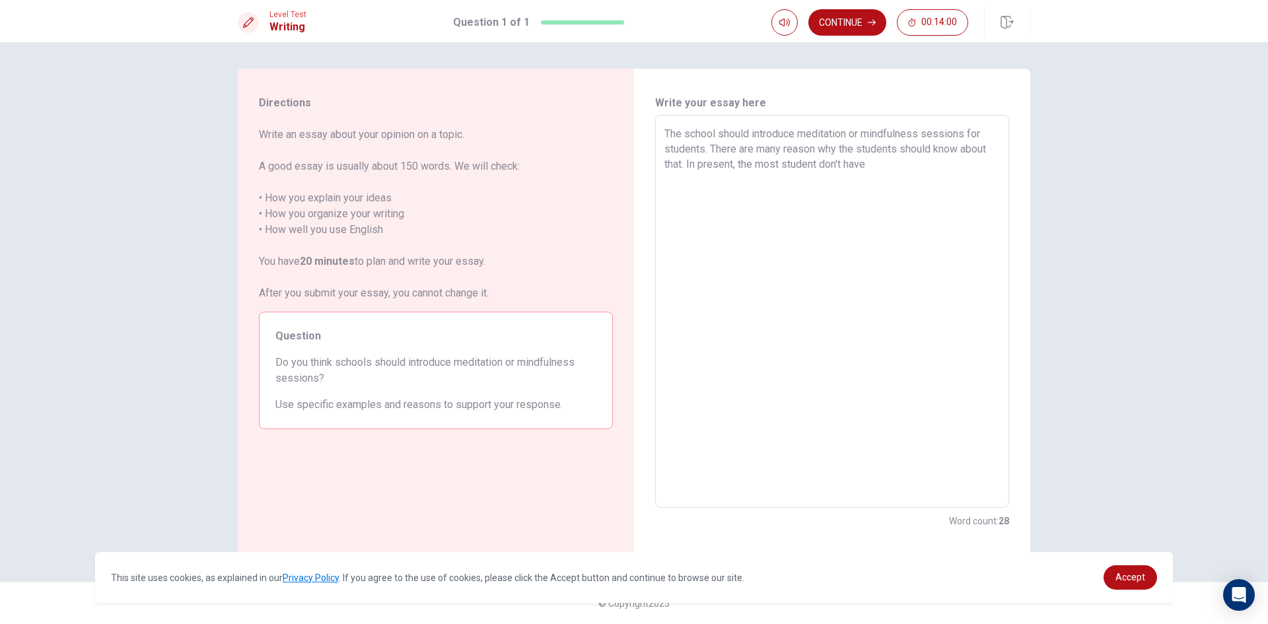
click at [881, 177] on textarea "The school should introduce meditation or mindfulness sessions for students. Th…" at bounding box center [833, 311] width 336 height 371
drag, startPoint x: 819, startPoint y: 161, endPoint x: 842, endPoint y: 186, distance: 34.6
click at [822, 164] on textarea "The school should introduce meditation or mindfulness sessions for students. Th…" at bounding box center [833, 311] width 336 height 371
click at [882, 170] on textarea "The school should introduce meditation or mindfulness sessions for students. Th…" at bounding box center [833, 311] width 336 height 371
click at [775, 186] on textarea "The school should introduce meditation or mindfulness sessions for students. Th…" at bounding box center [833, 311] width 336 height 371
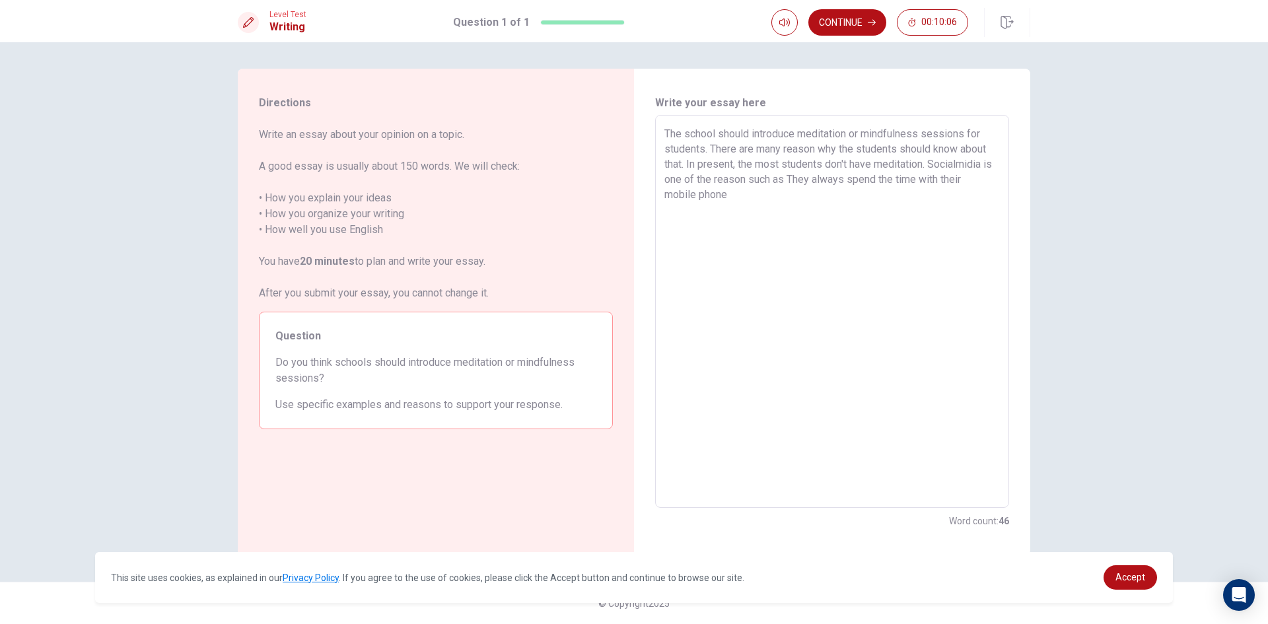
click at [759, 181] on textarea "The school should introduce meditation or mindfulness sessions for students. Th…" at bounding box center [833, 311] width 336 height 371
click at [758, 184] on textarea "The school should introduce meditation or mindfulness sessions for students. Th…" at bounding box center [833, 311] width 336 height 371
click at [756, 184] on textarea "The school should introduce meditation or mindfulness sessions for students. Th…" at bounding box center [833, 311] width 336 height 371
drag, startPoint x: 991, startPoint y: 182, endPoint x: 959, endPoint y: 182, distance: 31.7
click at [959, 182] on textarea "The school should introduce meditation or mindfulness sessions for students. Th…" at bounding box center [833, 311] width 336 height 371
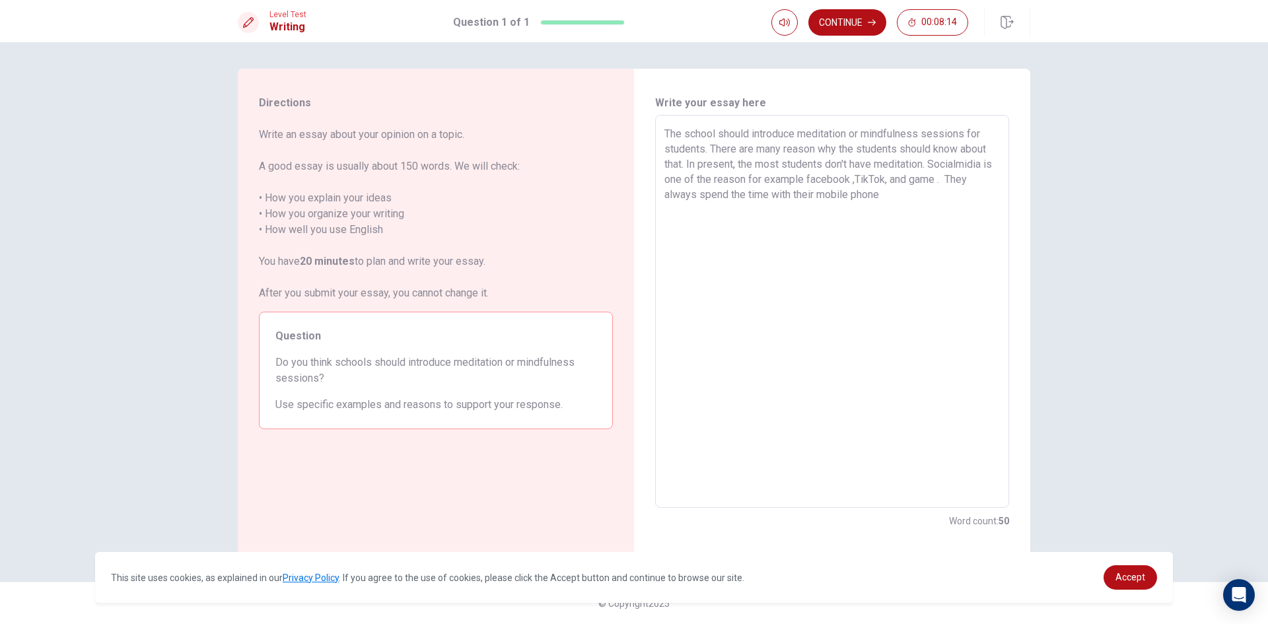
drag, startPoint x: 814, startPoint y: 182, endPoint x: 778, endPoint y: 184, distance: 36.4
click at [778, 184] on textarea "The school should introduce meditation or mindfulness sessions for students. Th…" at bounding box center [833, 311] width 336 height 371
click at [893, 200] on textarea "The school should introduce meditation or mindfulness sessions for students. Th…" at bounding box center [833, 311] width 336 height 371
click at [811, 211] on textarea "The school should introduce meditation or mindfulness sessions for students. Th…" at bounding box center [833, 311] width 336 height 371
click at [796, 213] on textarea "The school should introduce meditation or mindfulness sessions for students. Th…" at bounding box center [833, 311] width 336 height 371
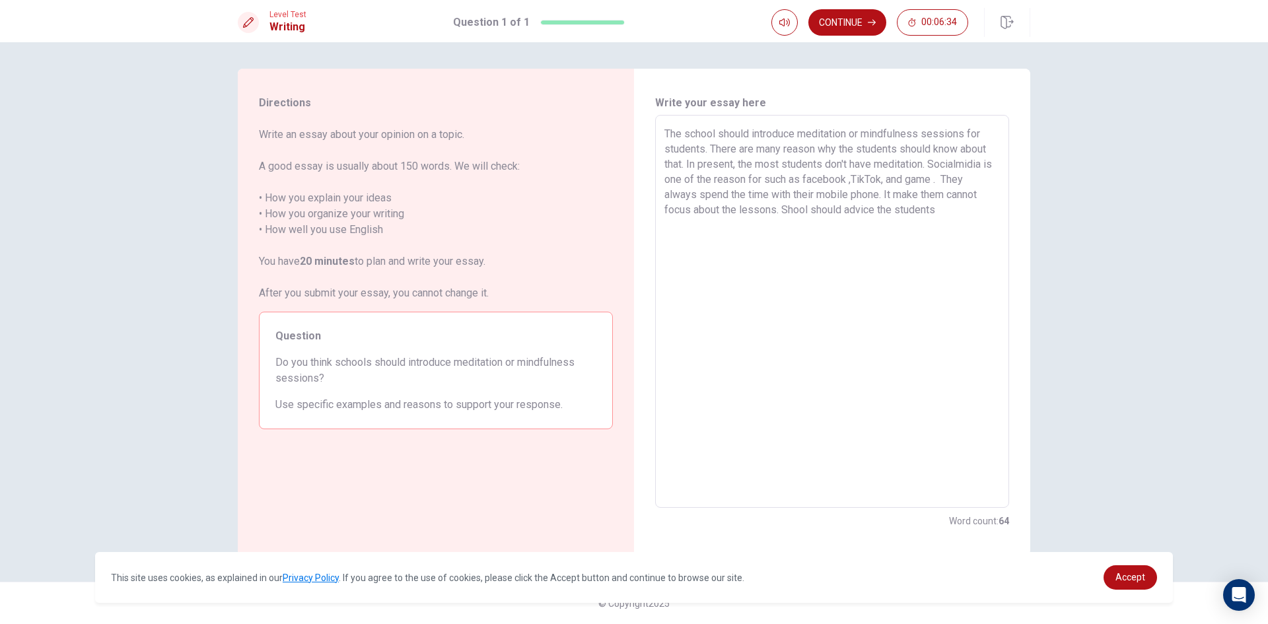
click at [789, 210] on textarea "The school should introduce meditation or mindfulness sessions for students. Th…" at bounding box center [833, 311] width 336 height 371
click at [818, 212] on textarea "The school should introduce meditation or mindfulness sessions for students. Th…" at bounding box center [833, 311] width 336 height 371
click at [709, 231] on textarea "The school should introduce meditation or mindfulness sessions for students. Th…" at bounding box center [833, 311] width 336 height 371
click at [867, 226] on textarea "The school should introduce meditation or mindfulness sessions for students. Th…" at bounding box center [833, 311] width 336 height 371
click at [725, 245] on textarea "The school should introduce meditation or mindfulness sessions for students. Th…" at bounding box center [833, 311] width 336 height 371
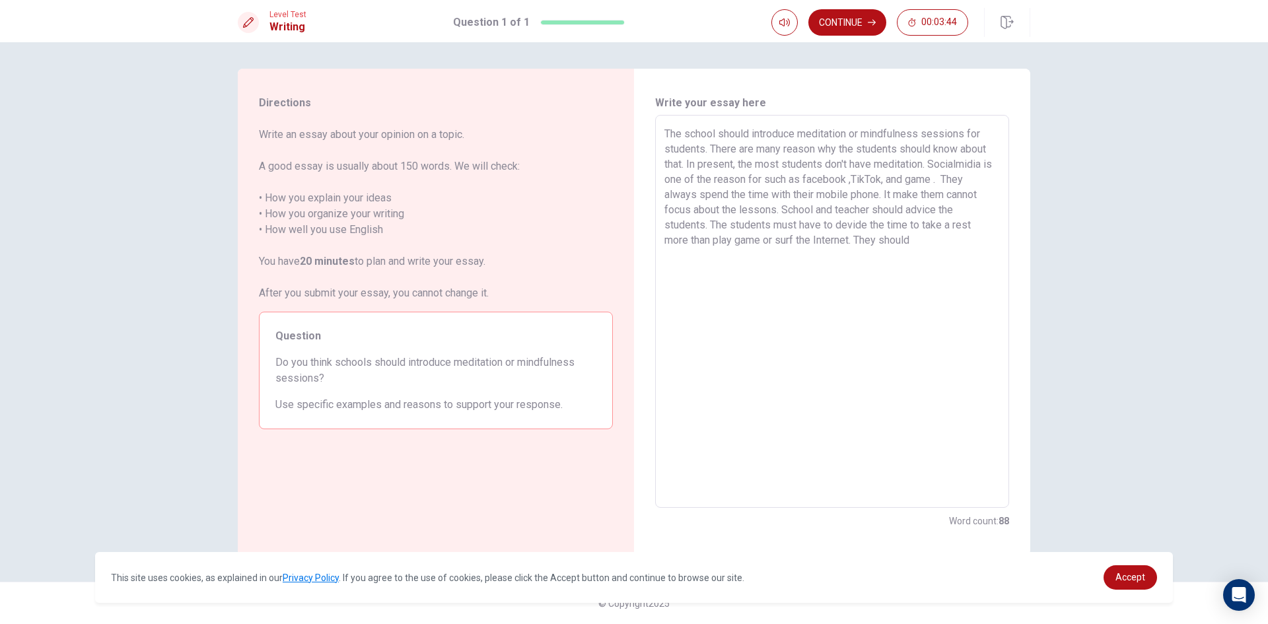
drag, startPoint x: 785, startPoint y: 209, endPoint x: 830, endPoint y: 232, distance: 50.8
click at [784, 209] on textarea "The school should introduce meditation or mindfulness sessions for students. Th…" at bounding box center [833, 311] width 336 height 371
drag, startPoint x: 782, startPoint y: 211, endPoint x: 848, endPoint y: 209, distance: 66.1
click at [787, 212] on textarea "The school should introduce meditation or mindfulness sessions for students. Th…" at bounding box center [833, 311] width 336 height 371
click at [783, 213] on textarea "The school should introduce meditation or mindfulness sessions for students. Th…" at bounding box center [833, 311] width 336 height 371
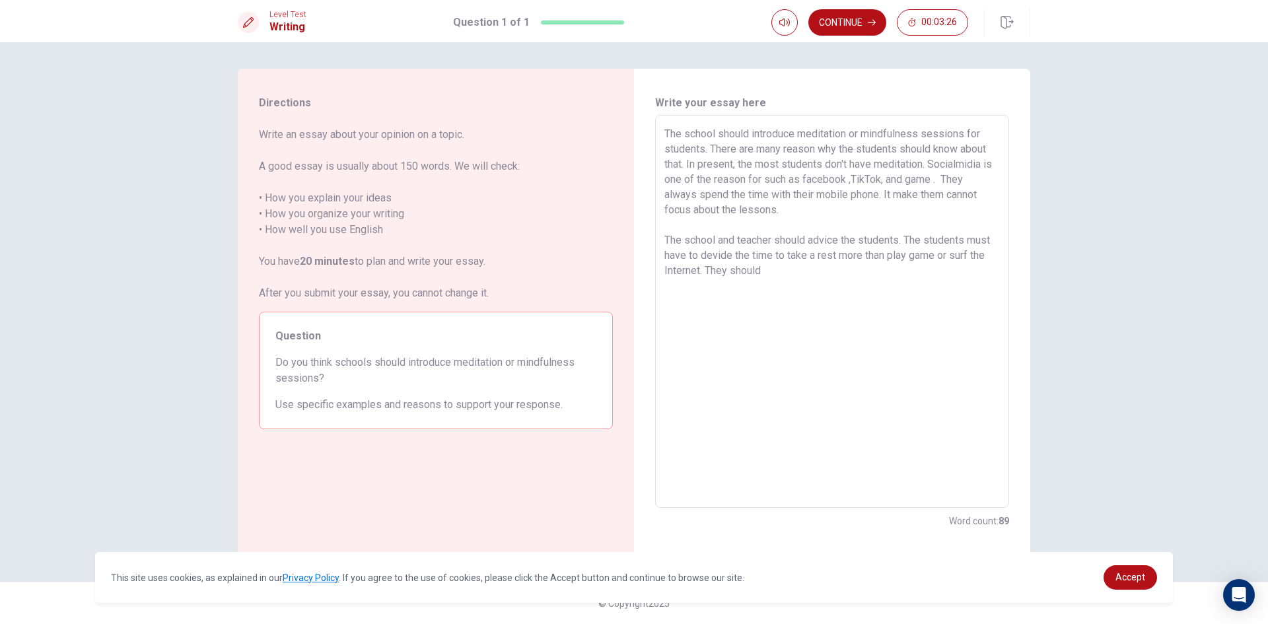
click at [681, 324] on button "Click to reconnect" at bounding box center [731, 337] width 100 height 26
click at [703, 231] on textarea "The school should introduce meditation or mindfulness sessions for students. Th…" at bounding box center [833, 311] width 336 height 371
click at [663, 133] on div "The school should introduce meditation or mindfulness sessions for students. Th…" at bounding box center [832, 311] width 354 height 393
click at [810, 274] on textarea "The school should introduce meditation or mindfulness sessions for students. Th…" at bounding box center [833, 311] width 336 height 371
click at [958, 276] on textarea "The school should introduce meditation or mindfulness sessions for students. Th…" at bounding box center [833, 311] width 336 height 371
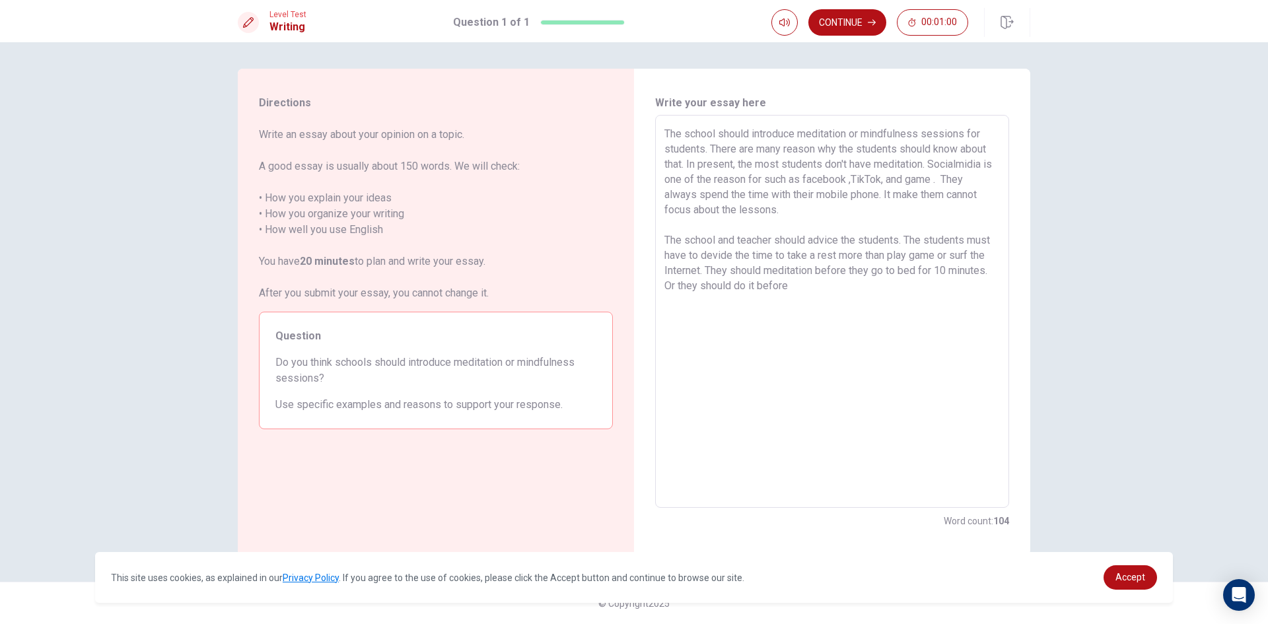
click at [836, 293] on textarea "The school should introduce meditation or mindfulness sessions for students. Th…" at bounding box center [833, 311] width 336 height 371
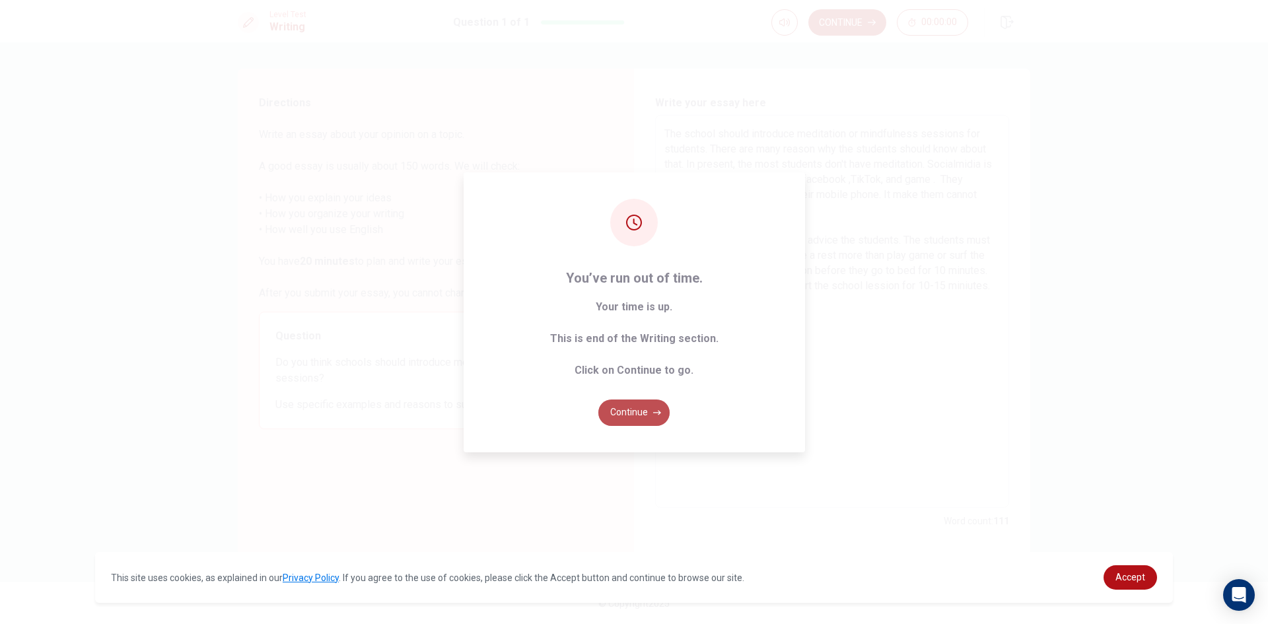
click at [635, 418] on button "Continue" at bounding box center [633, 413] width 71 height 26
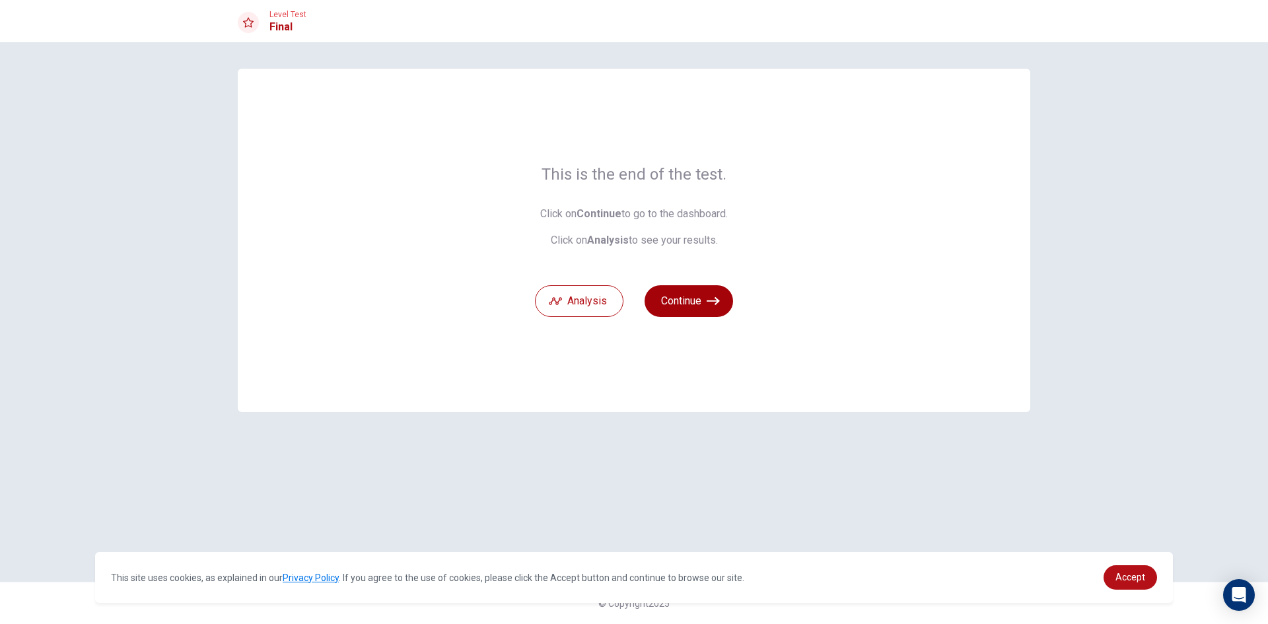
click at [696, 307] on button "Continue" at bounding box center [689, 301] width 89 height 32
